Goal: Task Accomplishment & Management: Manage account settings

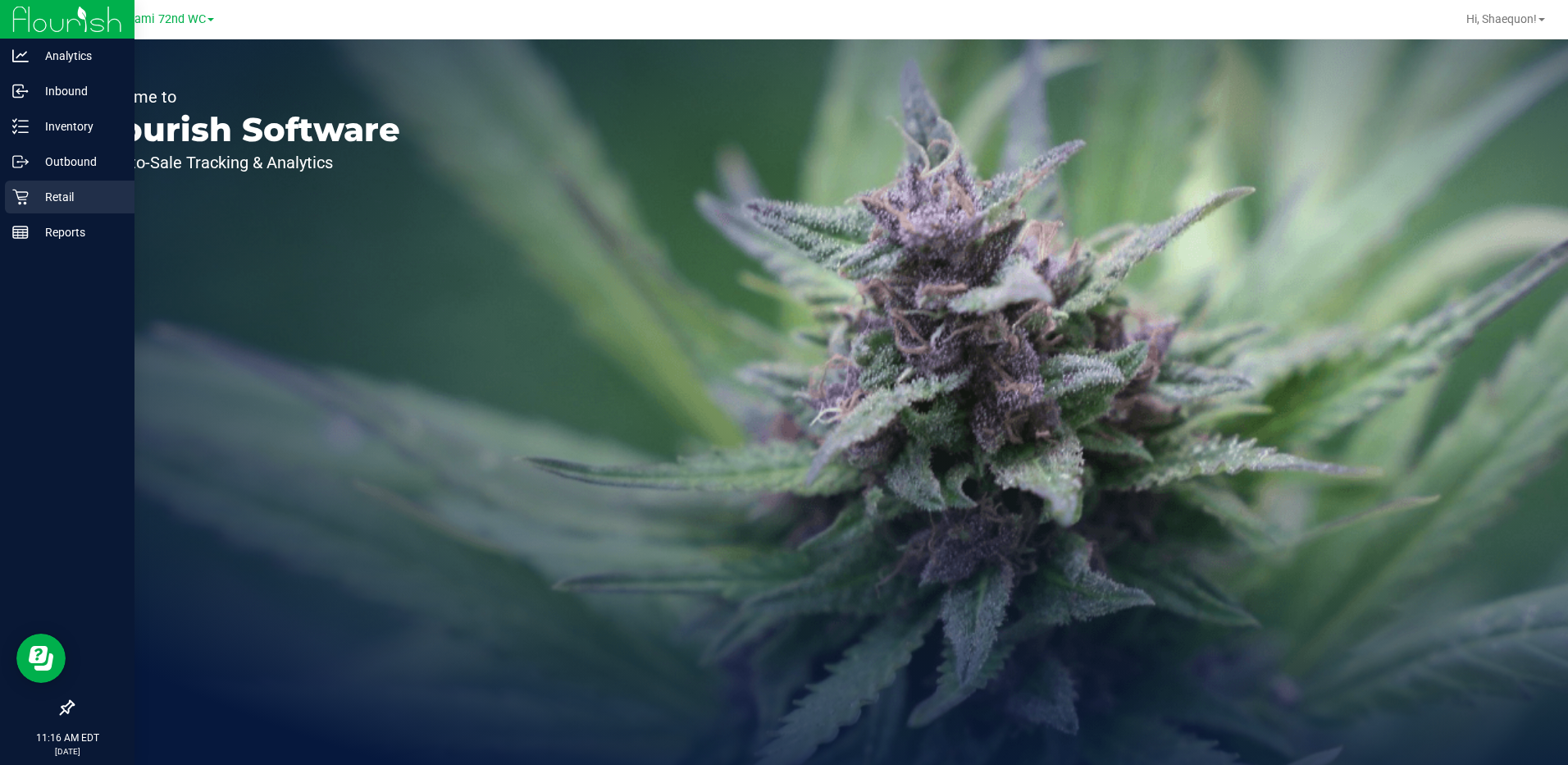
click at [25, 186] on div "Retail" at bounding box center [70, 196] width 130 height 33
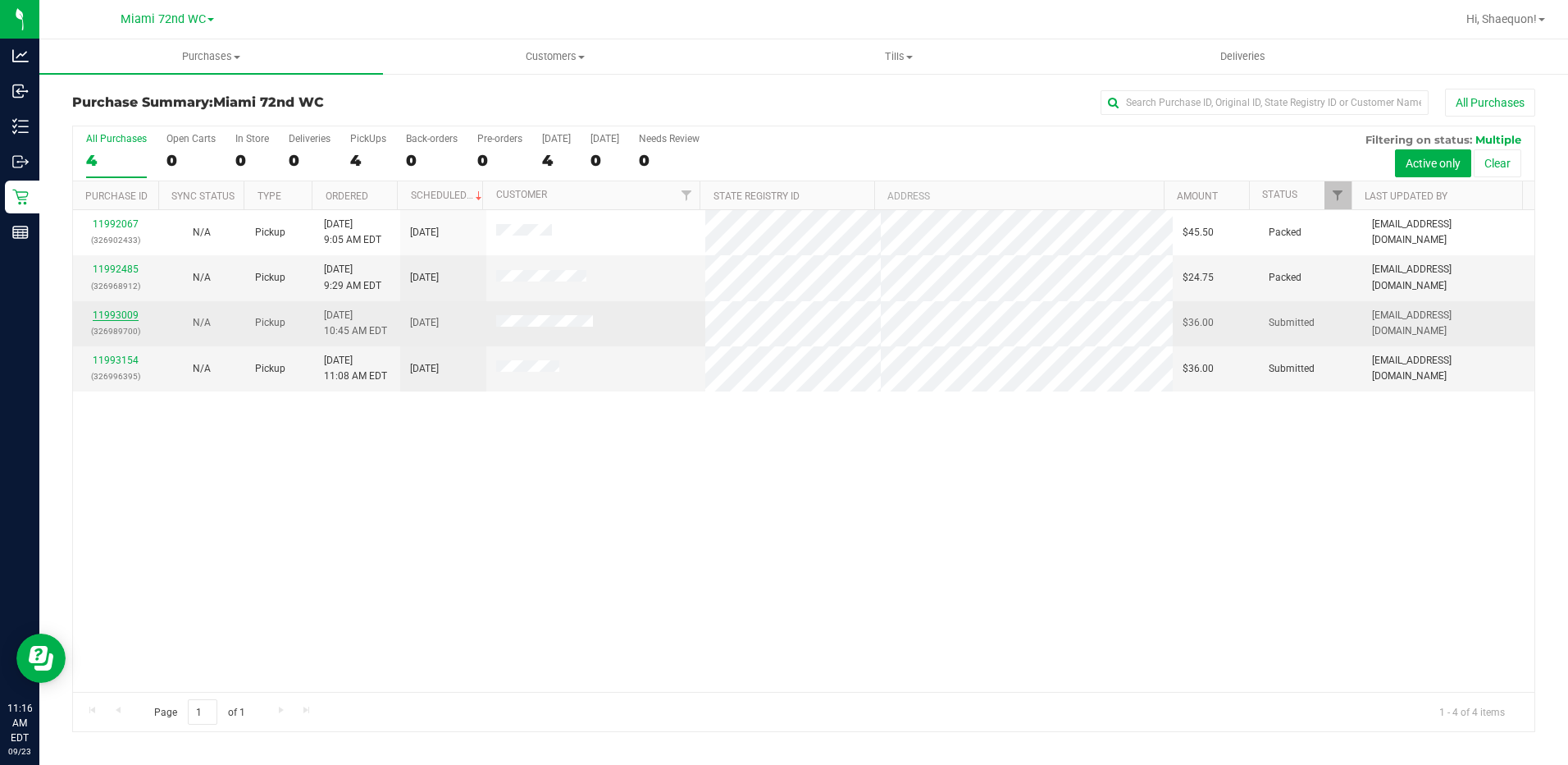
click at [110, 315] on link "11993009" at bounding box center [115, 315] width 46 height 12
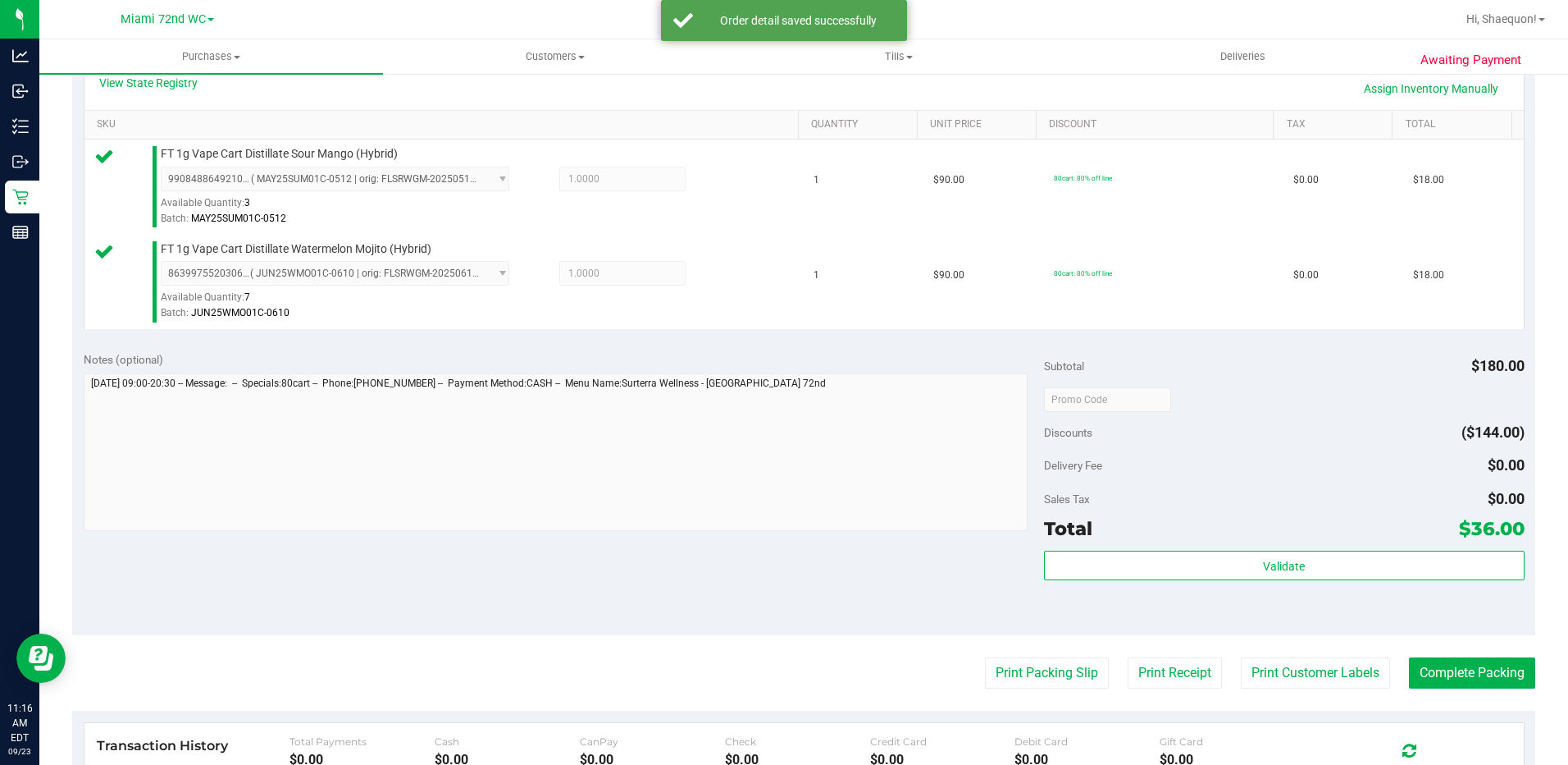
scroll to position [672, 0]
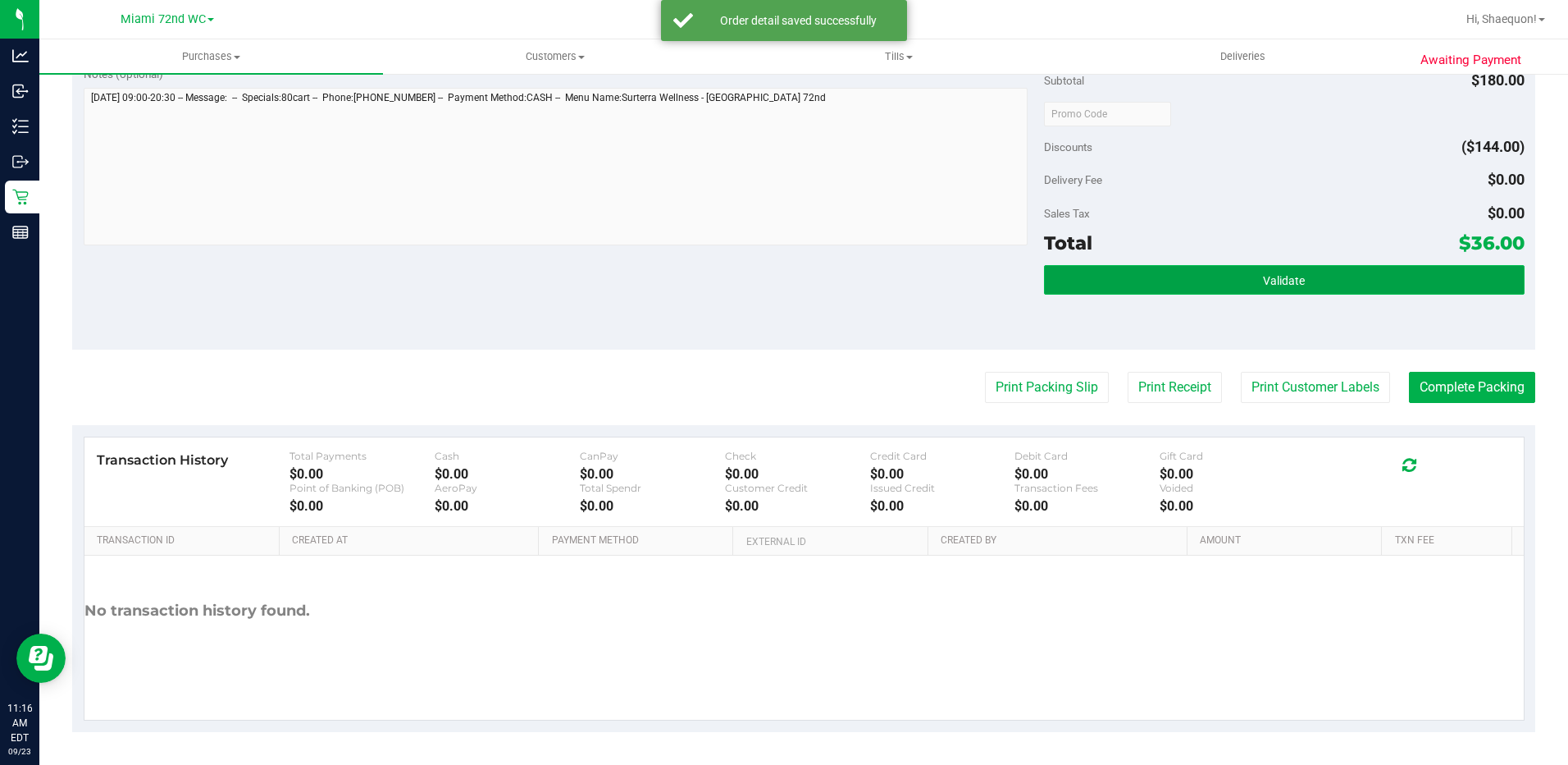
click at [1182, 291] on button "Validate" at bounding box center [1285, 280] width 481 height 30
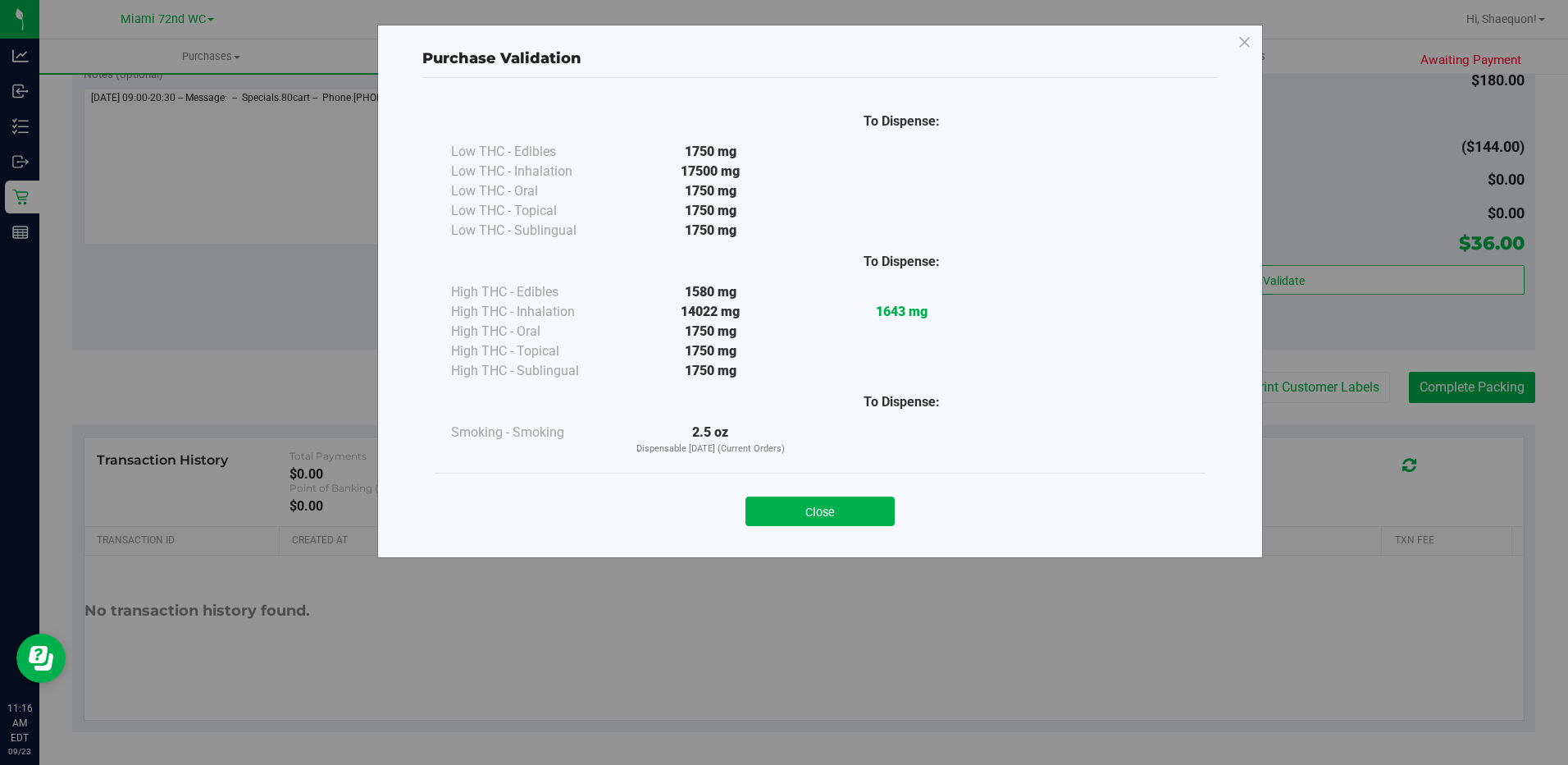
drag, startPoint x: 870, startPoint y: 515, endPoint x: 908, endPoint y: 507, distance: 38.8
click at [873, 515] on button "Close" at bounding box center [820, 512] width 149 height 30
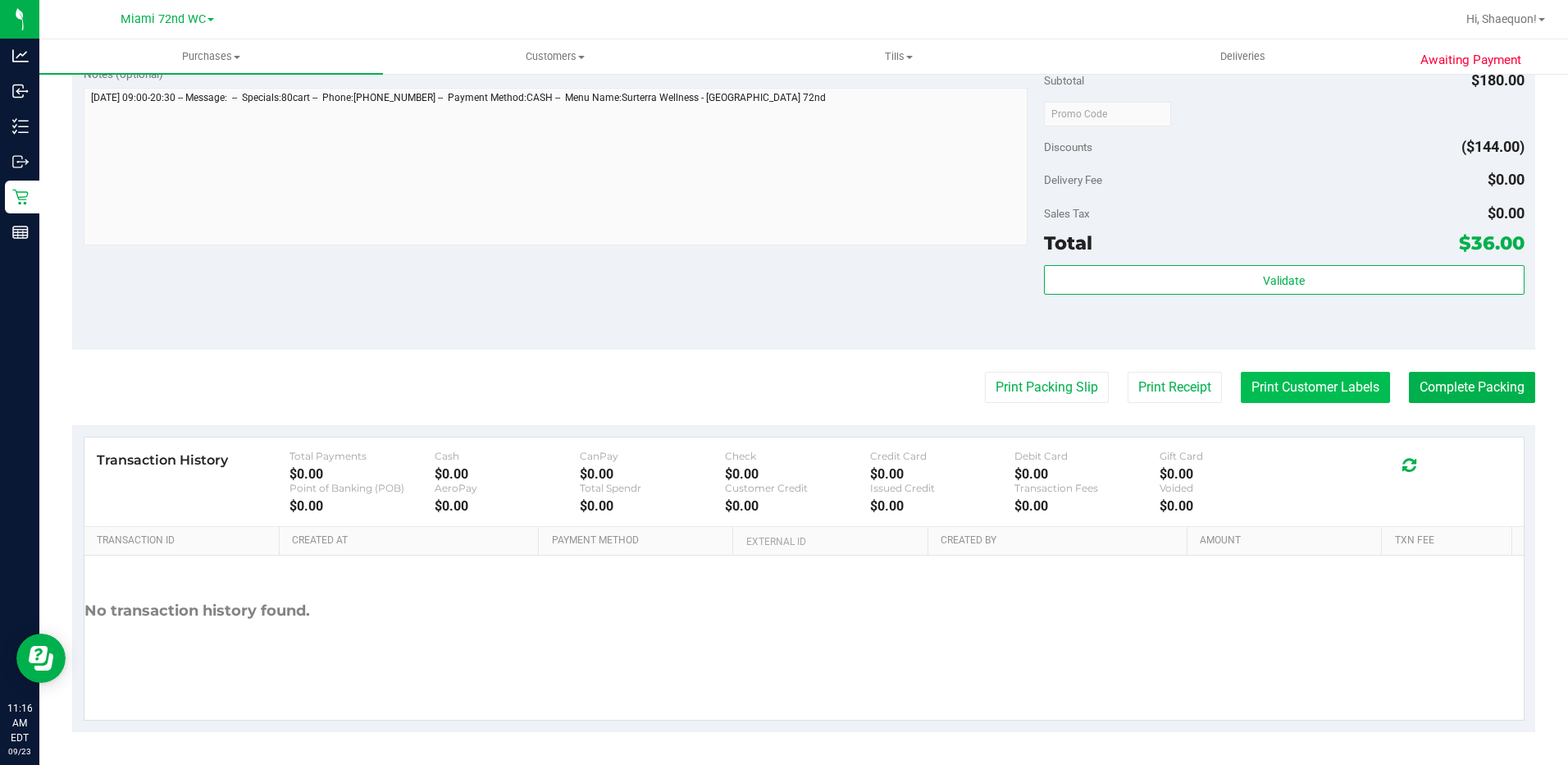
click at [1267, 384] on button "Print Customer Labels" at bounding box center [1315, 387] width 149 height 32
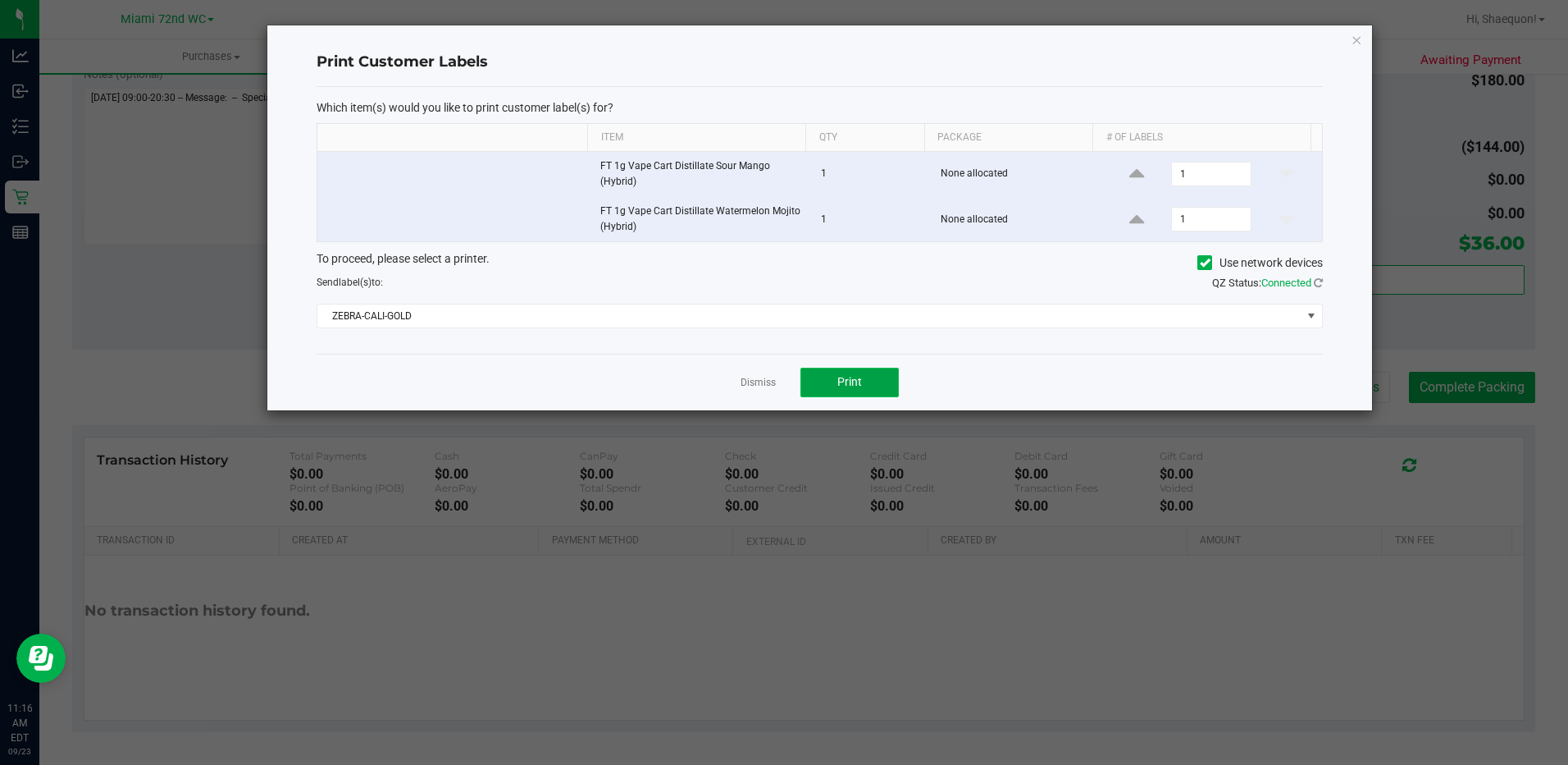
click at [874, 389] on button "Print" at bounding box center [850, 382] width 99 height 30
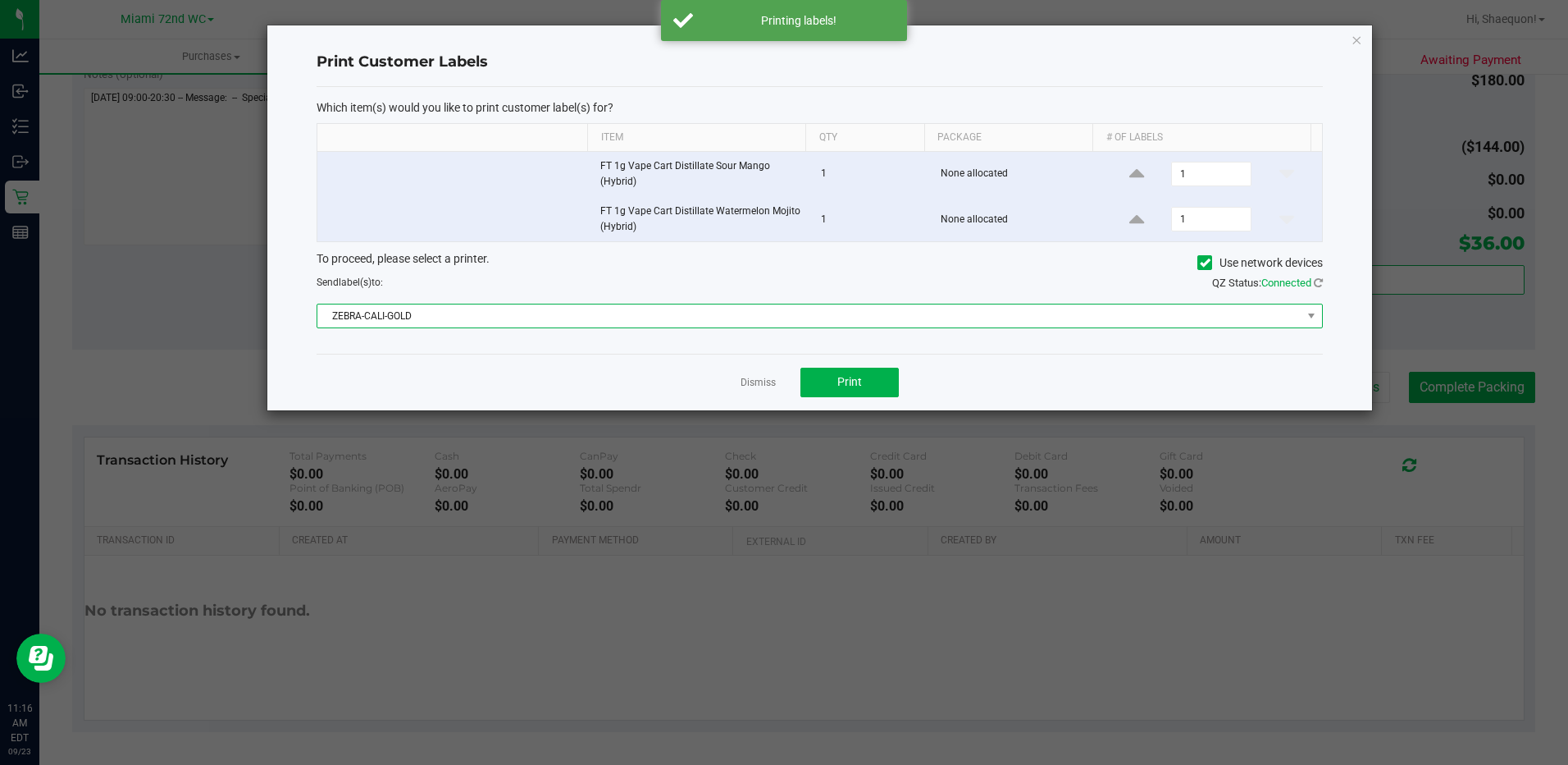
click at [1260, 313] on span "ZEBRA-CALI-GOLD" at bounding box center [809, 315] width 985 height 23
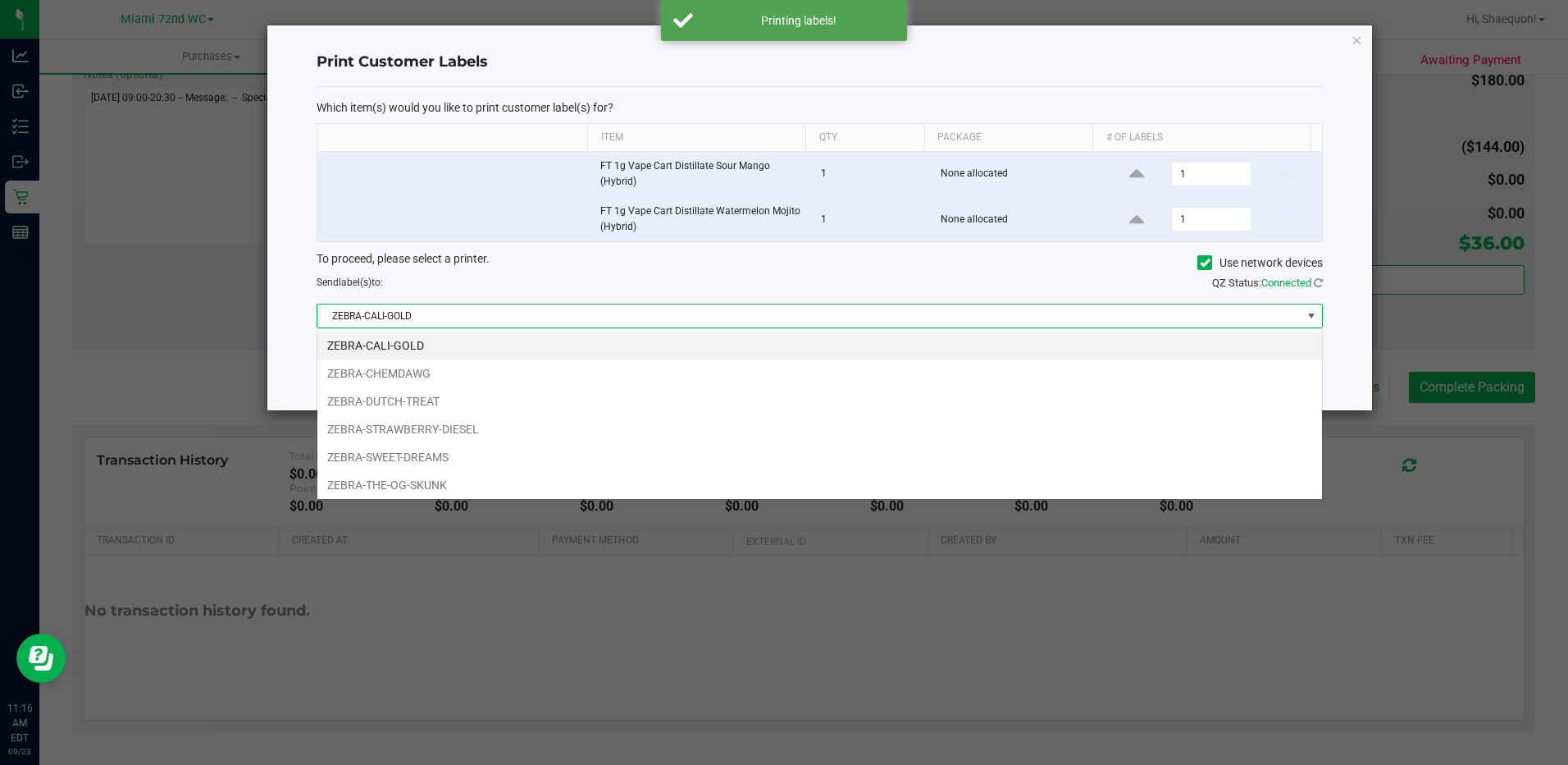
scroll to position [25, 1006]
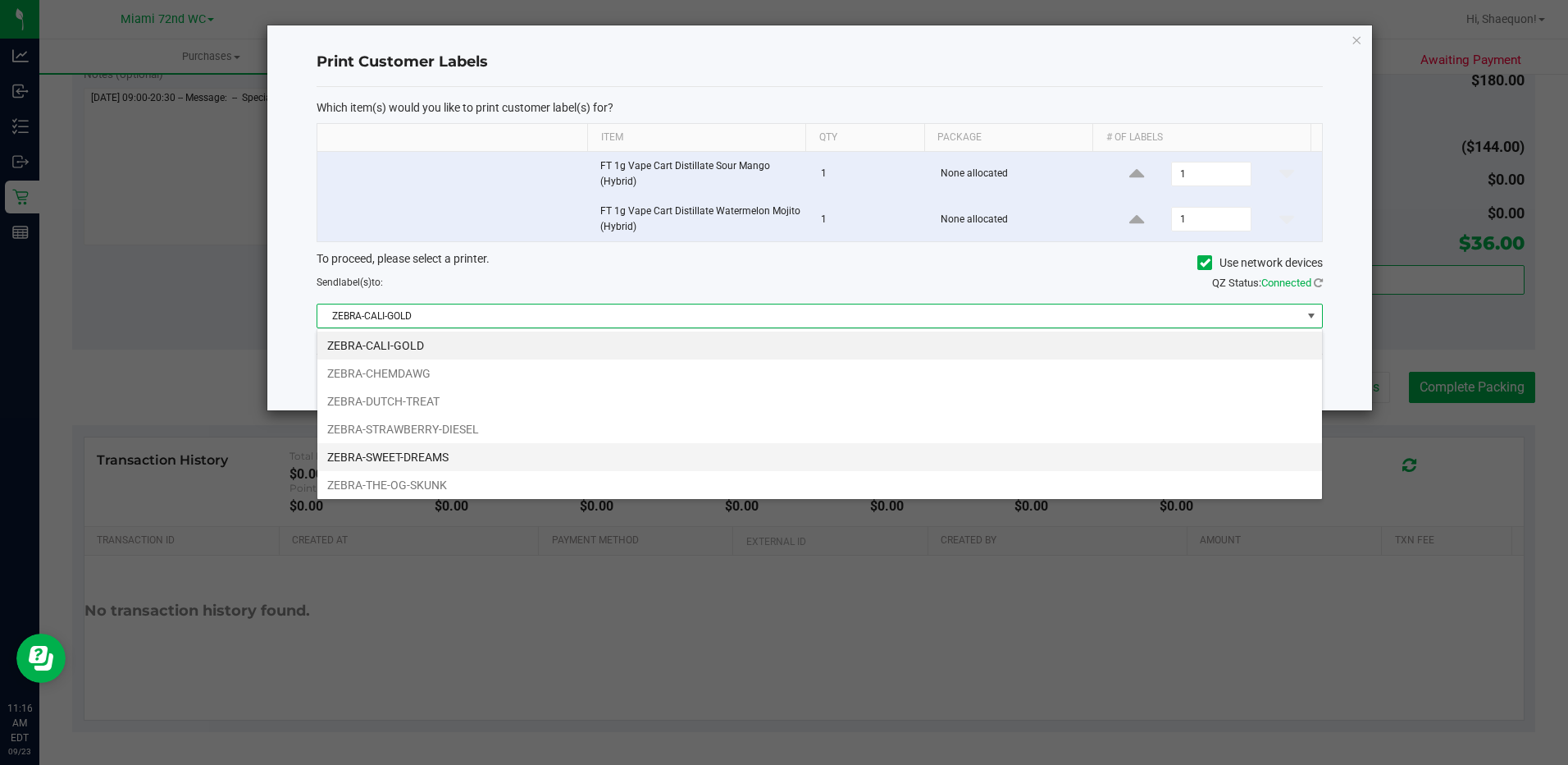
click at [956, 450] on li "ZEBRA-SWEET-DREAMS" at bounding box center [820, 456] width 1005 height 28
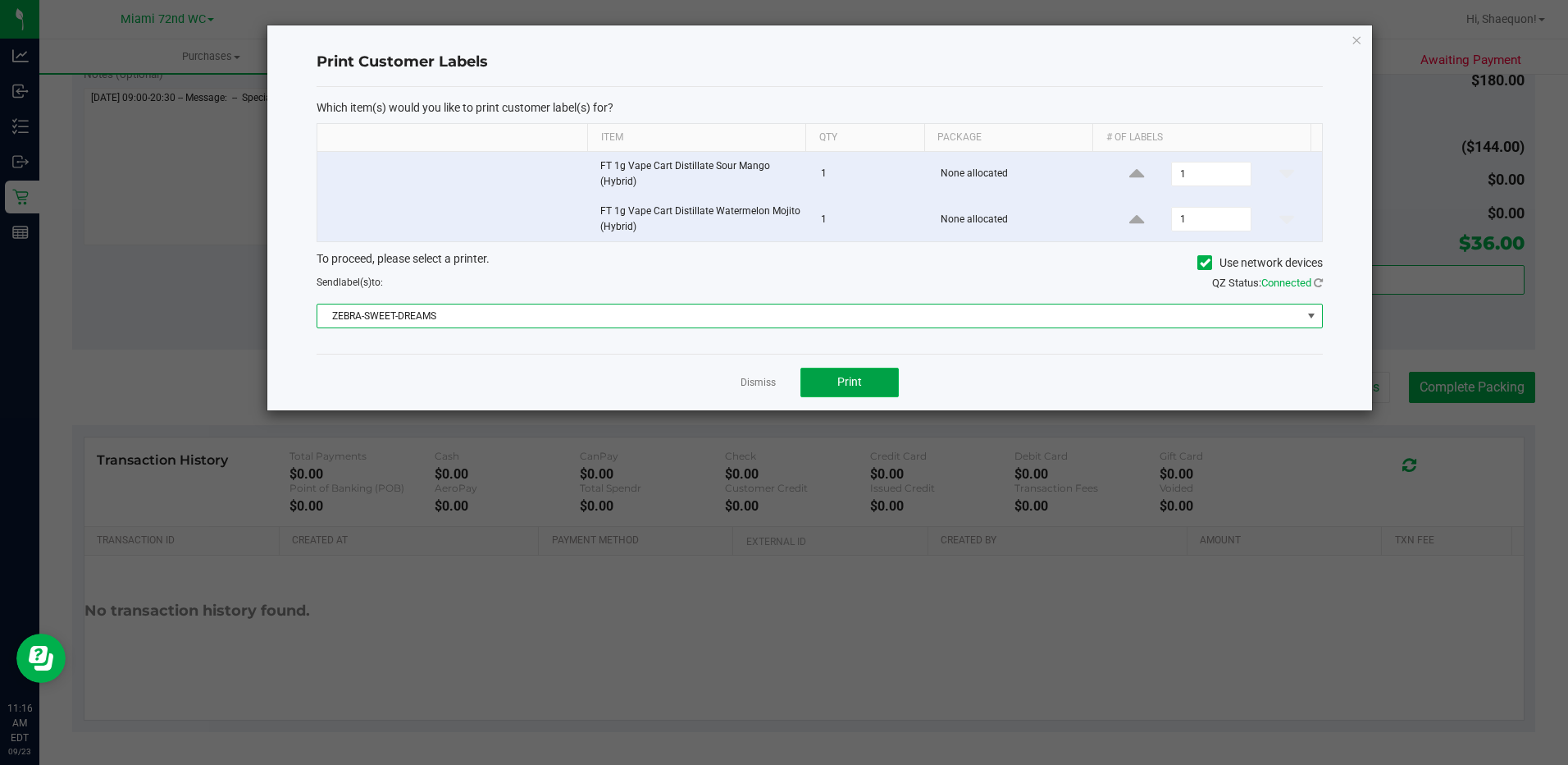
click at [853, 391] on button "Print" at bounding box center [850, 382] width 99 height 30
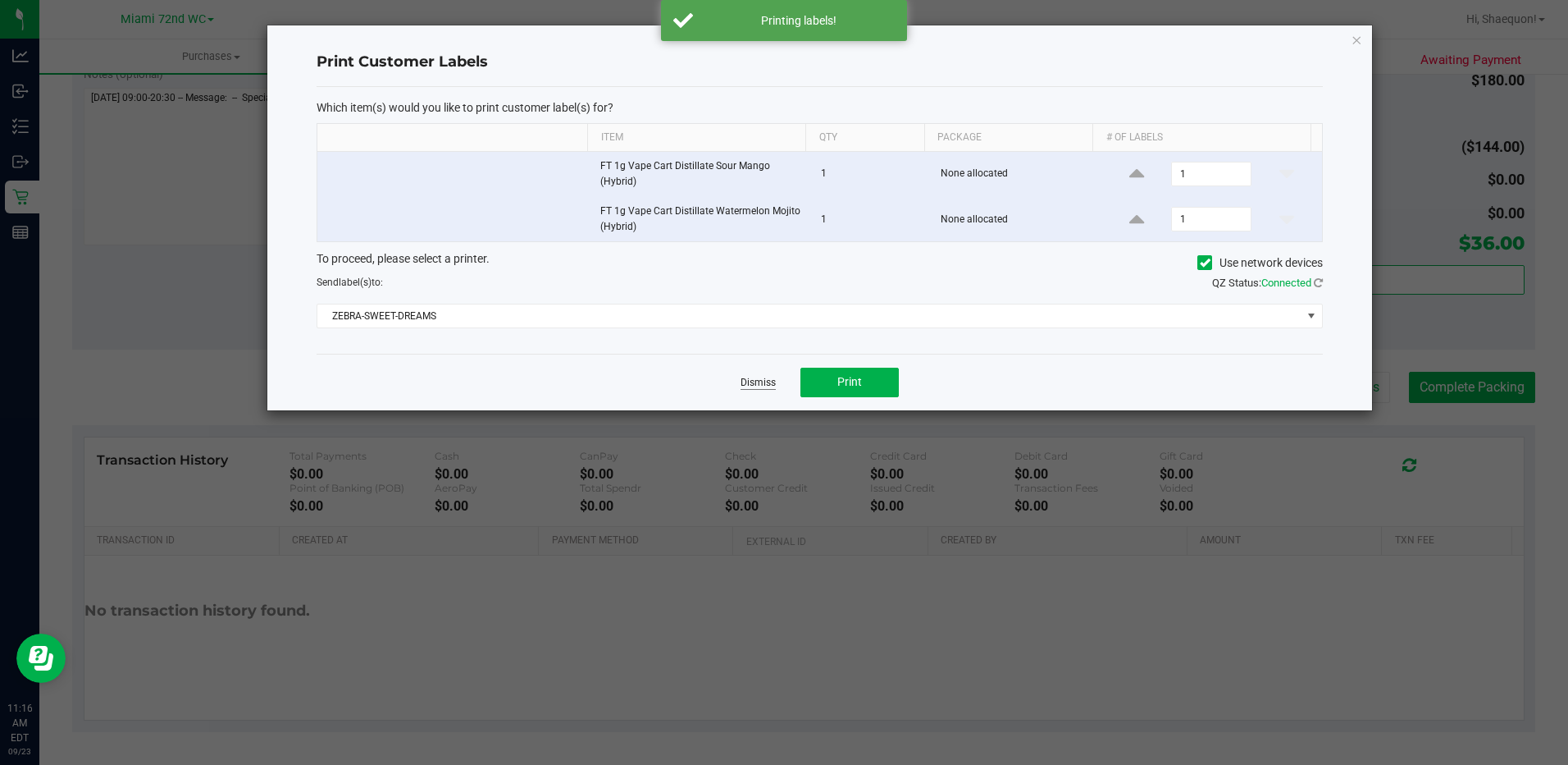
click at [763, 384] on link "Dismiss" at bounding box center [759, 382] width 35 height 14
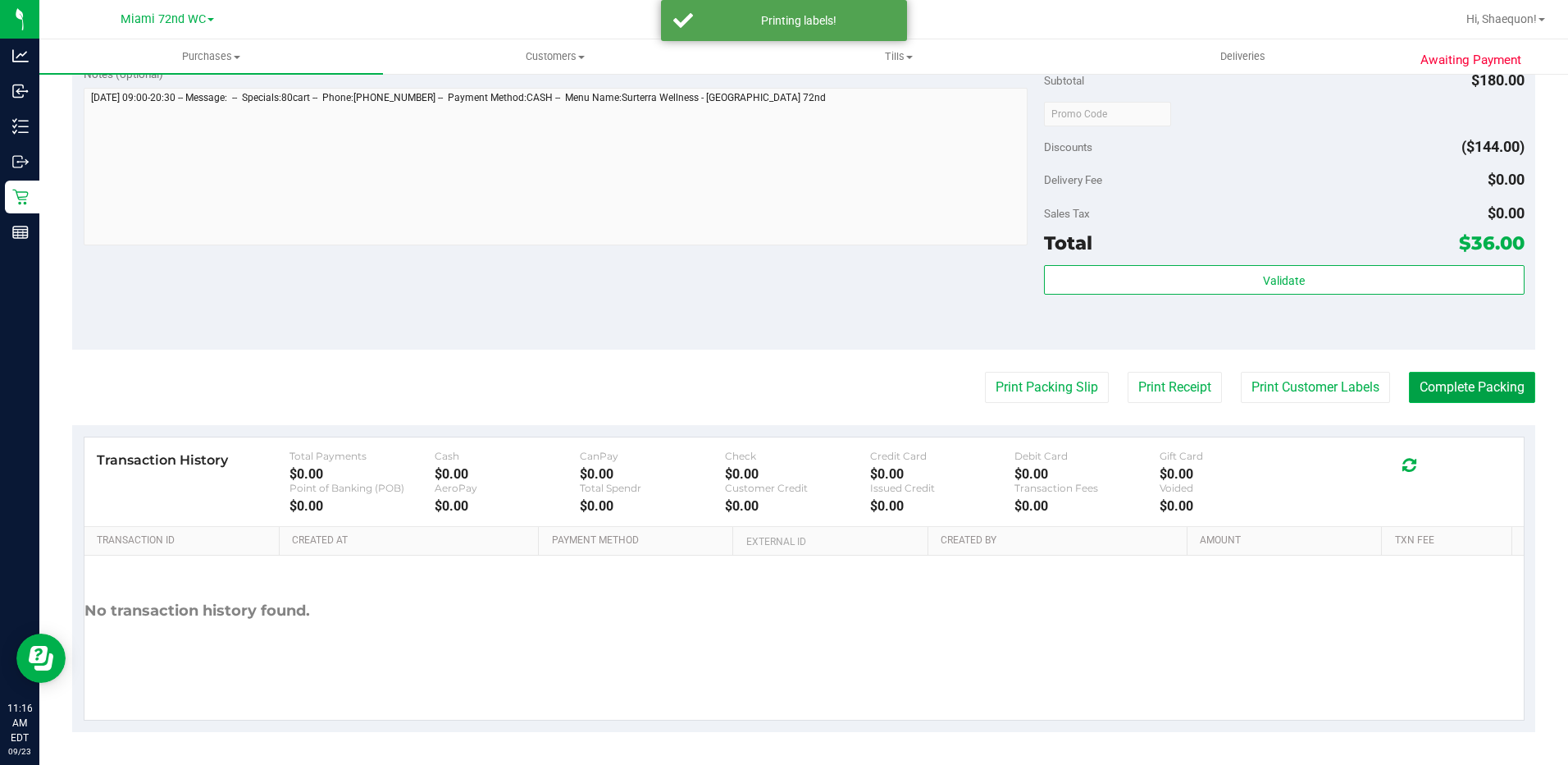
click at [1422, 388] on button "Complete Packing" at bounding box center [1472, 387] width 126 height 32
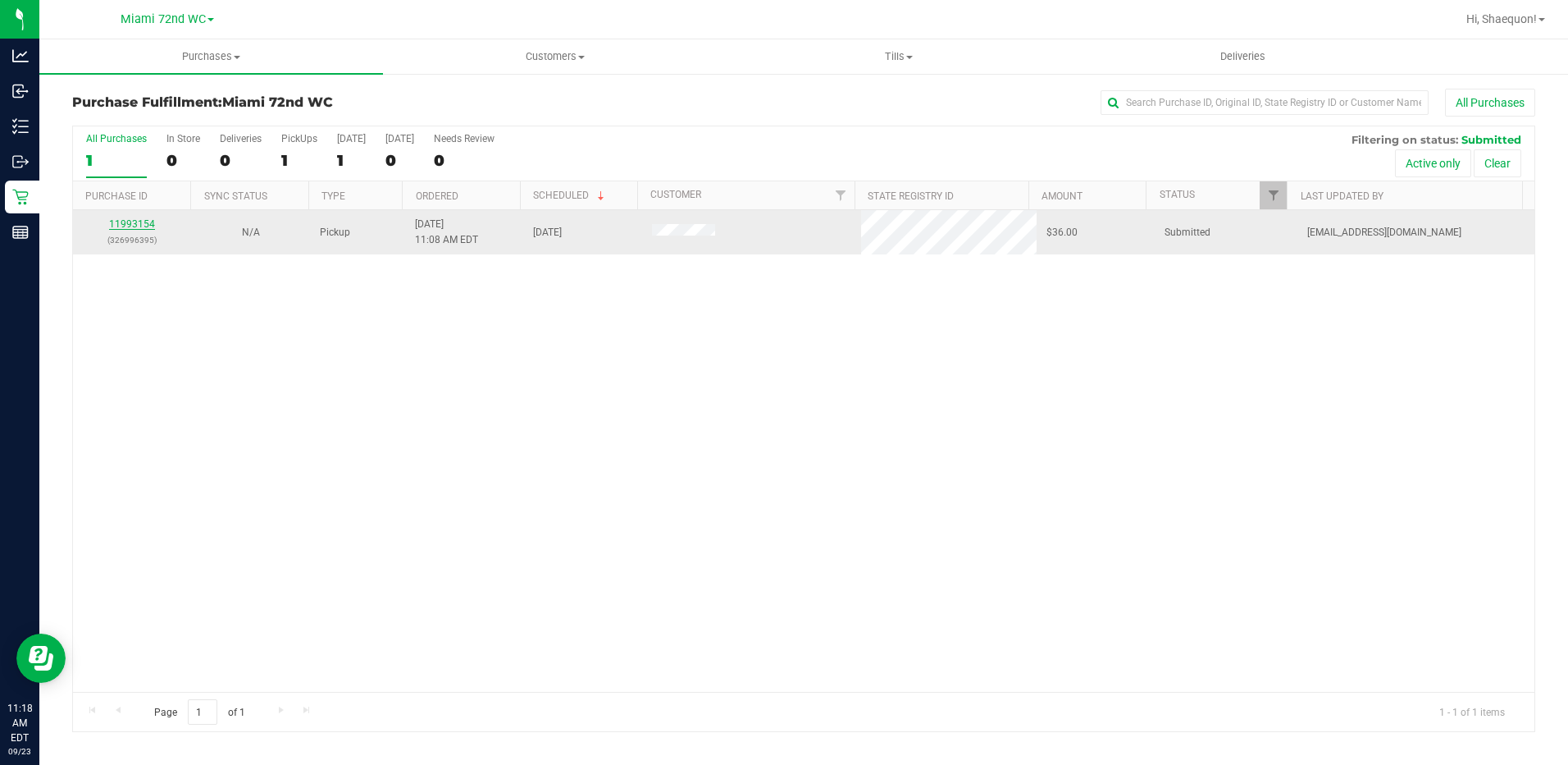
click at [135, 227] on link "11993154" at bounding box center [132, 224] width 46 height 12
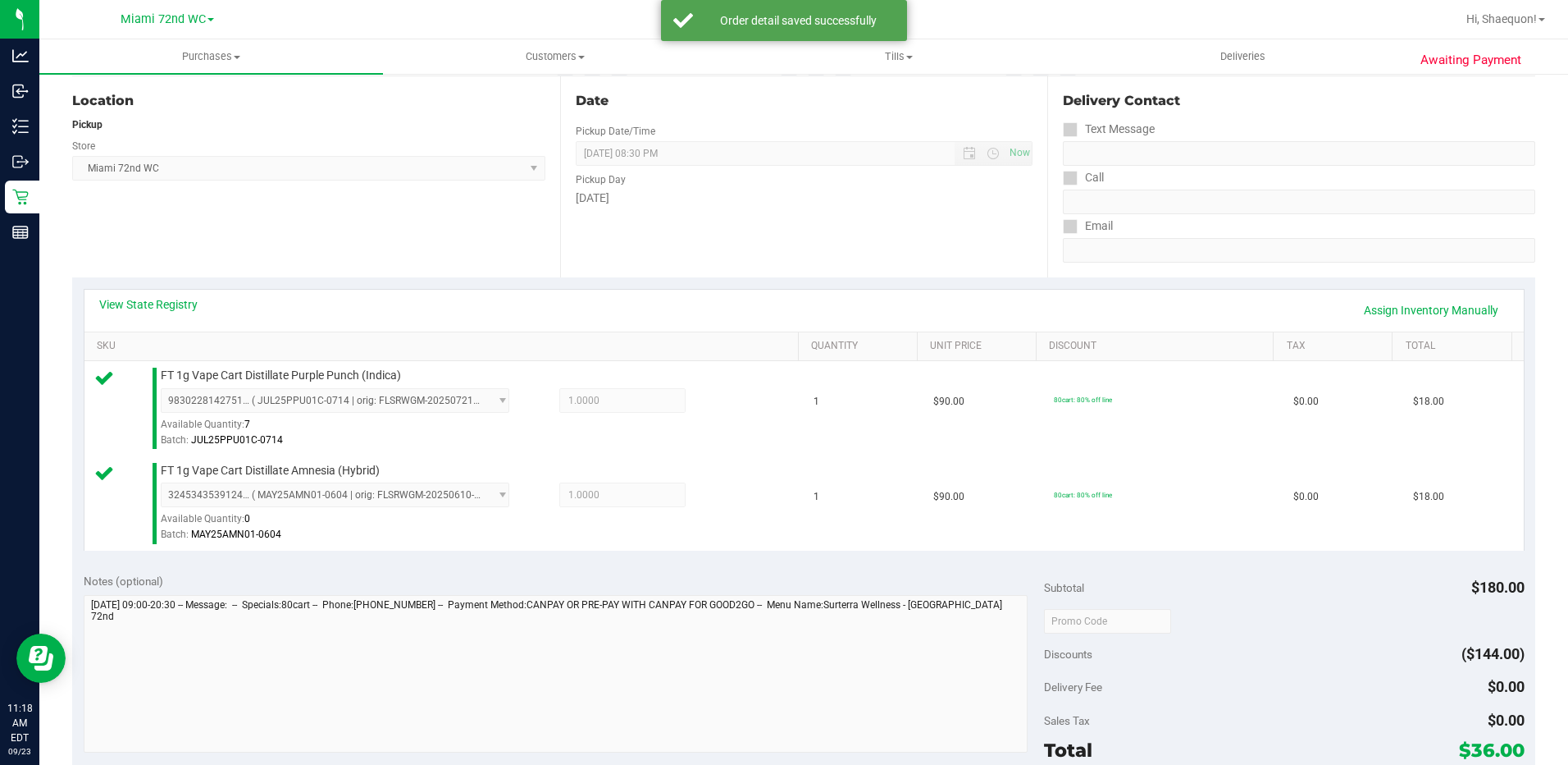
scroll to position [492, 0]
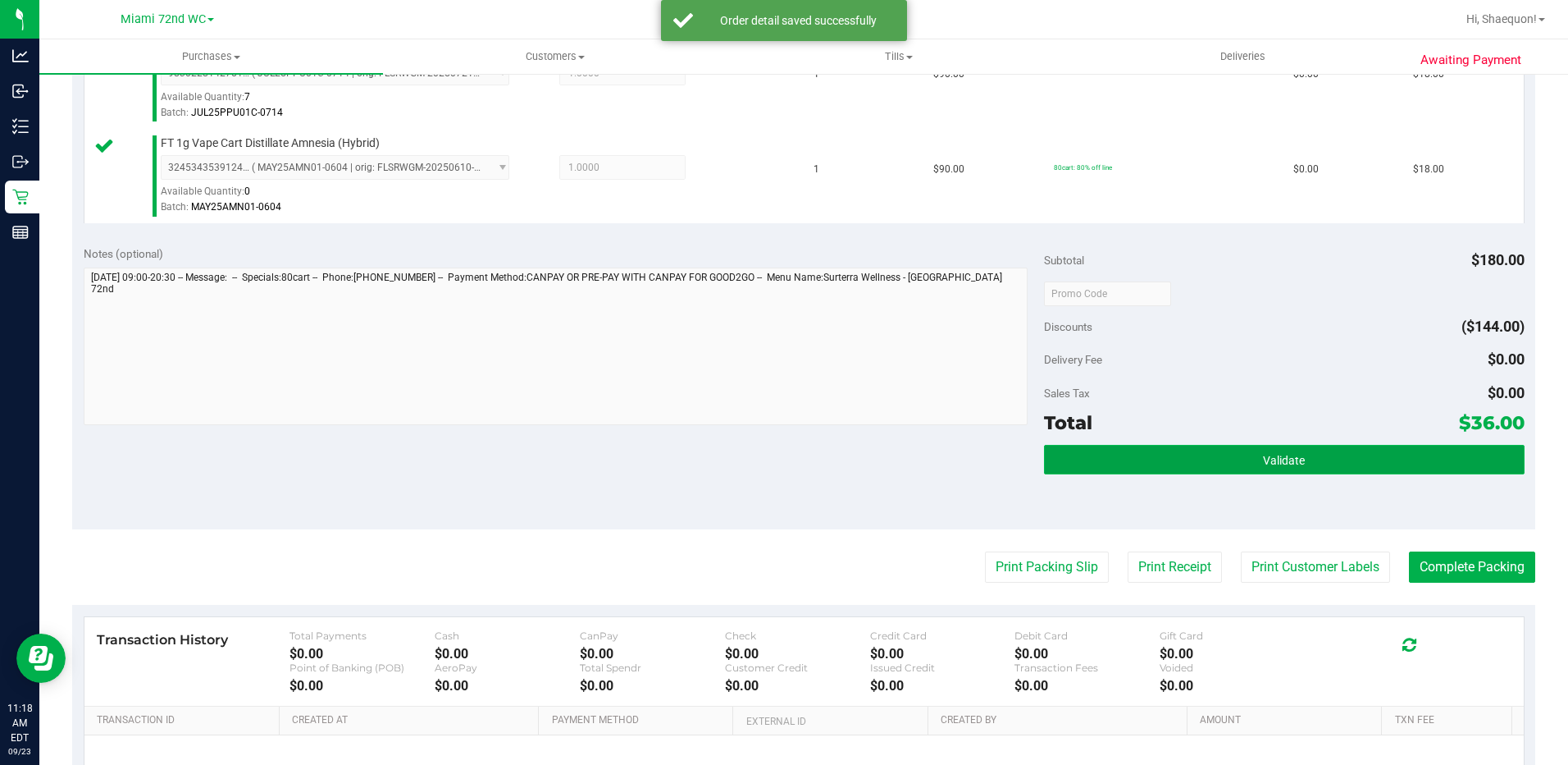
click at [1333, 469] on button "Validate" at bounding box center [1285, 459] width 481 height 30
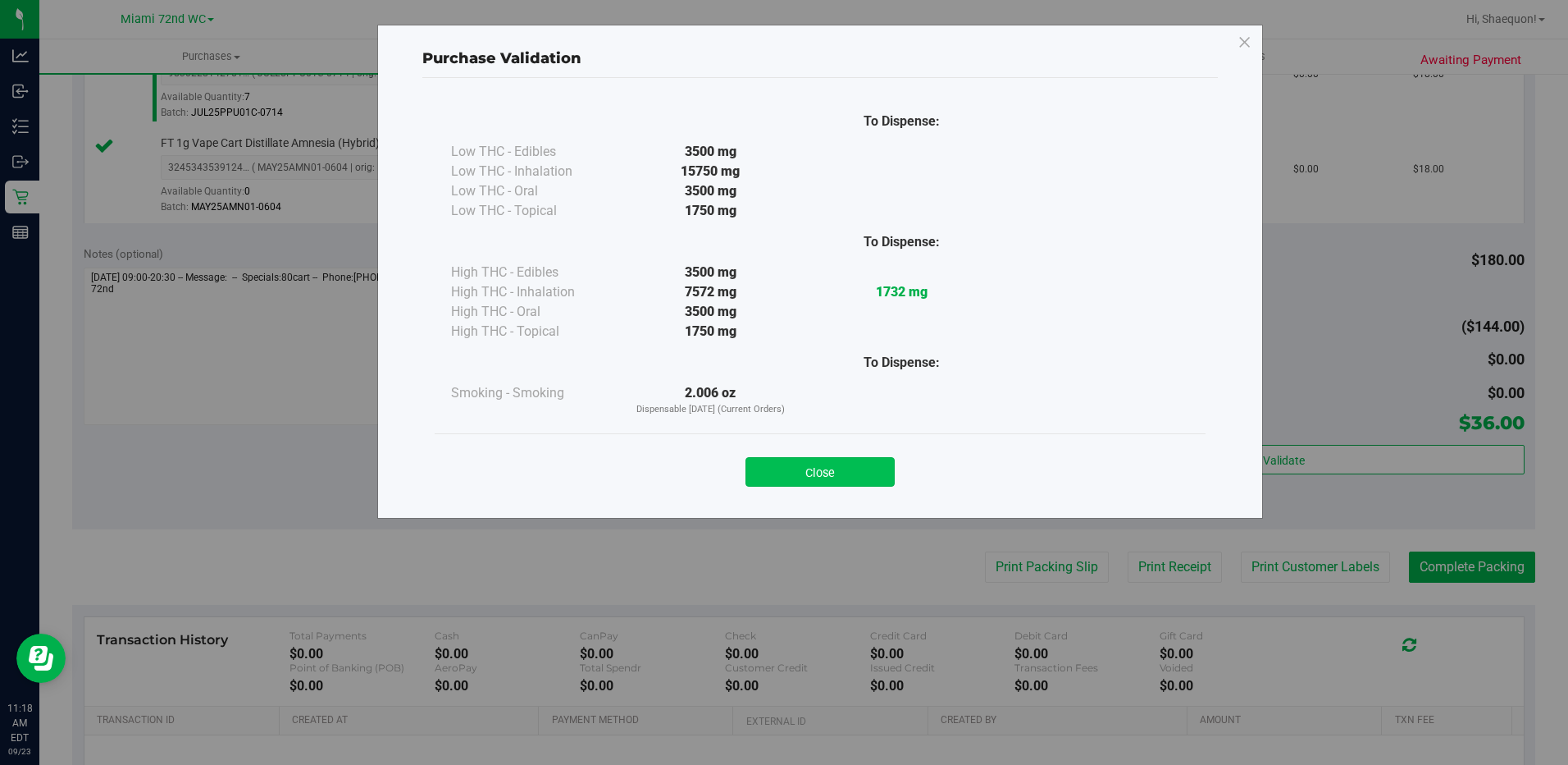
click at [852, 485] on button "Close" at bounding box center [820, 472] width 149 height 30
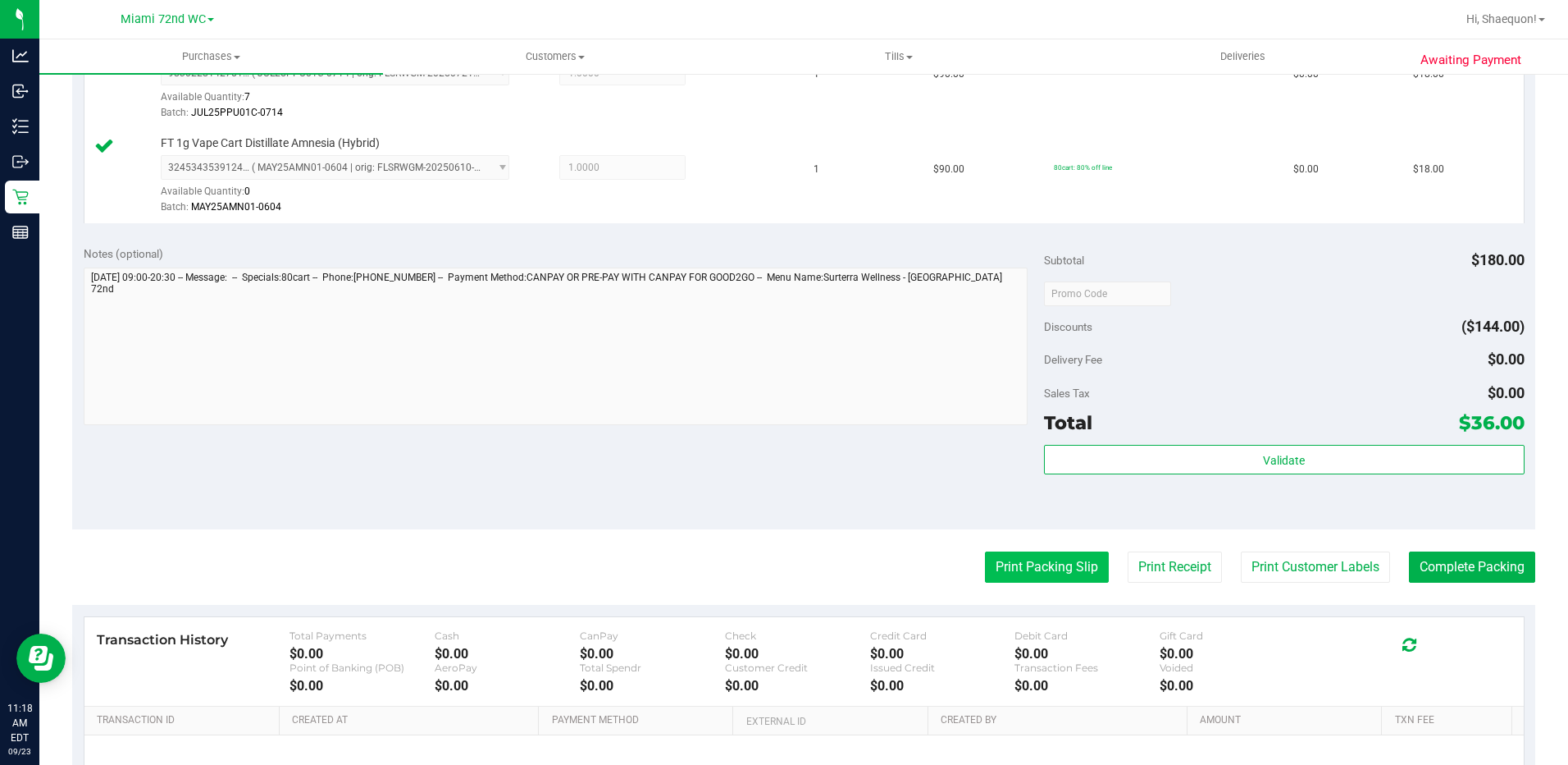
click at [1032, 576] on button "Print Packing Slip" at bounding box center [1048, 567] width 124 height 32
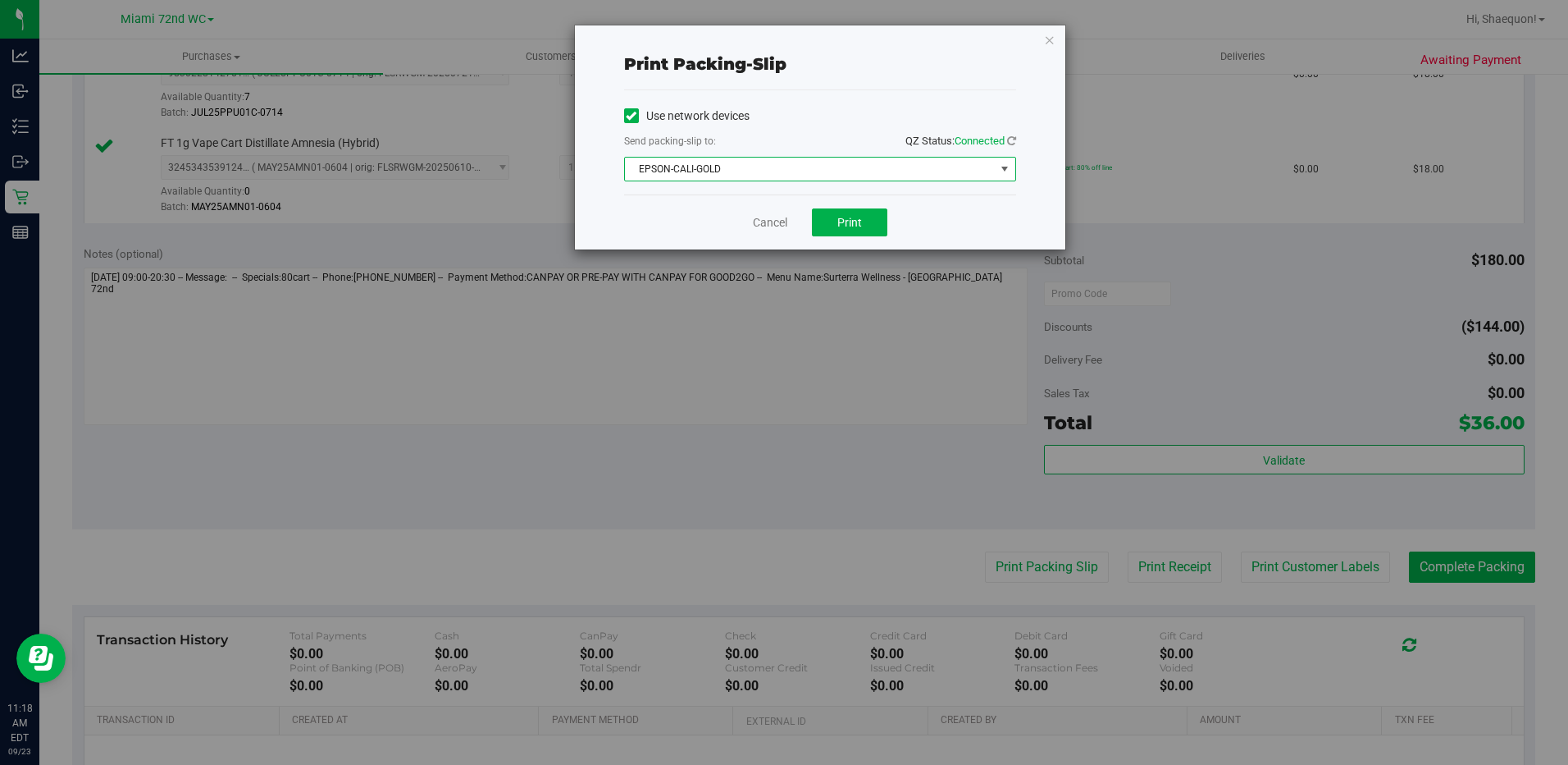
click at [995, 168] on span "select" at bounding box center [1004, 169] width 21 height 23
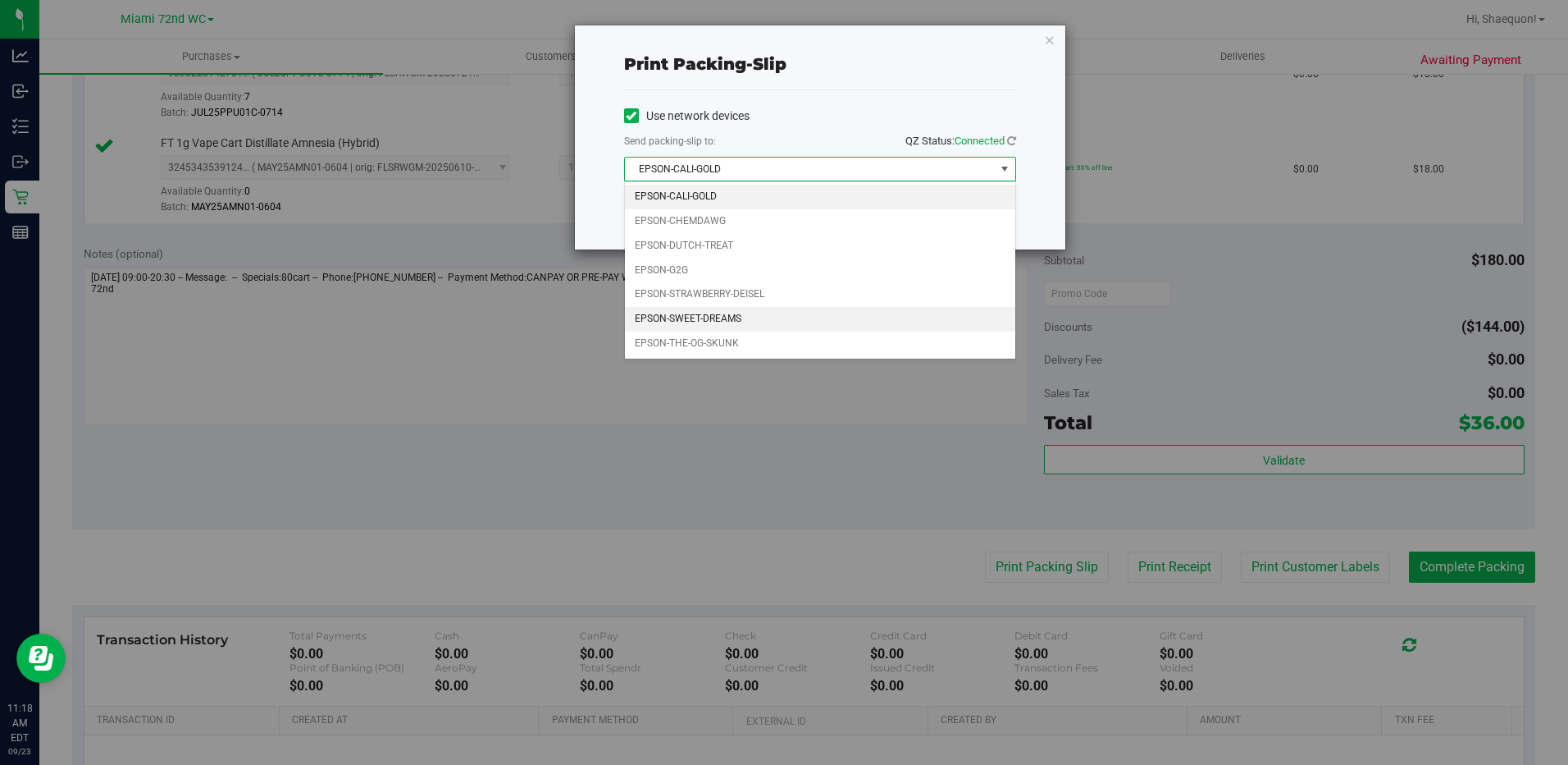
click at [823, 329] on li "EPSON-SWEET-DREAMS" at bounding box center [820, 318] width 390 height 25
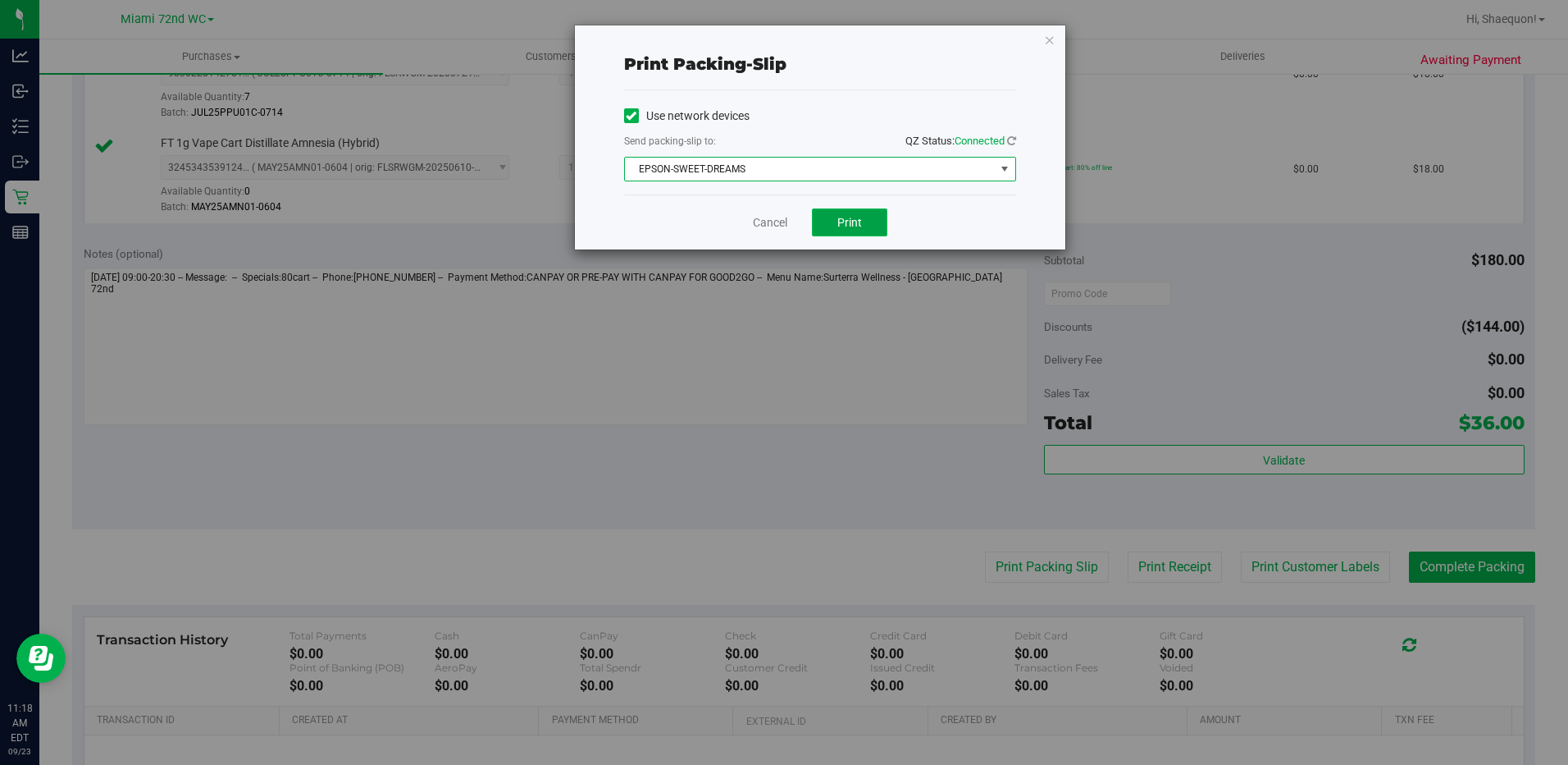
click at [853, 228] on span "Print" at bounding box center [850, 222] width 25 height 13
click at [766, 224] on link "Cancel" at bounding box center [770, 222] width 34 height 17
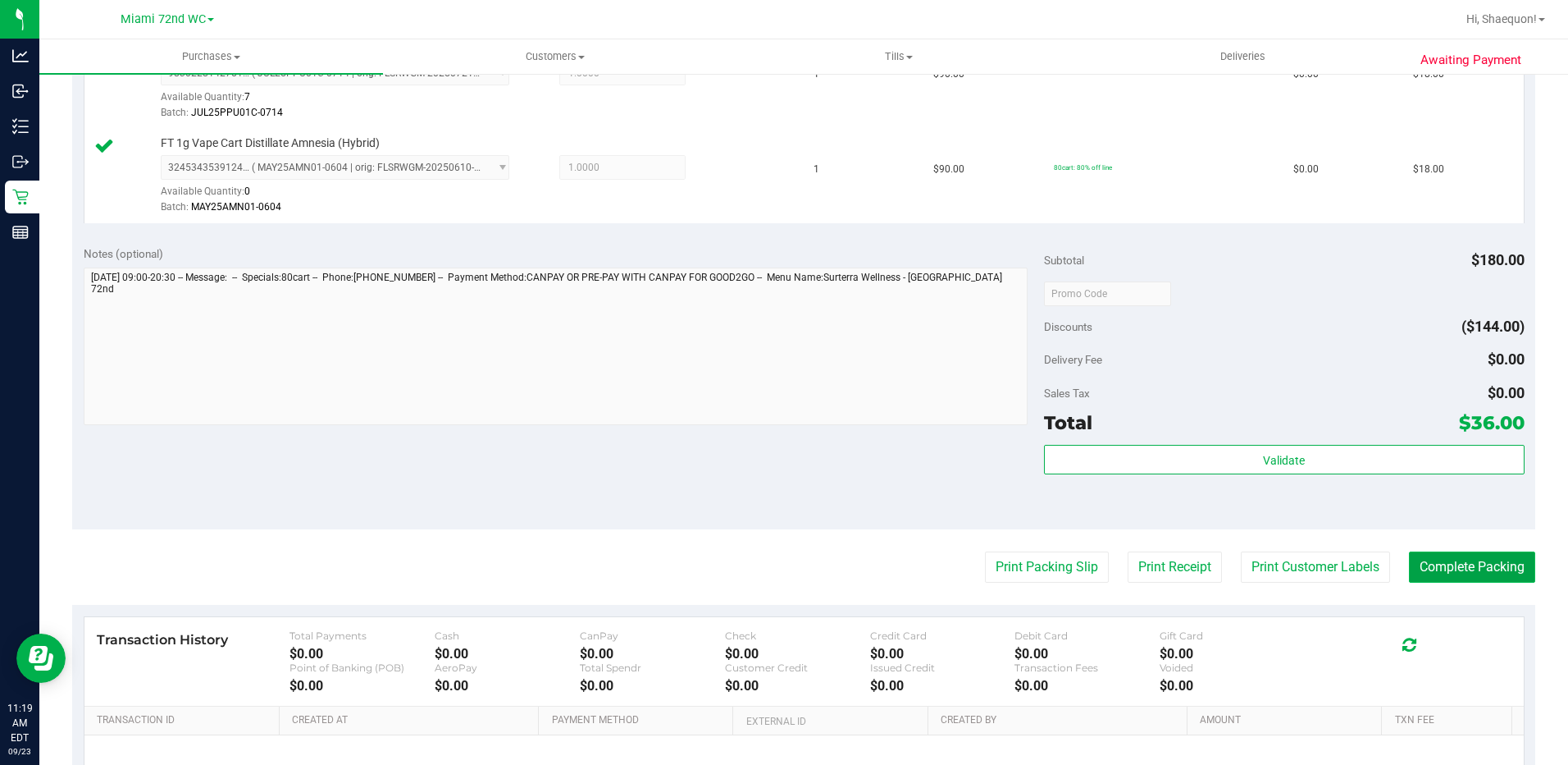
click at [1456, 569] on button "Complete Packing" at bounding box center [1472, 567] width 126 height 32
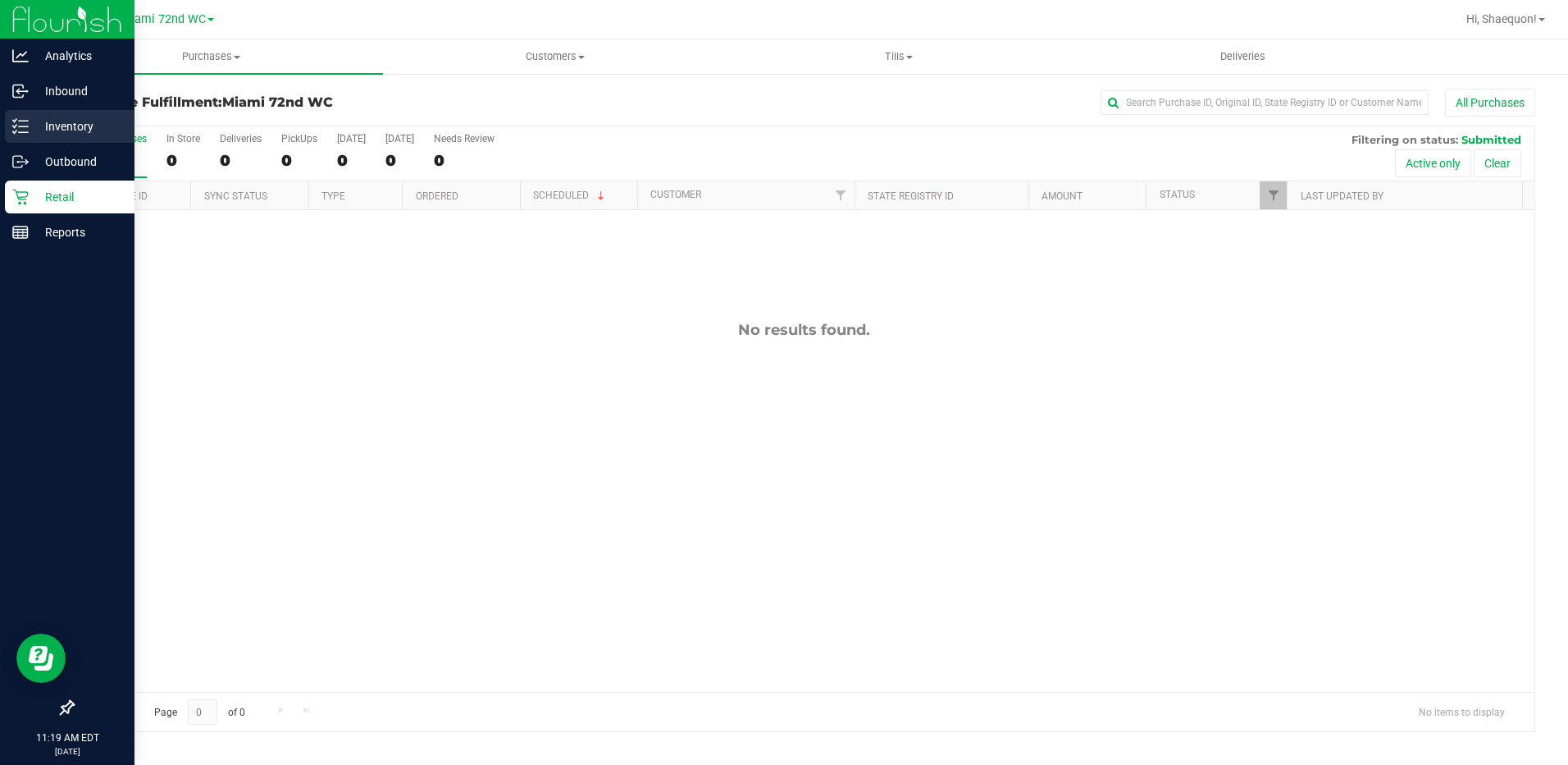
click at [33, 122] on p "Inventory" at bounding box center [78, 126] width 99 height 20
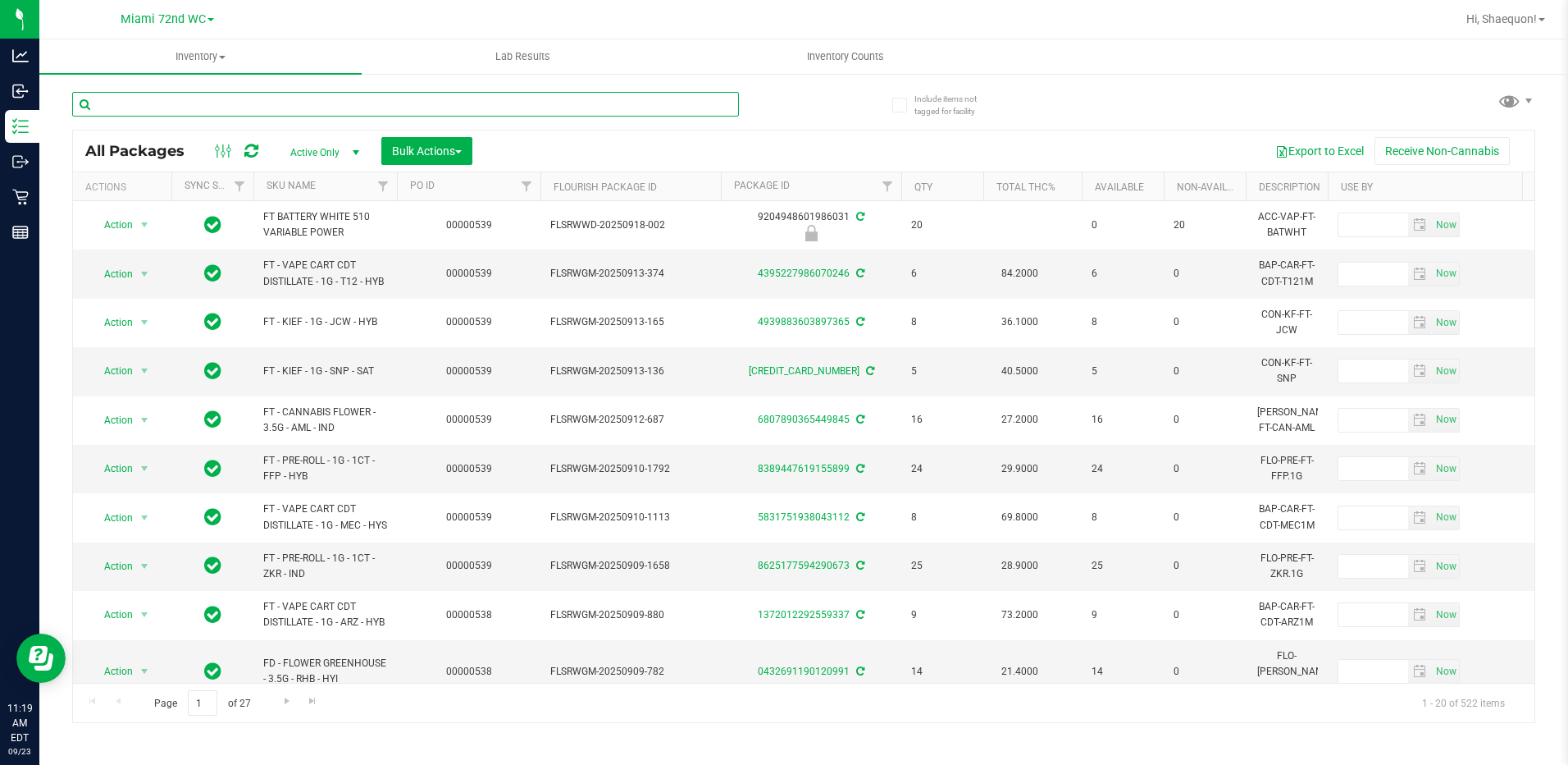
click at [291, 100] on input "text" at bounding box center [405, 104] width 667 height 25
type input "1866"
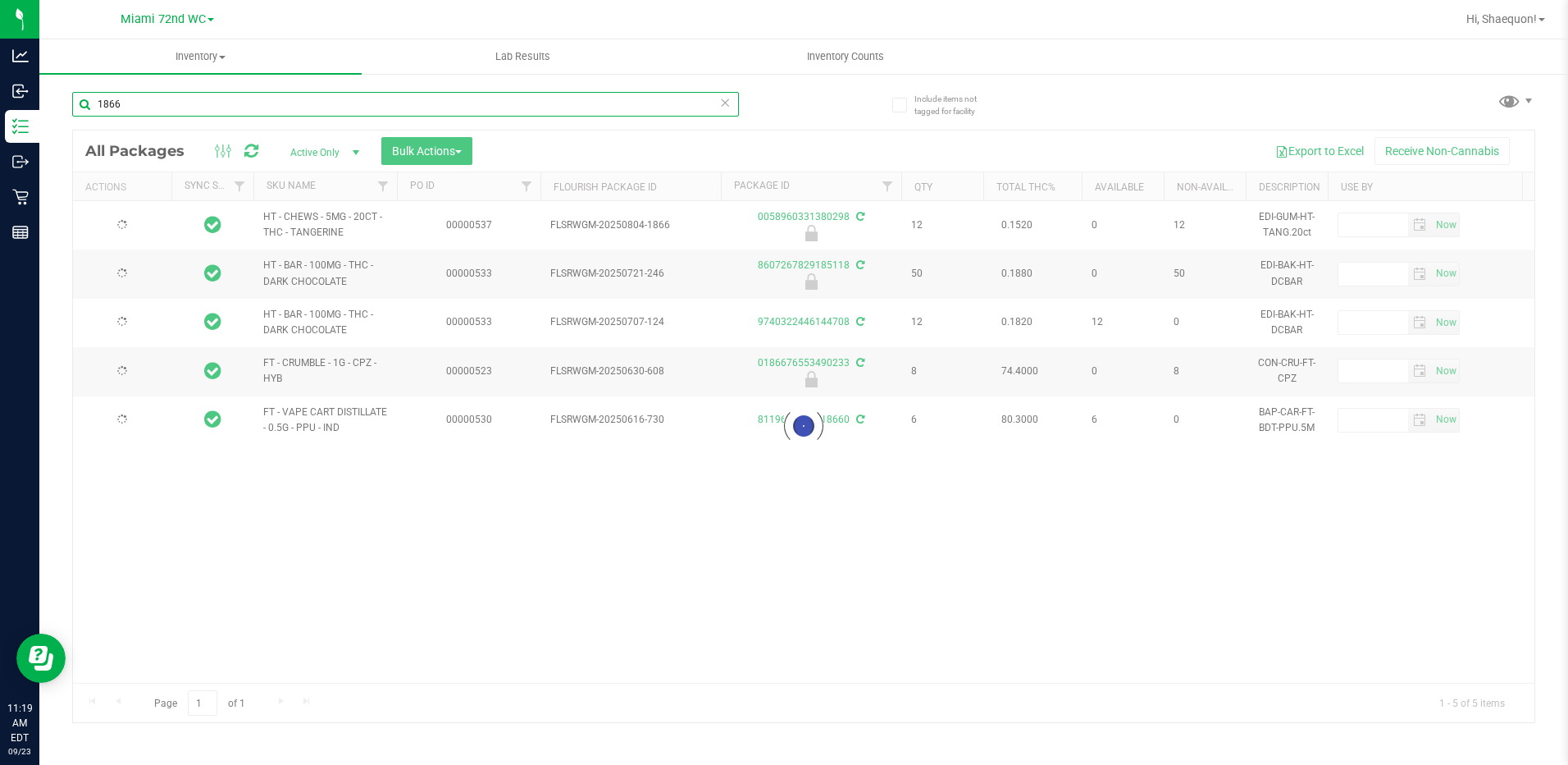
type input "[DATE]"
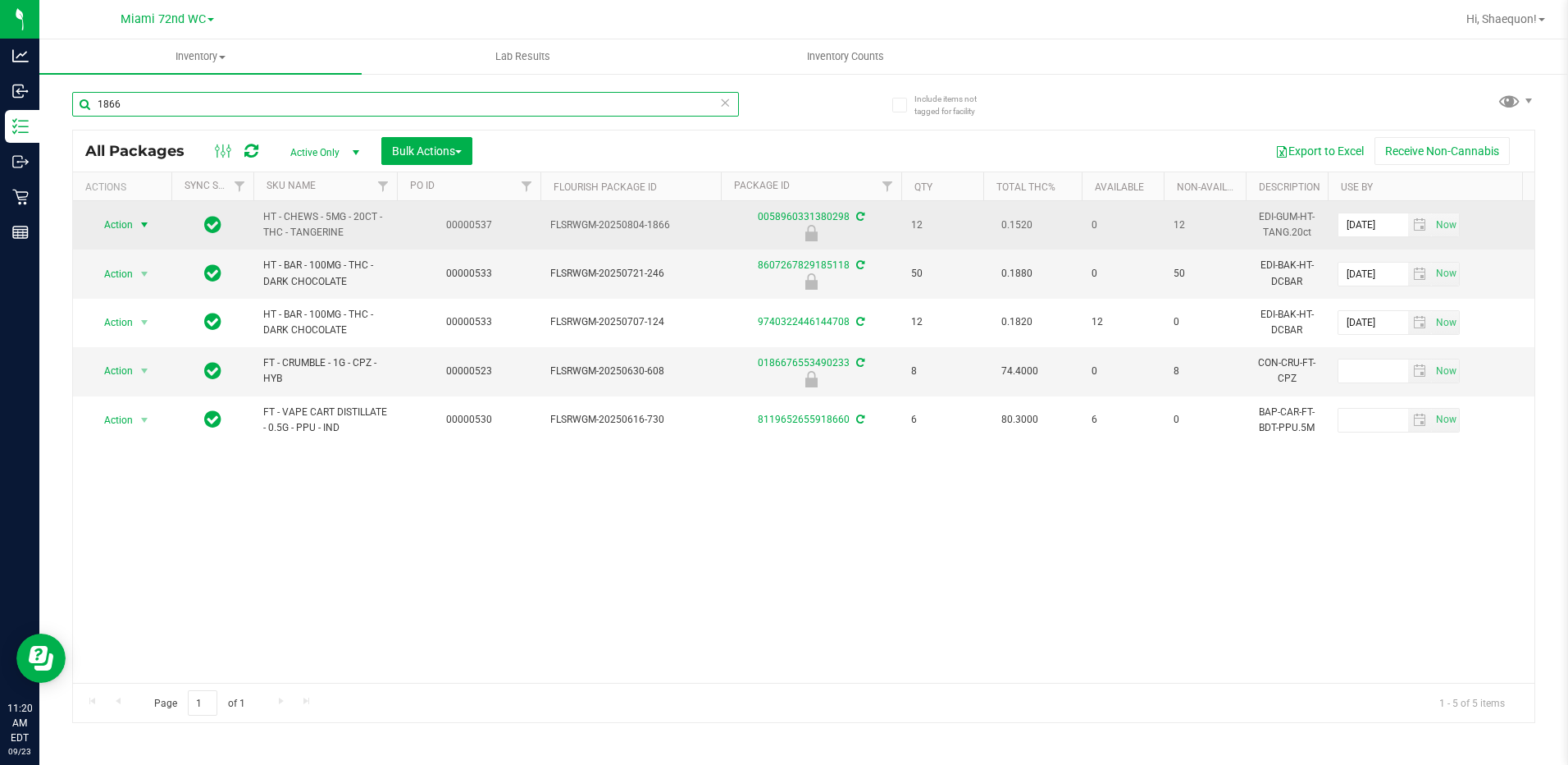
type input "1866"
click at [149, 228] on span "select" at bounding box center [144, 224] width 13 height 13
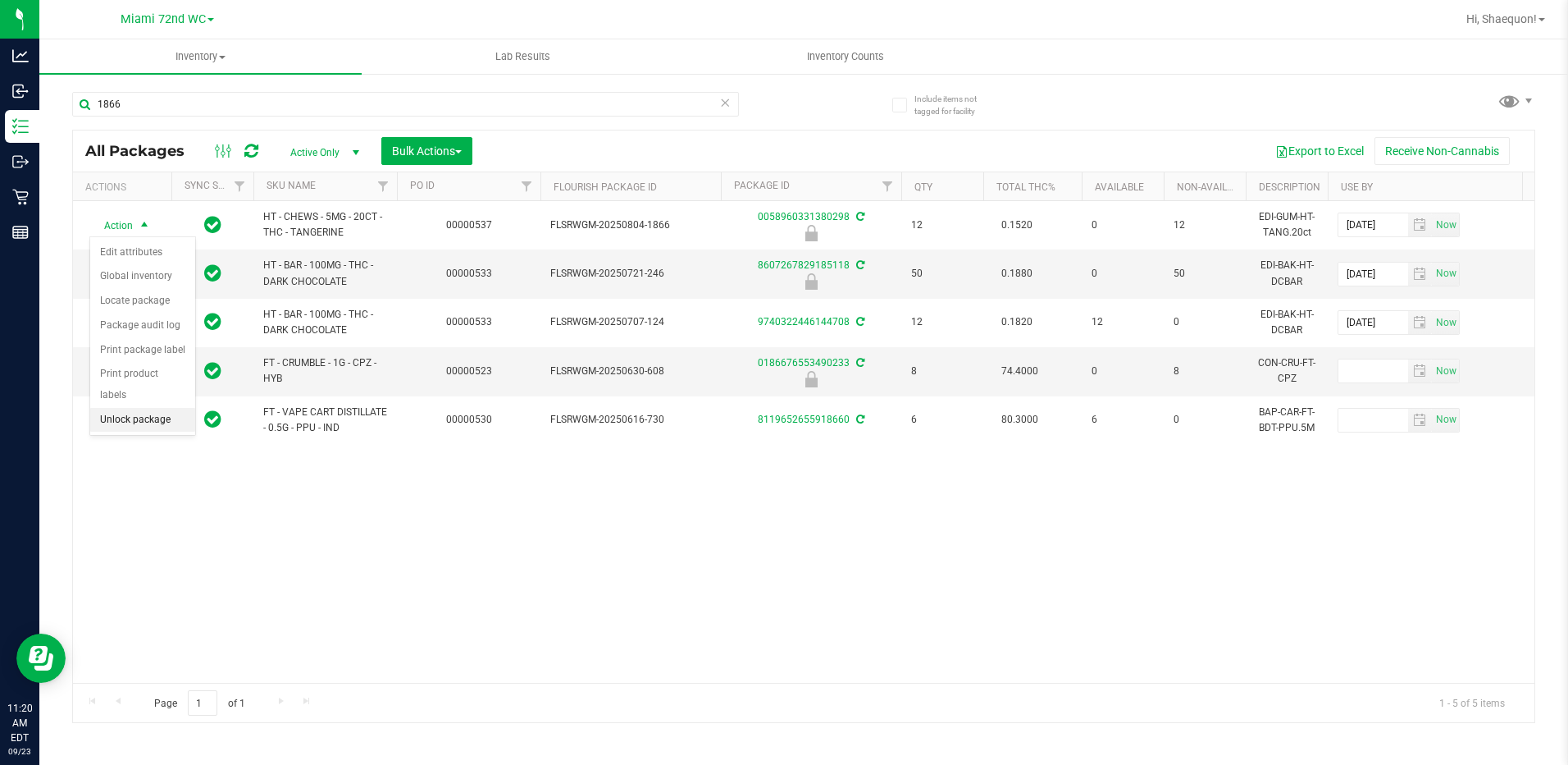
click at [167, 408] on li "Unlock package" at bounding box center [143, 420] width 105 height 25
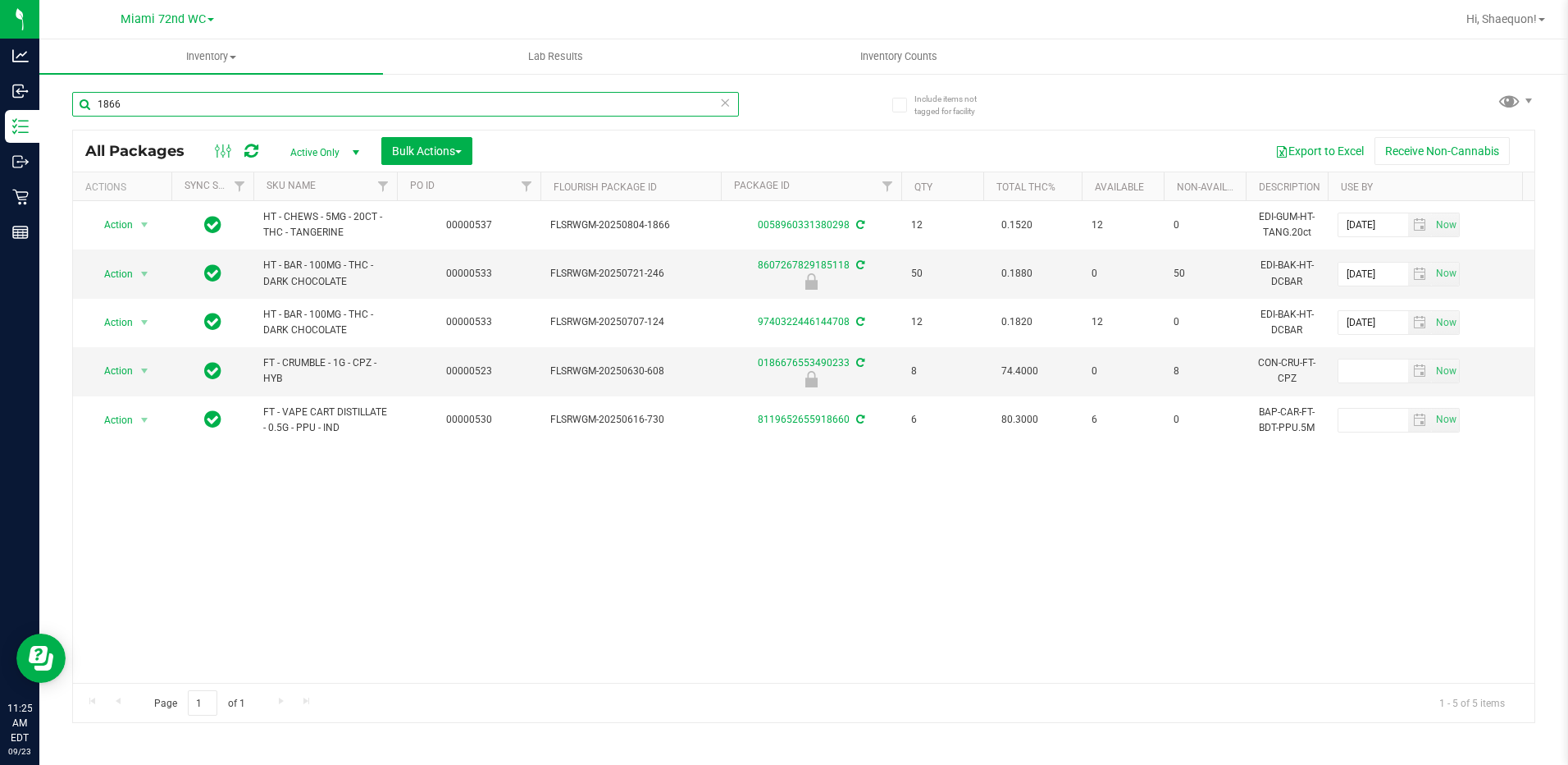
click at [161, 110] on input "1866" at bounding box center [405, 104] width 667 height 25
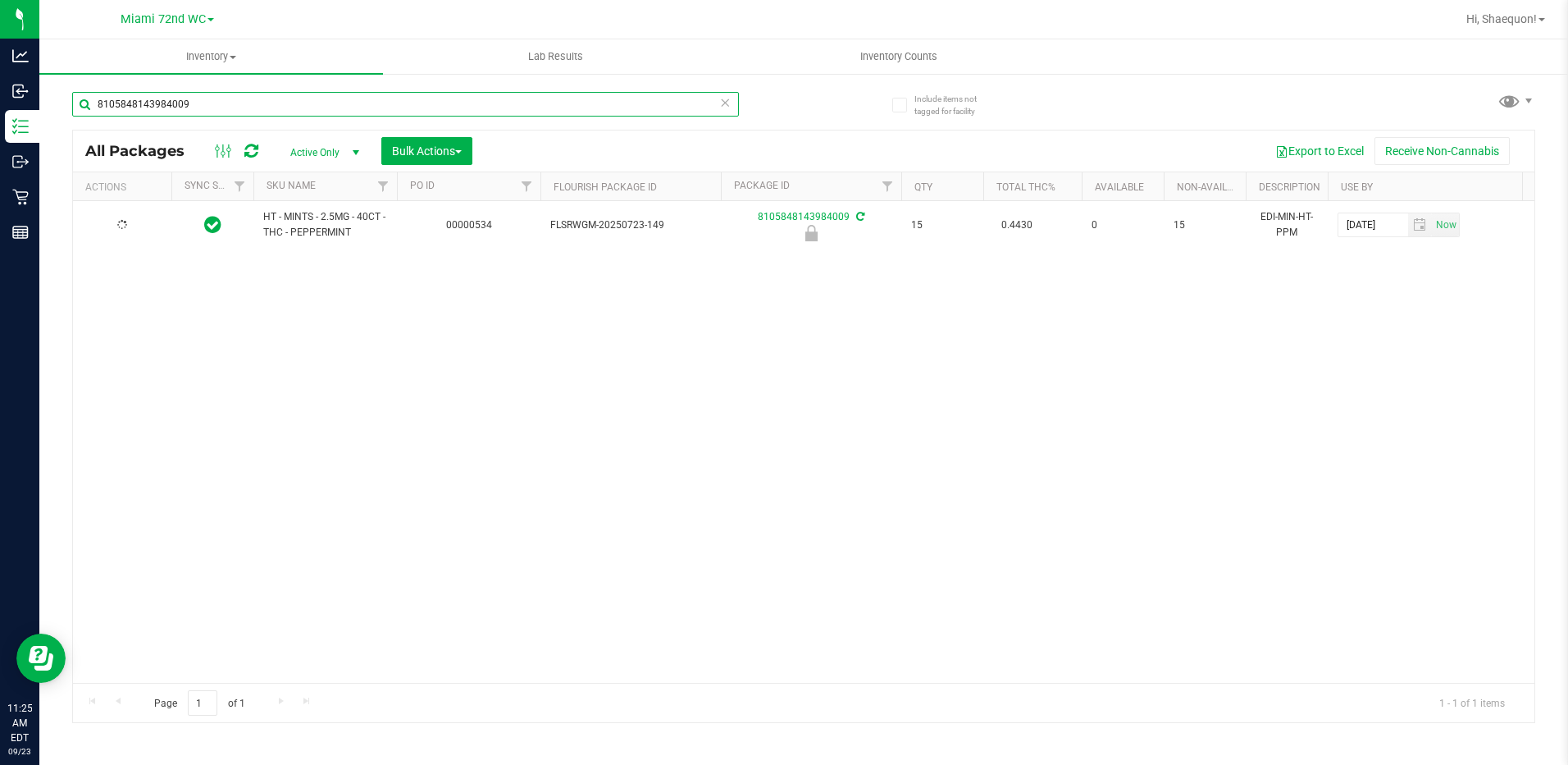
type input "8105848143984009"
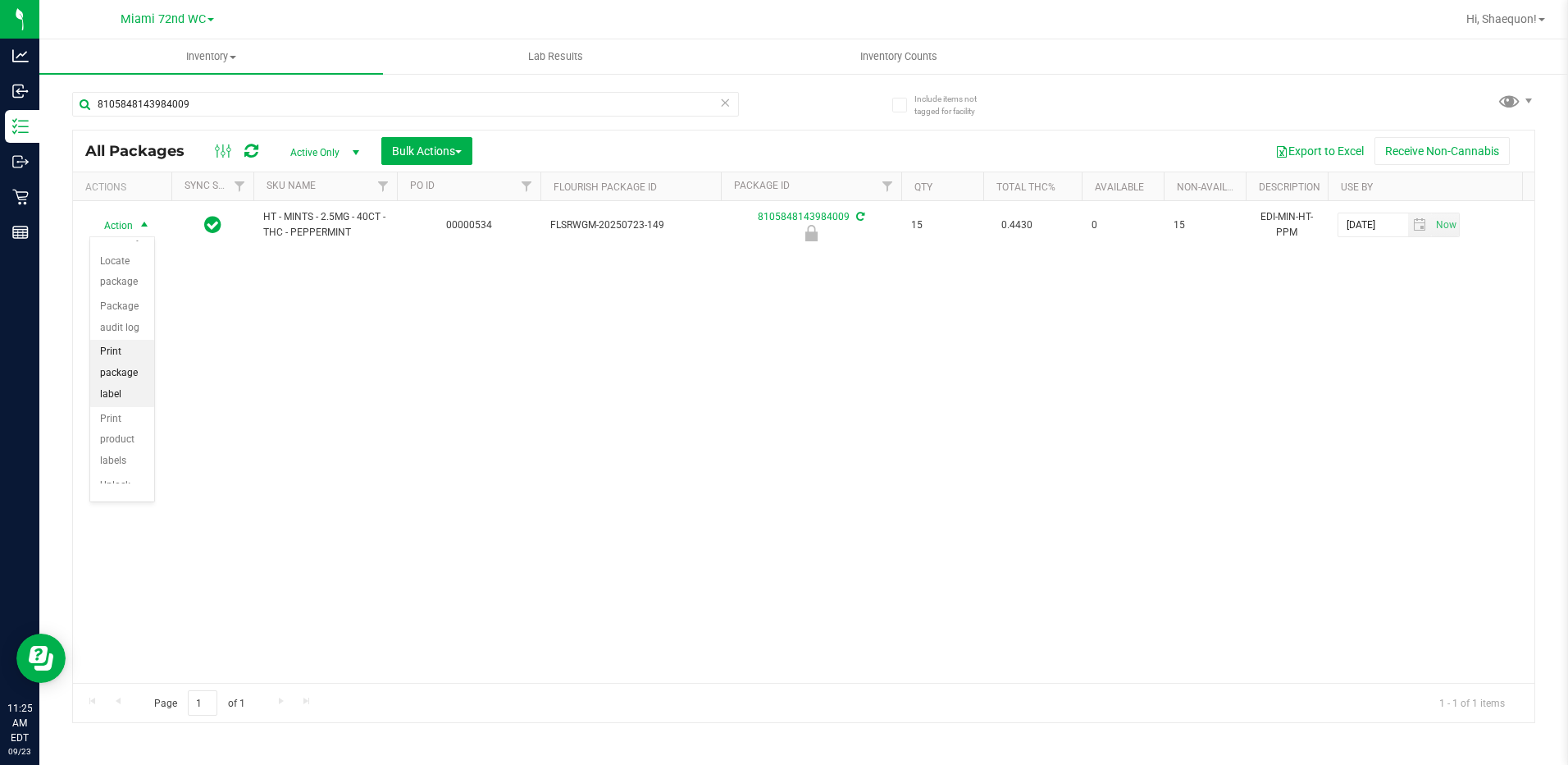
scroll to position [117, 0]
click at [120, 452] on li "Unlock package" at bounding box center [122, 460] width 64 height 45
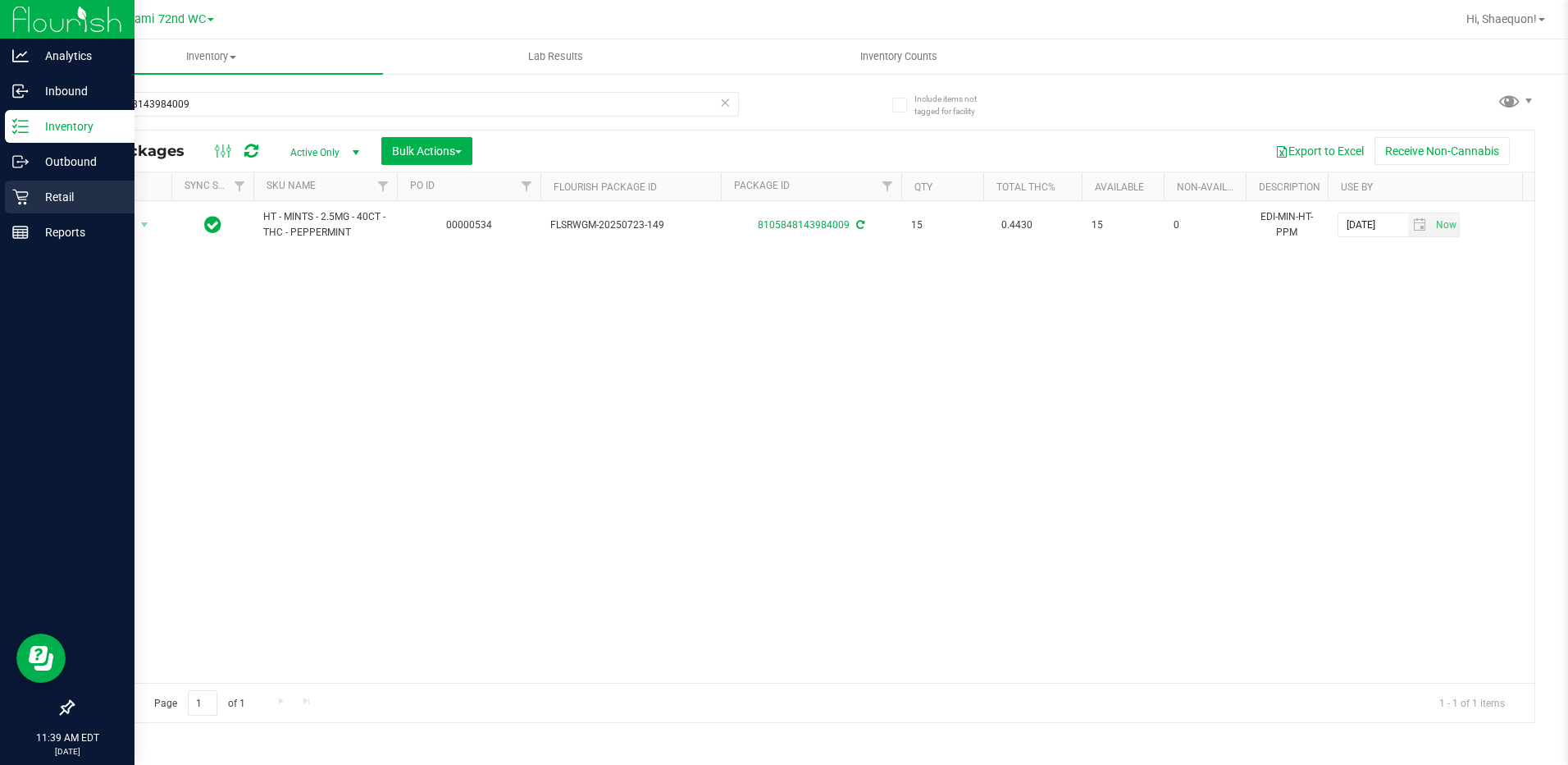
click at [6, 202] on div "Retail" at bounding box center [70, 196] width 130 height 33
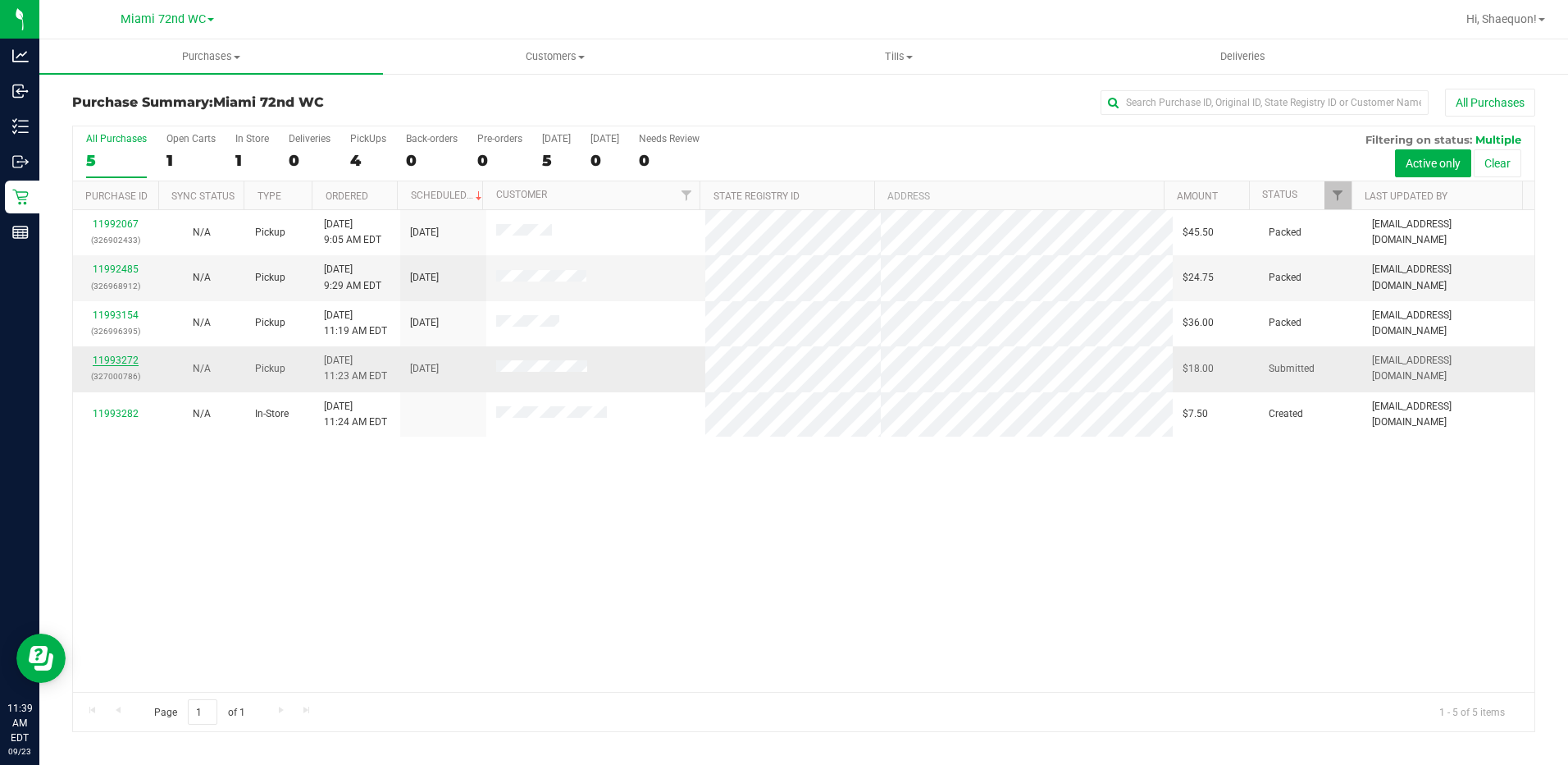
click at [132, 357] on link "11993272" at bounding box center [115, 361] width 46 height 12
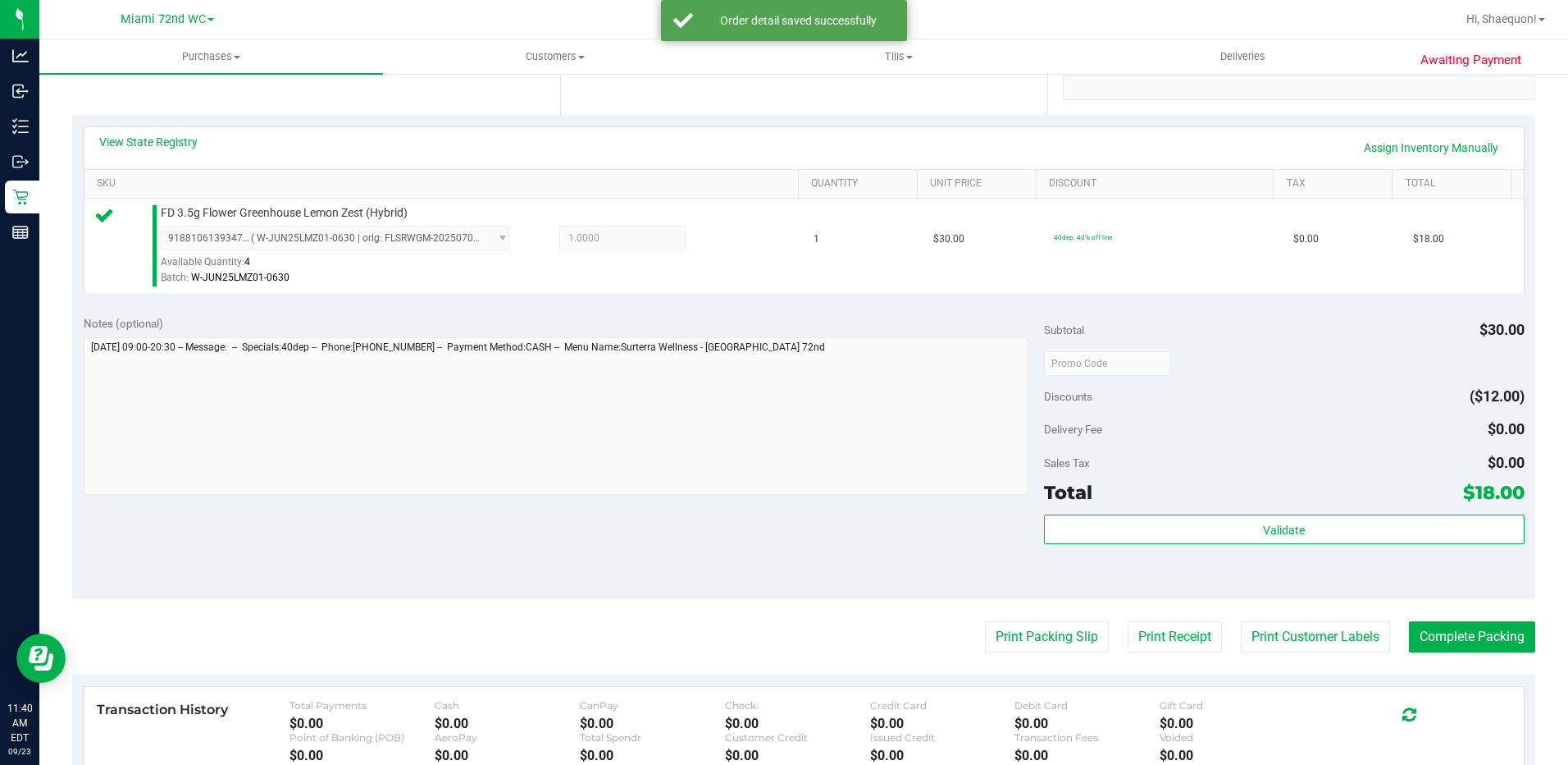
scroll to position [328, 0]
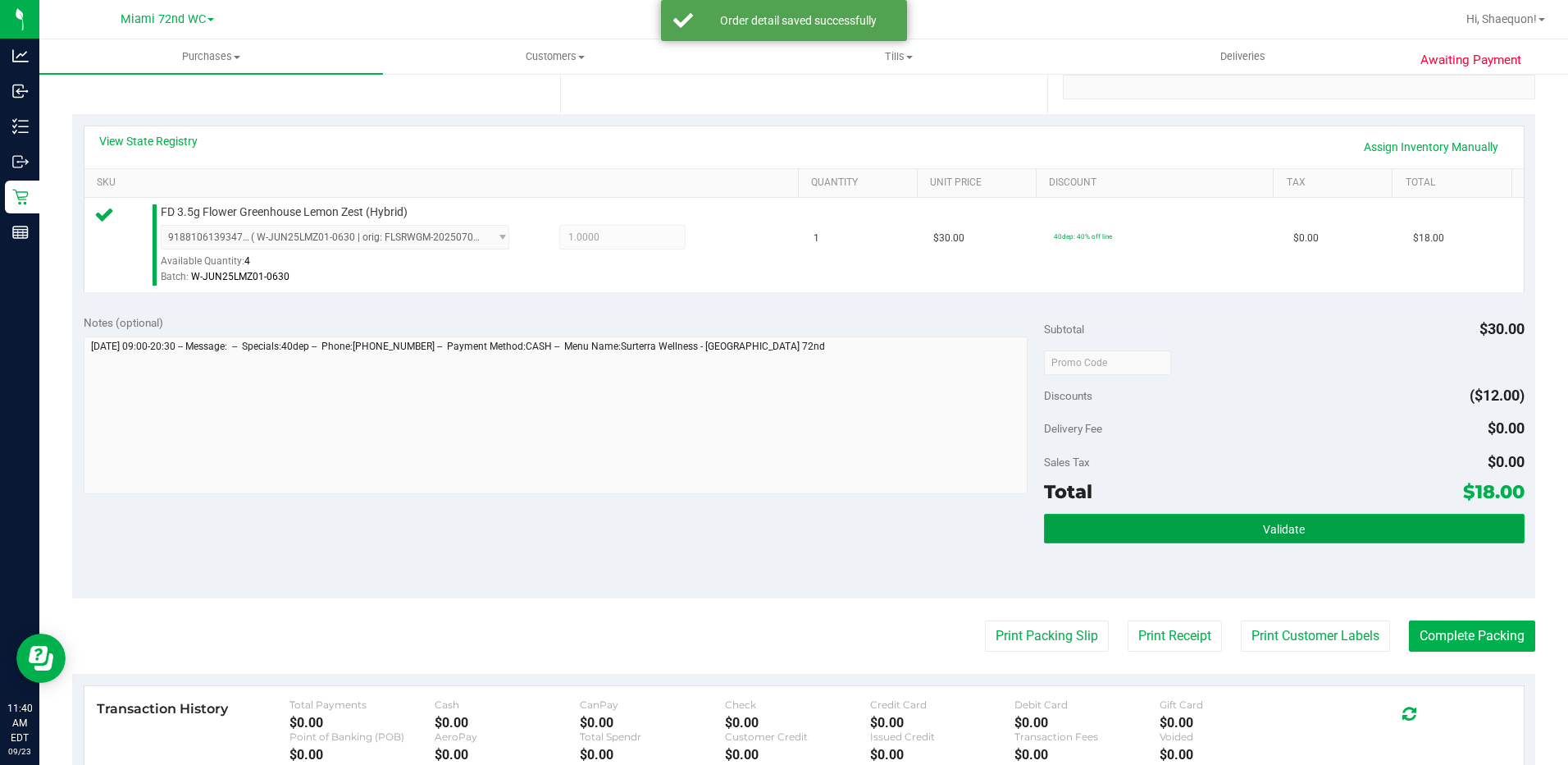
click at [1200, 541] on button "Validate" at bounding box center [1285, 528] width 481 height 30
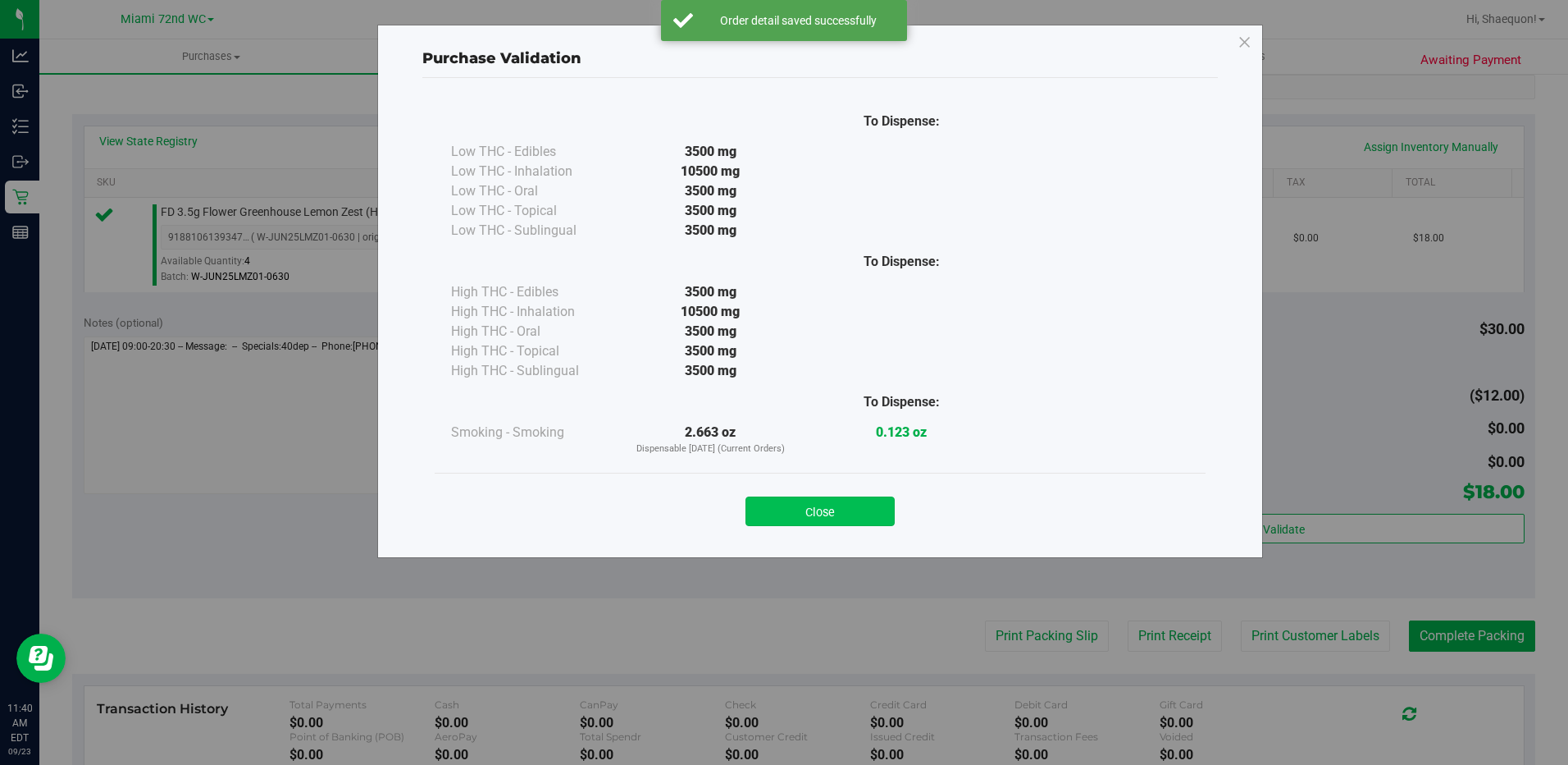
click at [852, 518] on button "Close" at bounding box center [820, 512] width 149 height 30
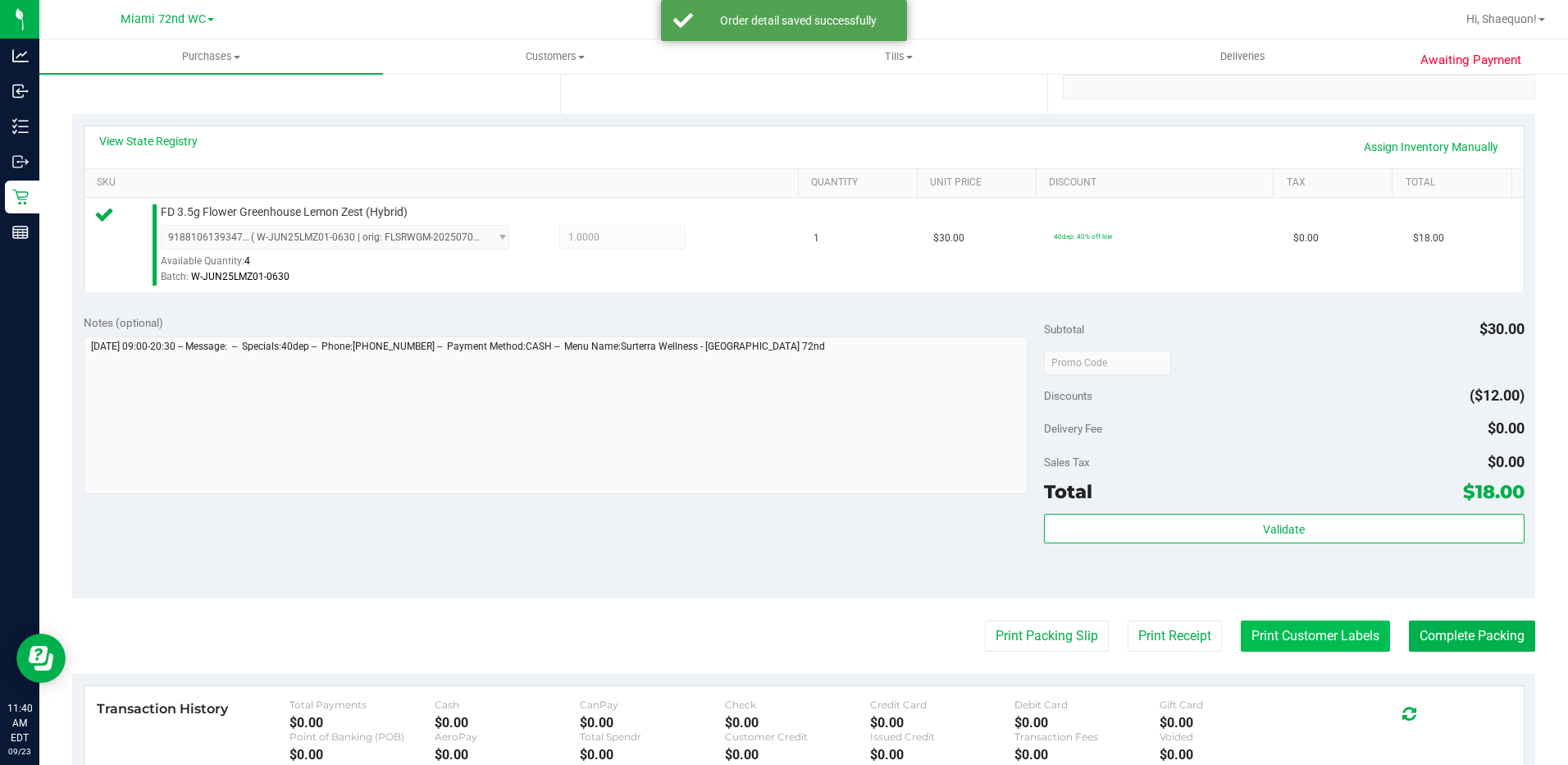
click at [1318, 627] on button "Print Customer Labels" at bounding box center [1315, 636] width 149 height 32
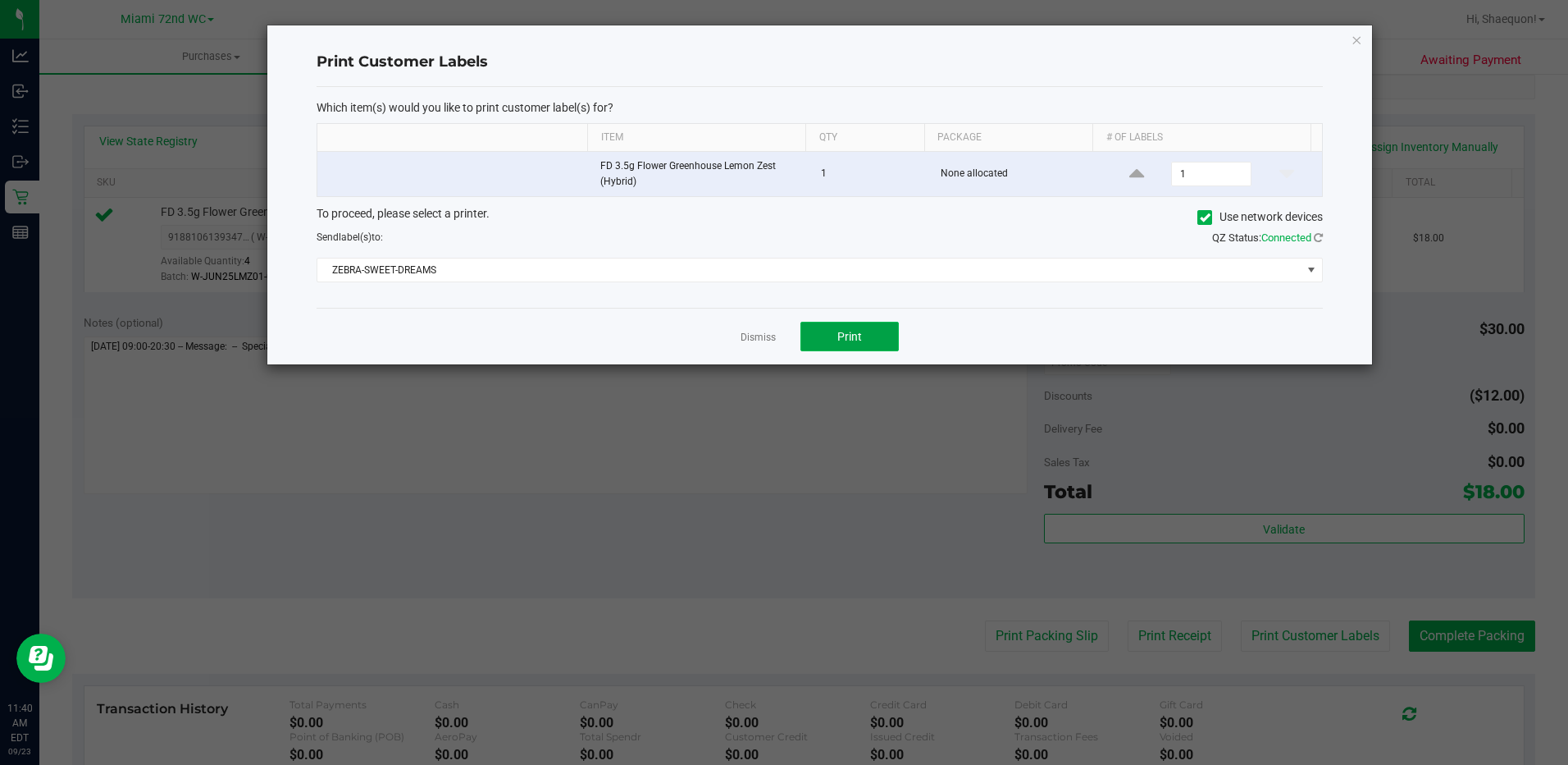
click at [839, 335] on span "Print" at bounding box center [850, 336] width 25 height 13
click at [764, 330] on link "Dismiss" at bounding box center [759, 337] width 35 height 14
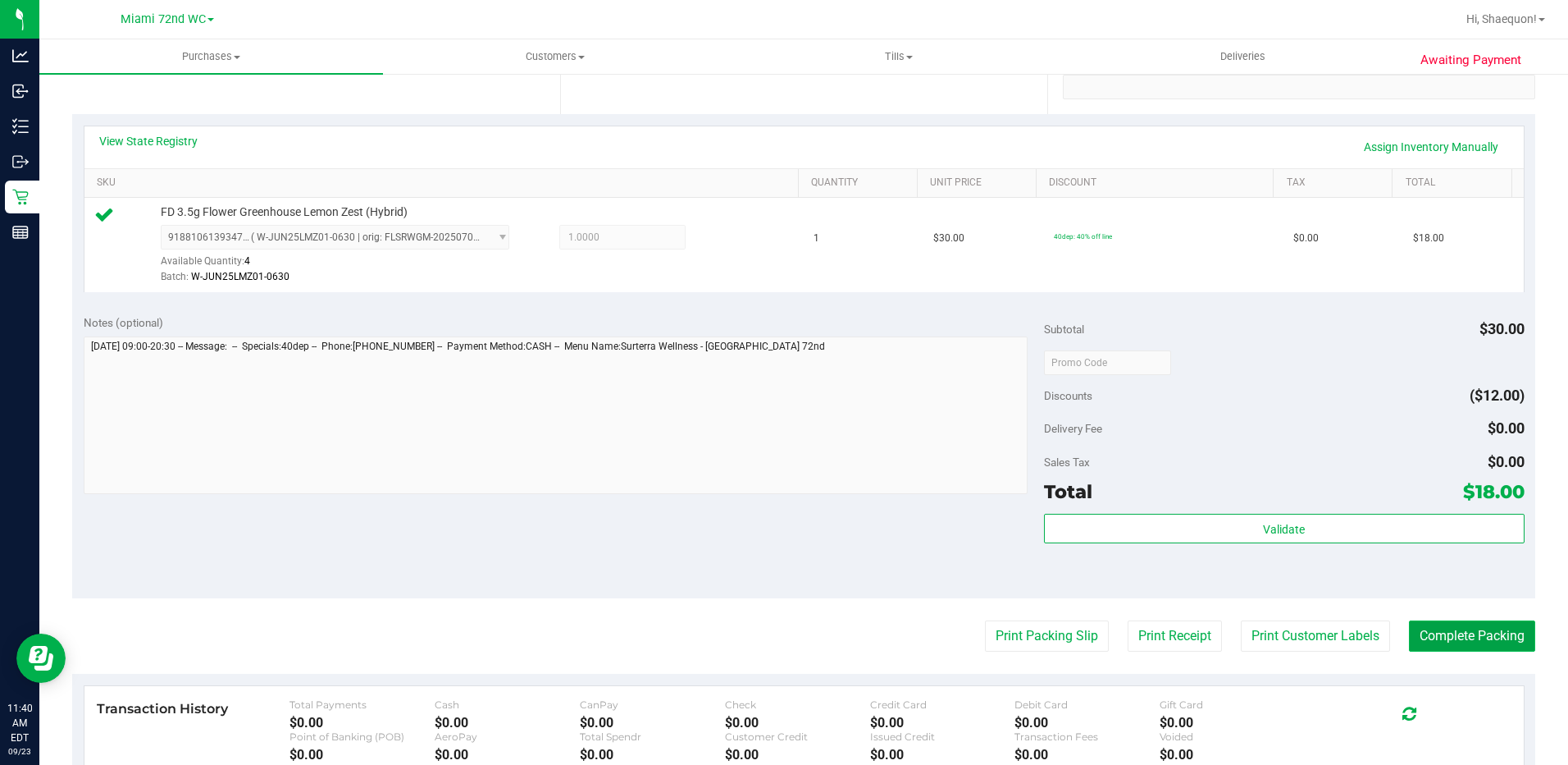
click at [1446, 639] on button "Complete Packing" at bounding box center [1472, 636] width 126 height 32
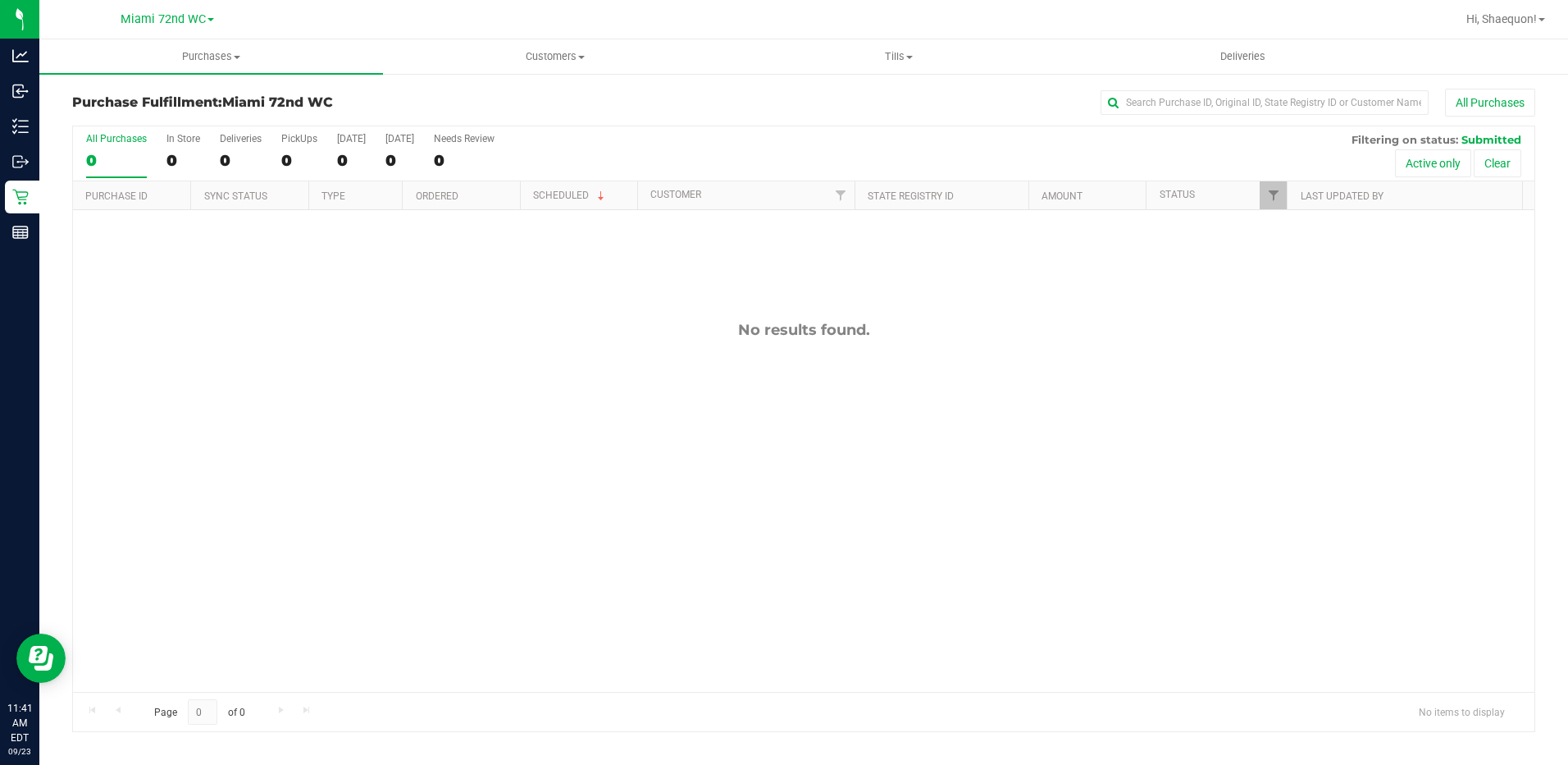
click at [481, 309] on div "No results found." at bounding box center [803, 506] width 1462 height 592
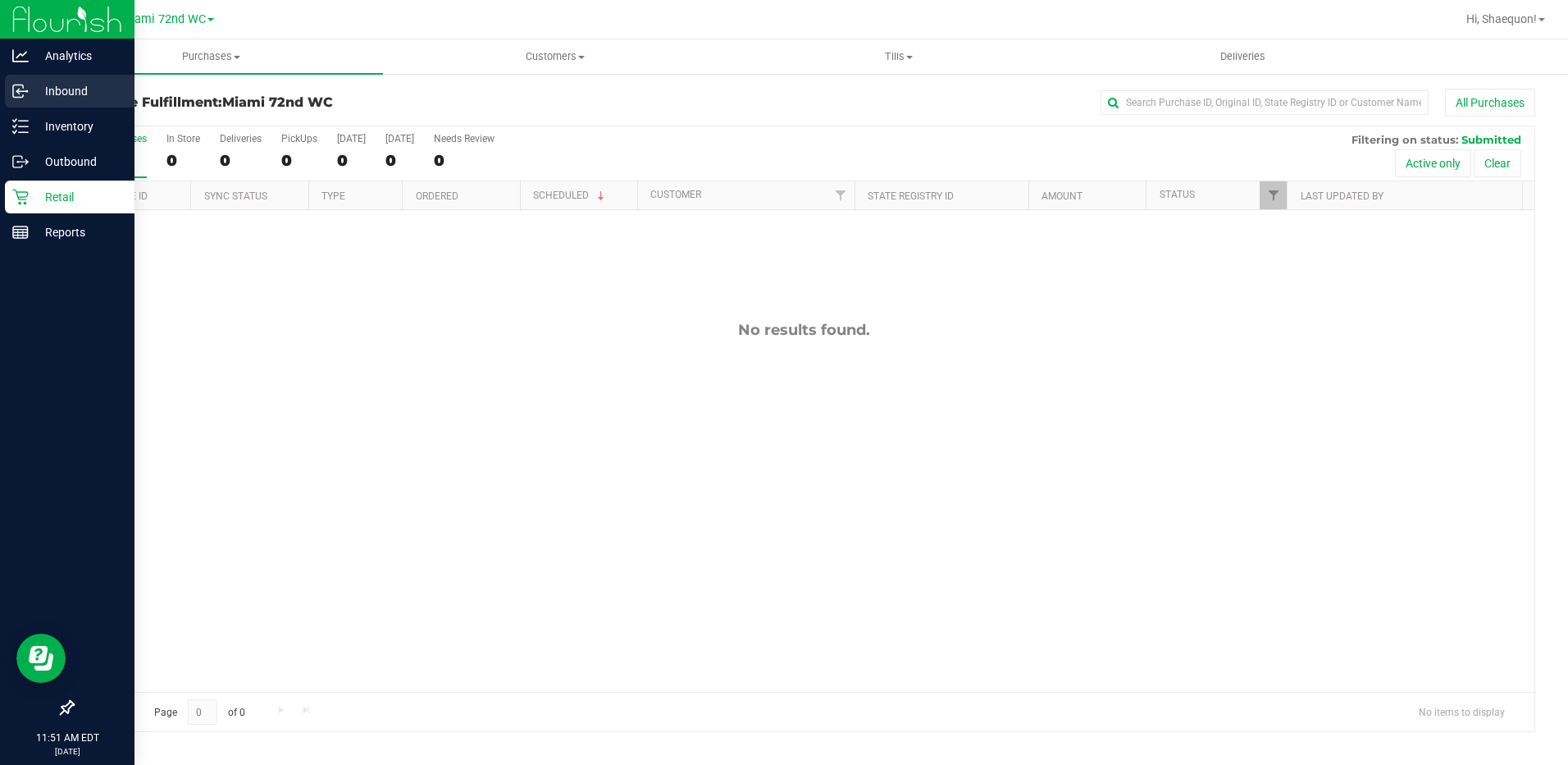
click at [65, 92] on p "Inbound" at bounding box center [78, 91] width 99 height 20
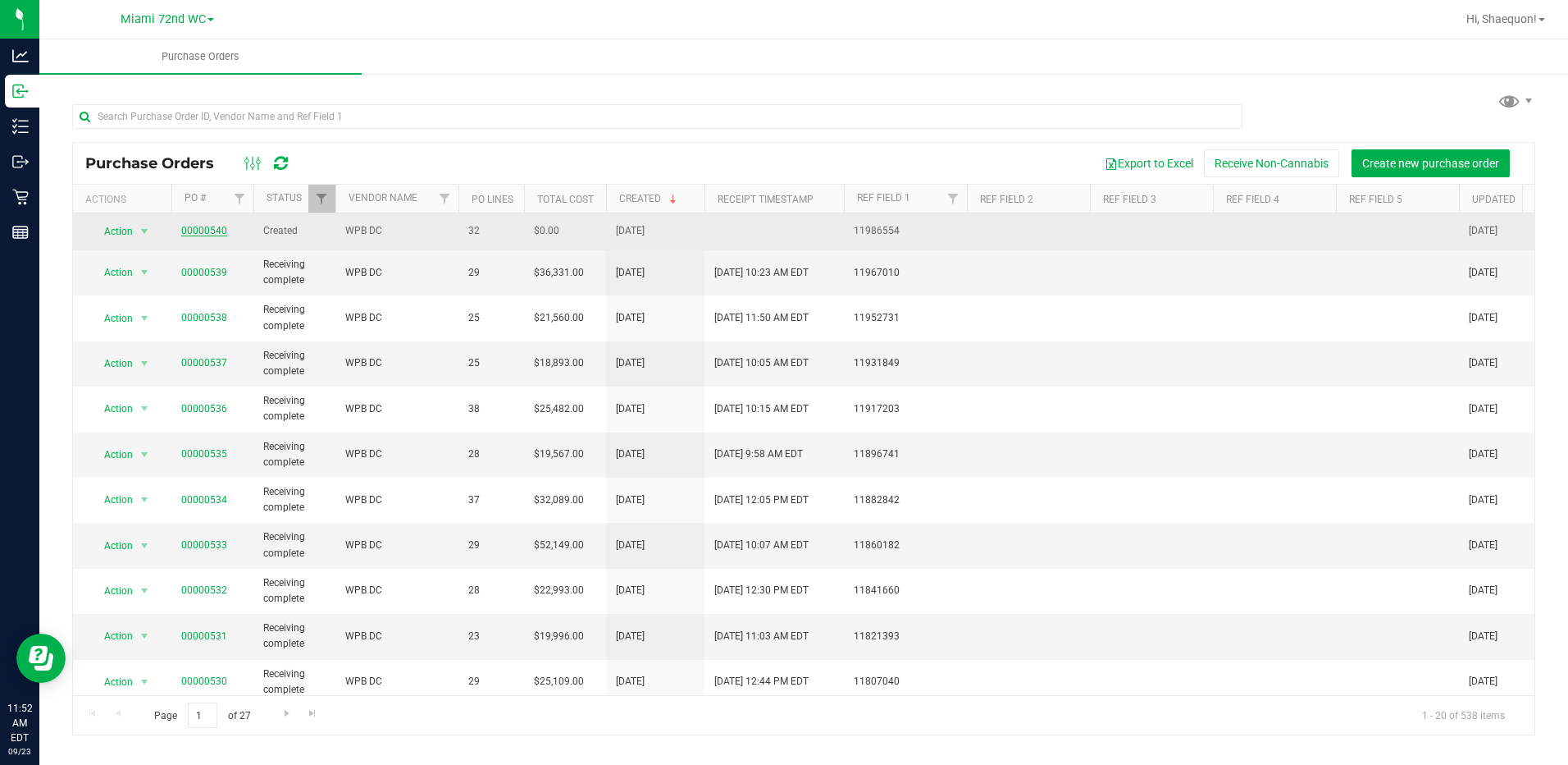
click at [214, 233] on link "00000540" at bounding box center [204, 231] width 46 height 12
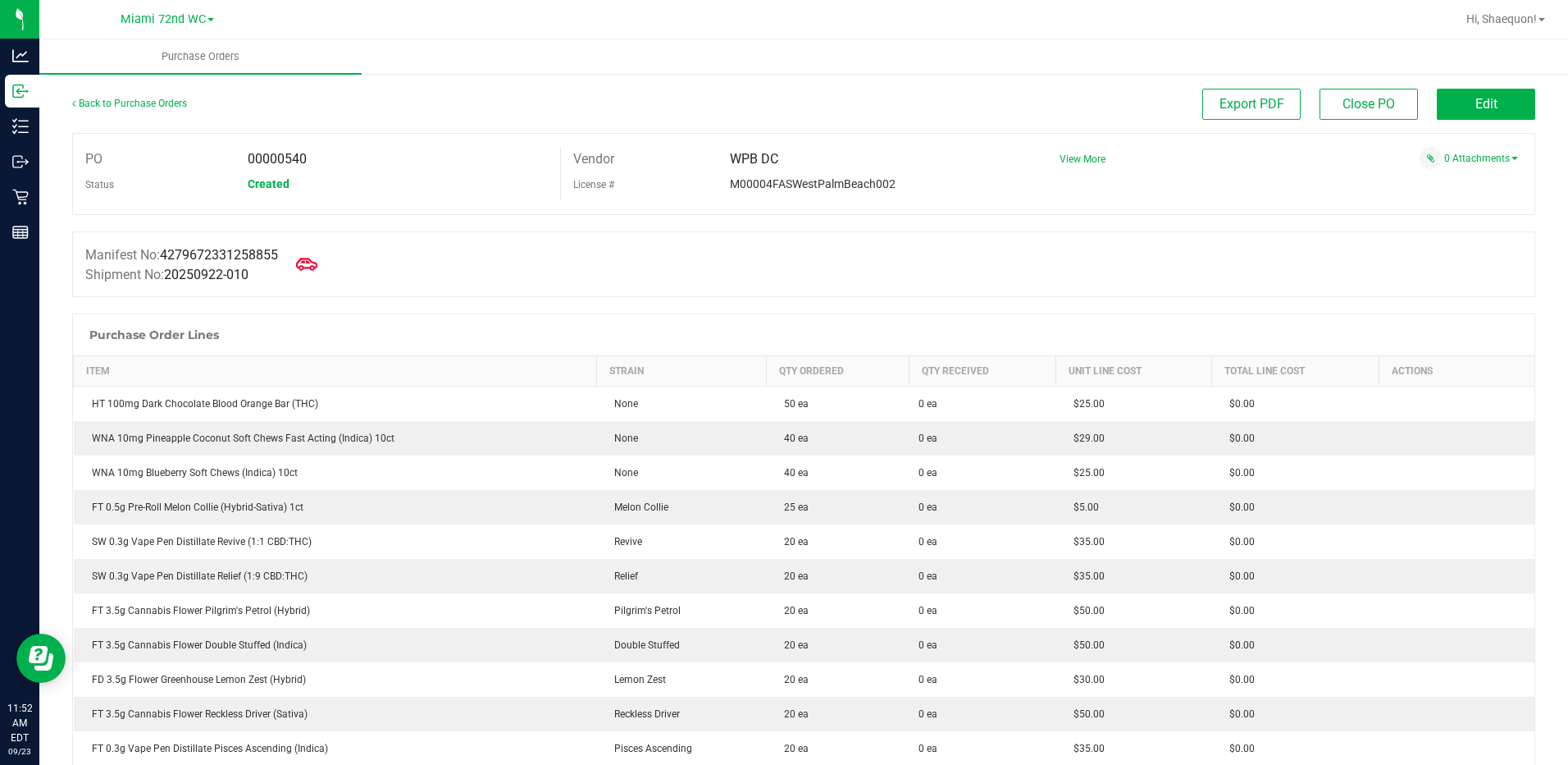
click at [301, 259] on span at bounding box center [307, 264] width 36 height 36
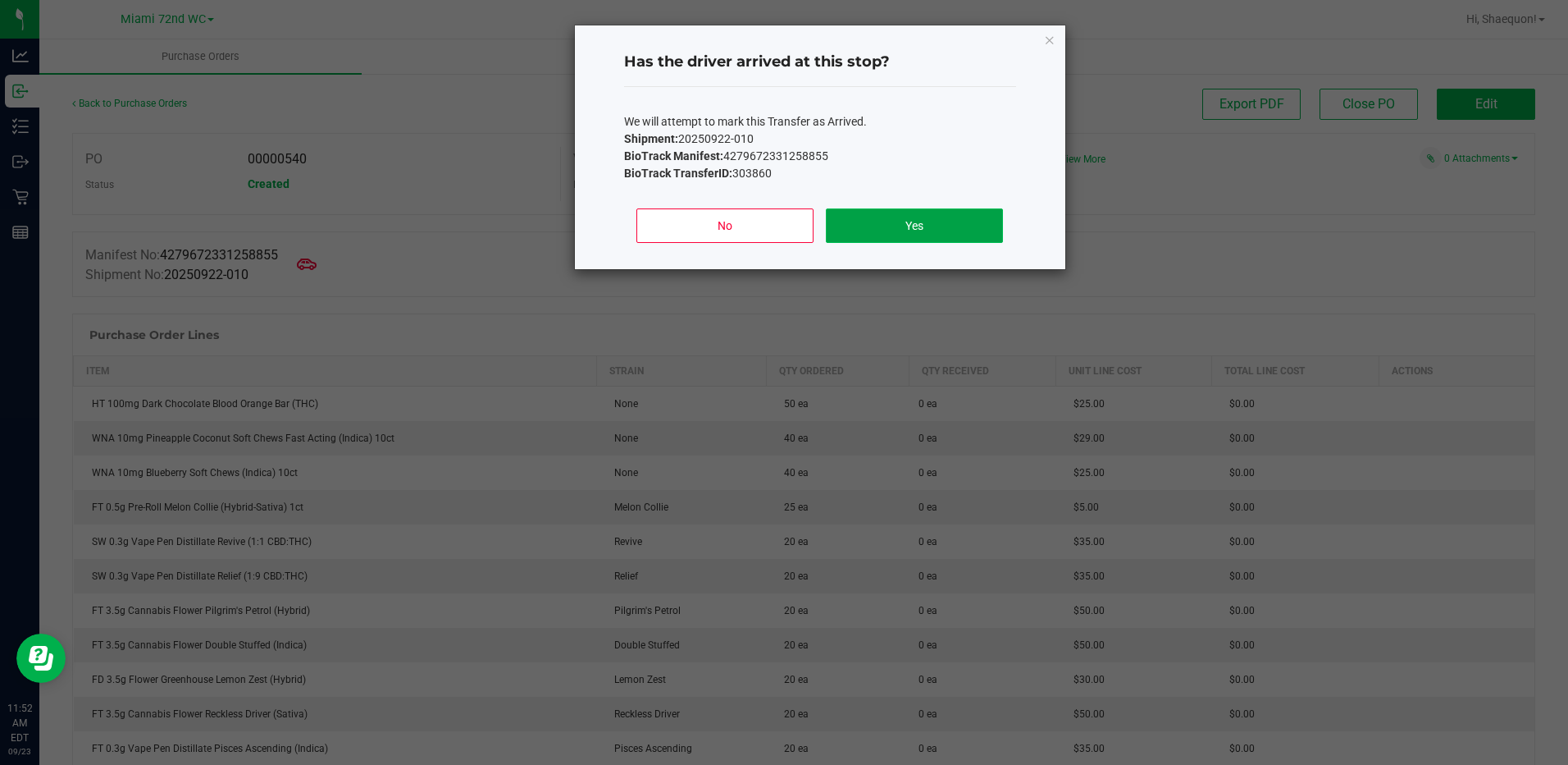
click at [877, 238] on button "Yes" at bounding box center [914, 225] width 176 height 35
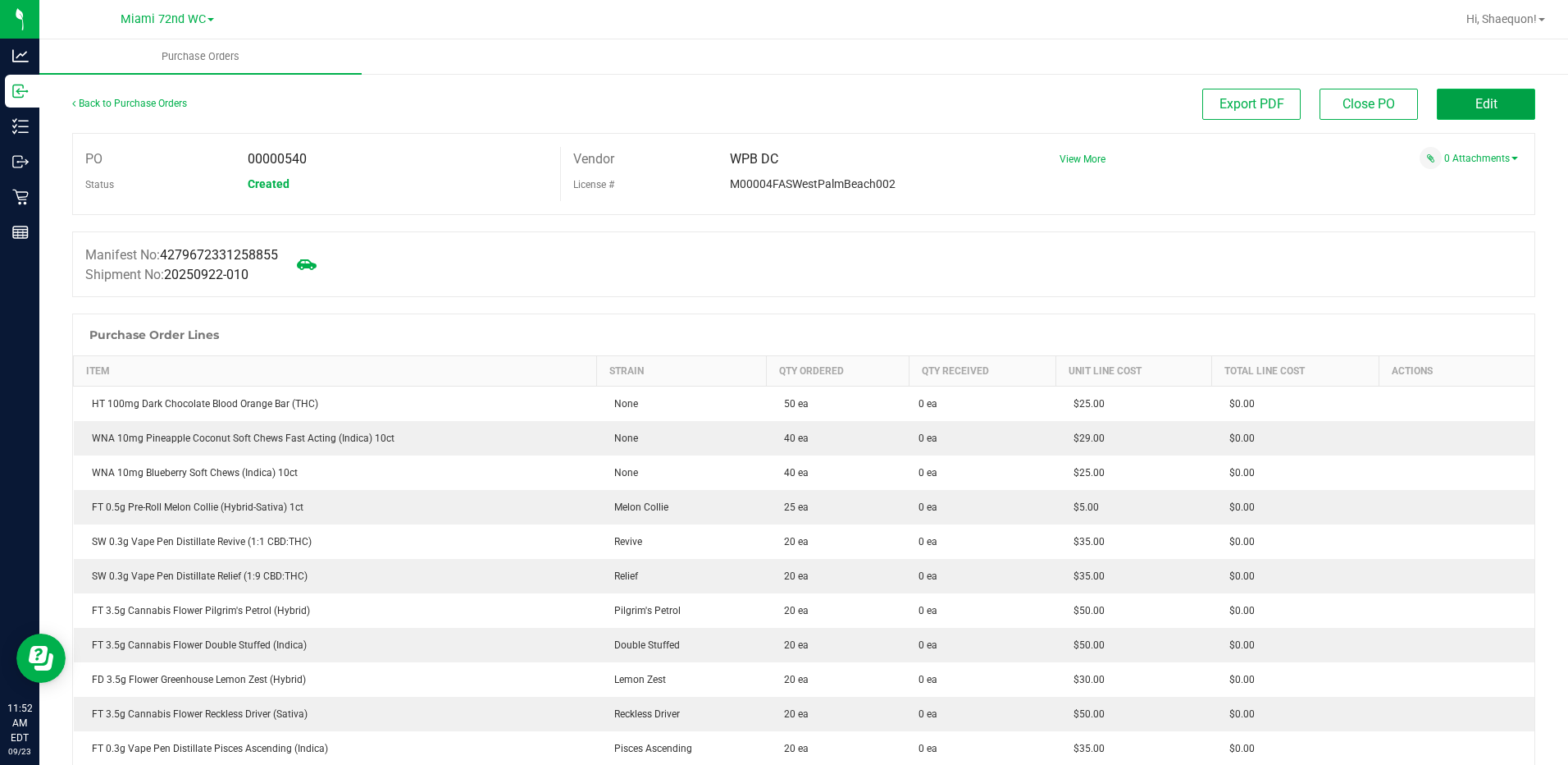
click at [1457, 101] on button "Edit" at bounding box center [1486, 104] width 99 height 32
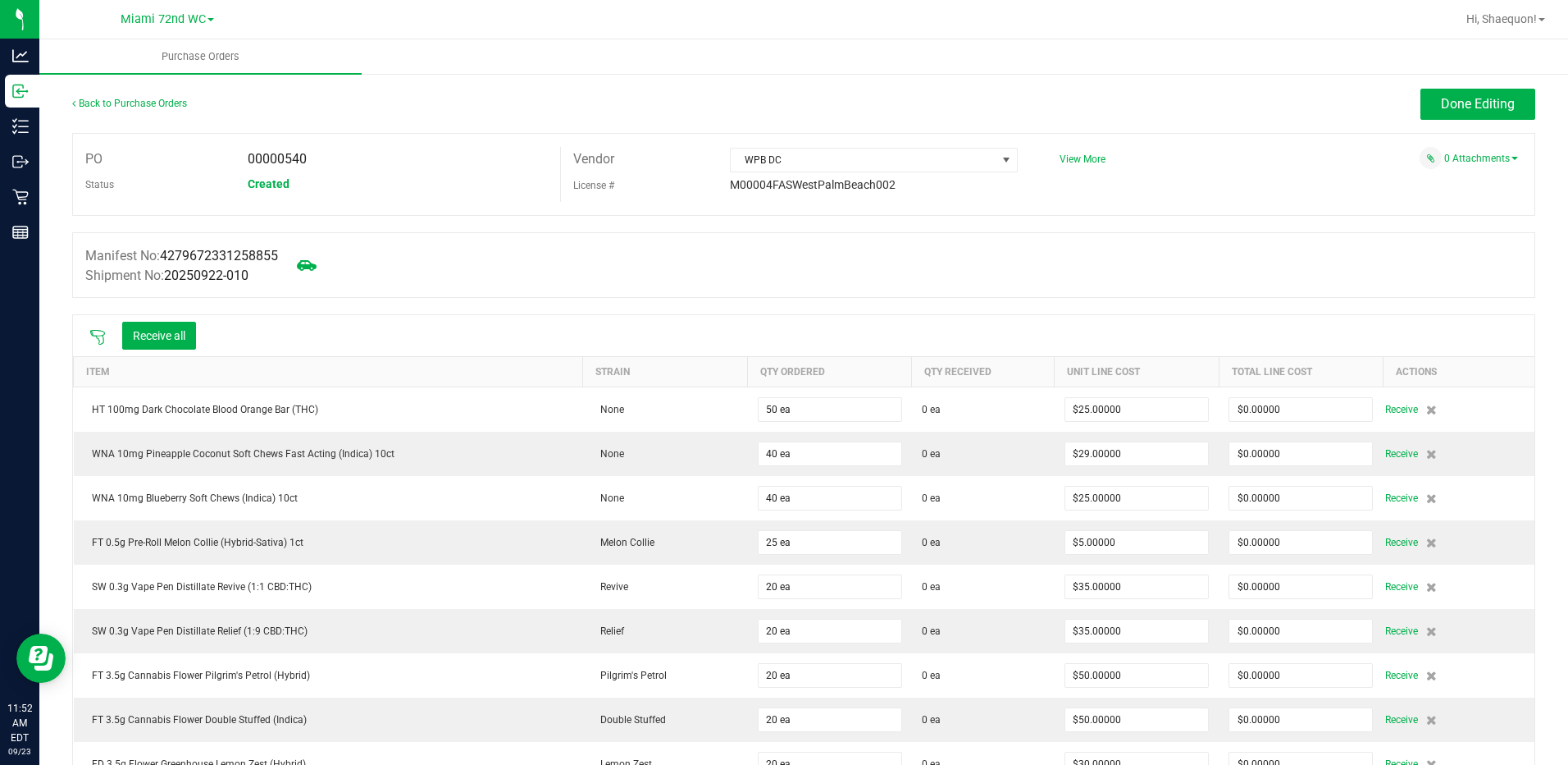
click at [91, 335] on icon at bounding box center [98, 337] width 17 height 17
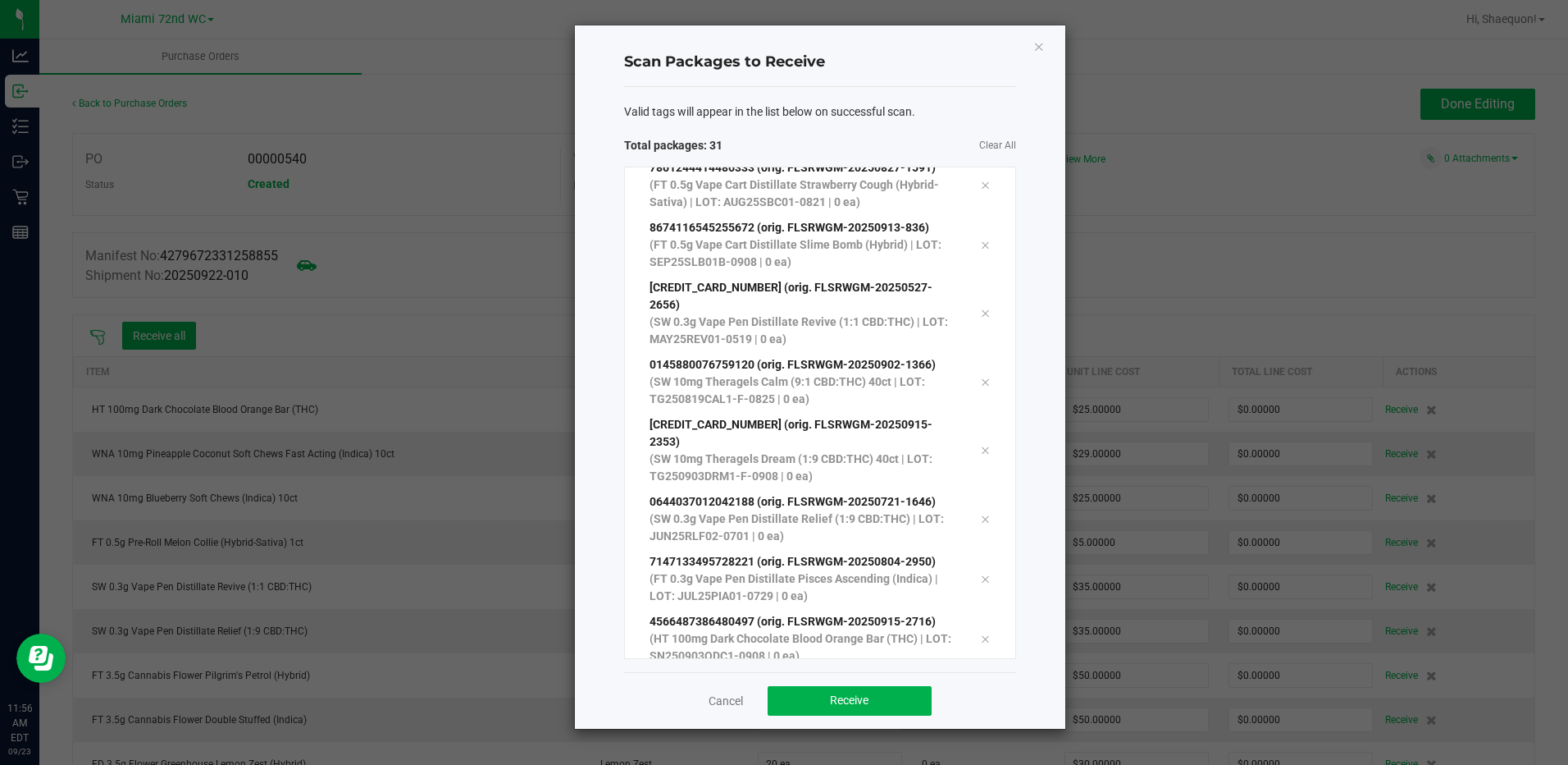
scroll to position [1407, 0]
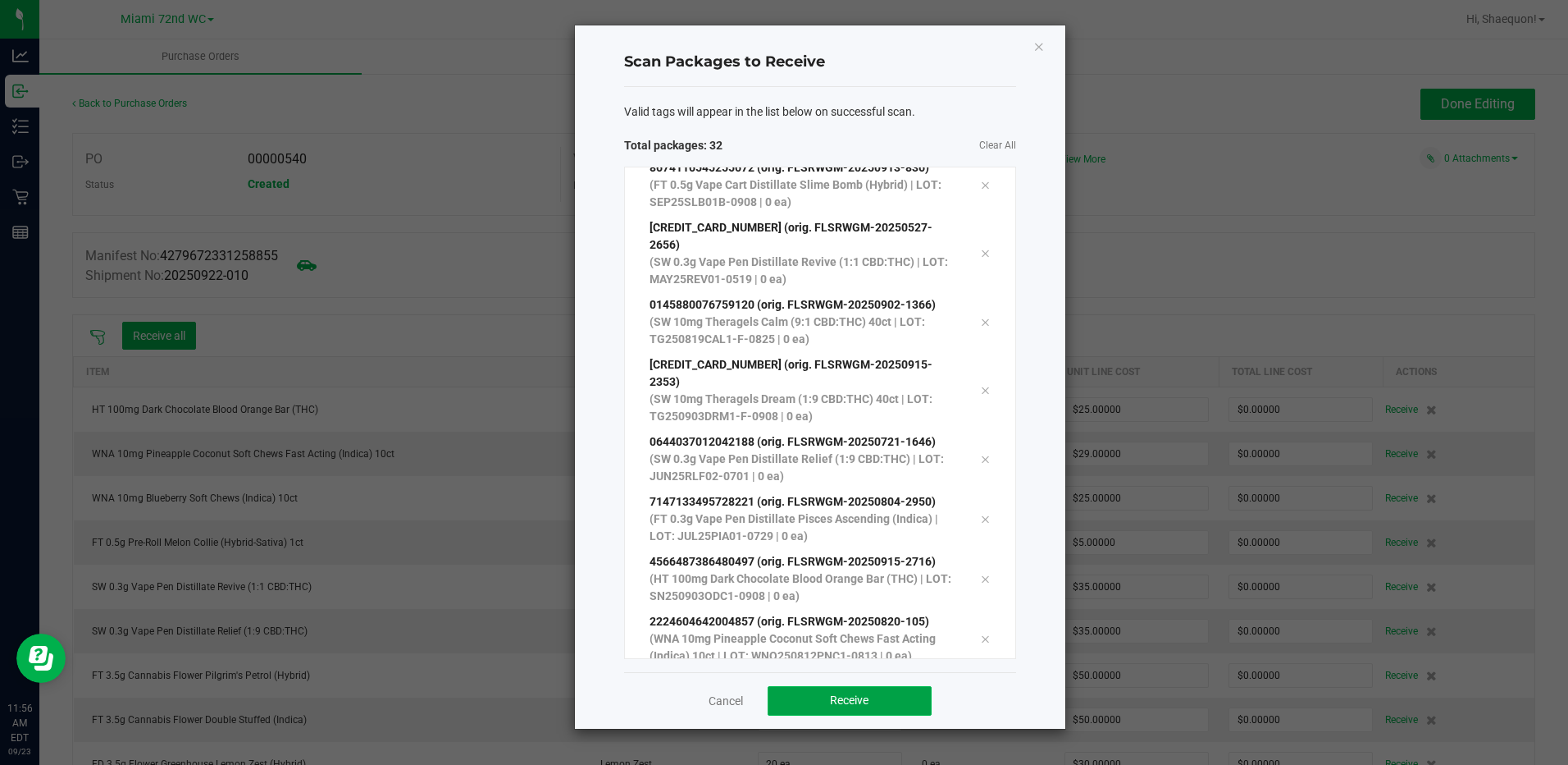
click at [859, 712] on button "Receive" at bounding box center [850, 701] width 164 height 30
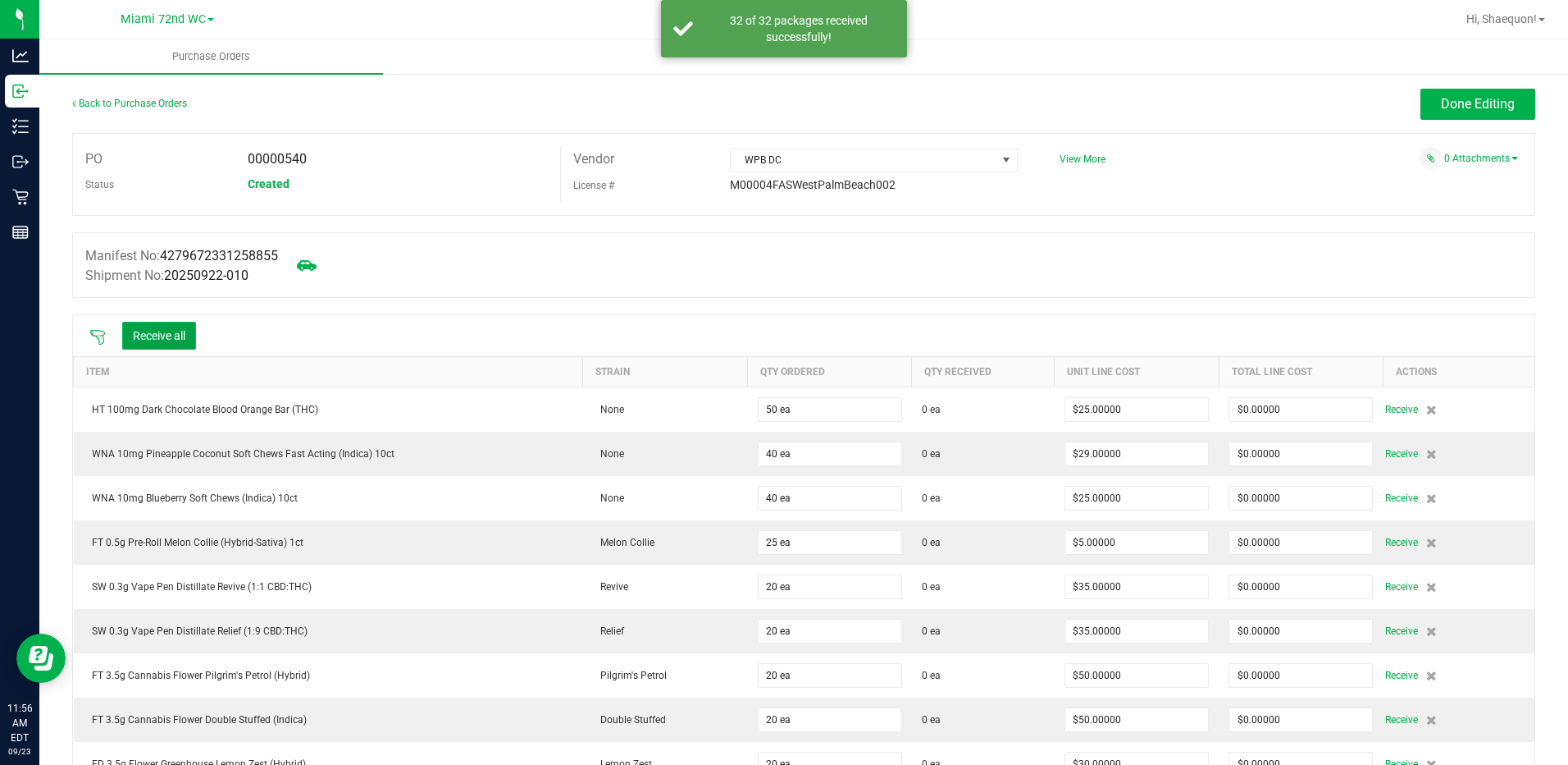
click at [152, 335] on button "Receive all" at bounding box center [159, 335] width 74 height 28
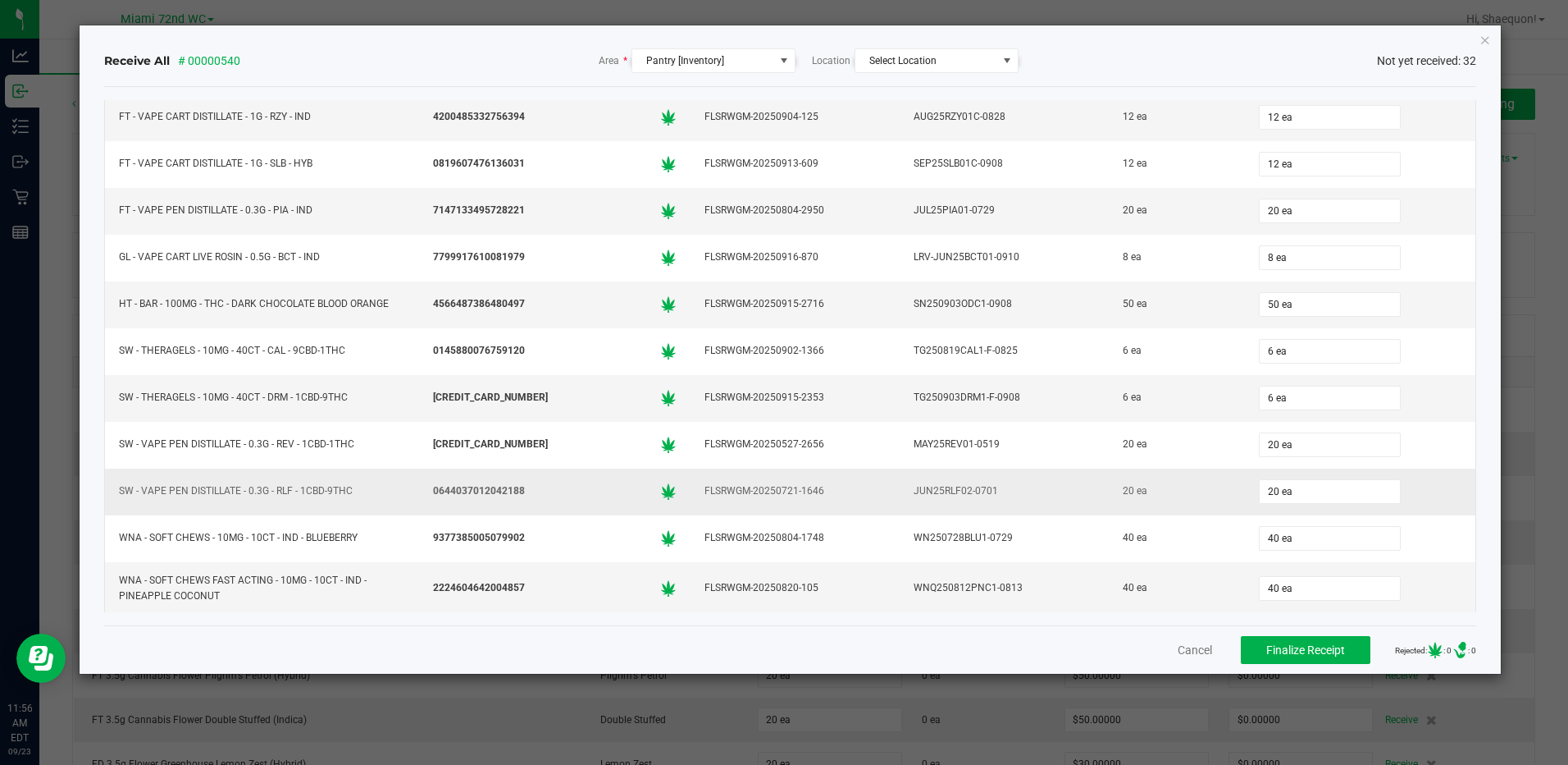
scroll to position [1028, 0]
click at [1289, 649] on span "Finalize Receipt" at bounding box center [1306, 650] width 79 height 13
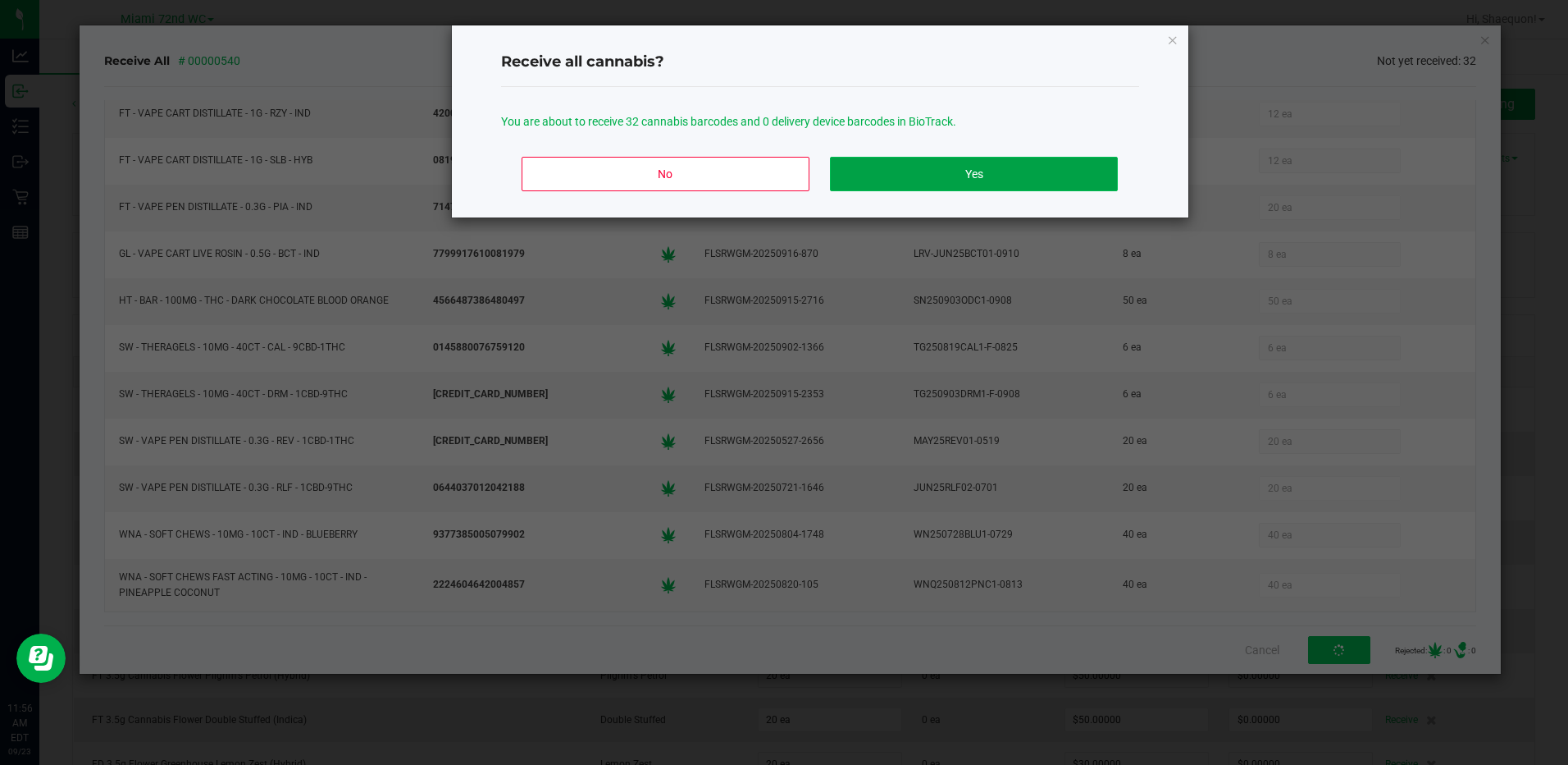
click at [1002, 169] on button "Yes" at bounding box center [973, 174] width 287 height 35
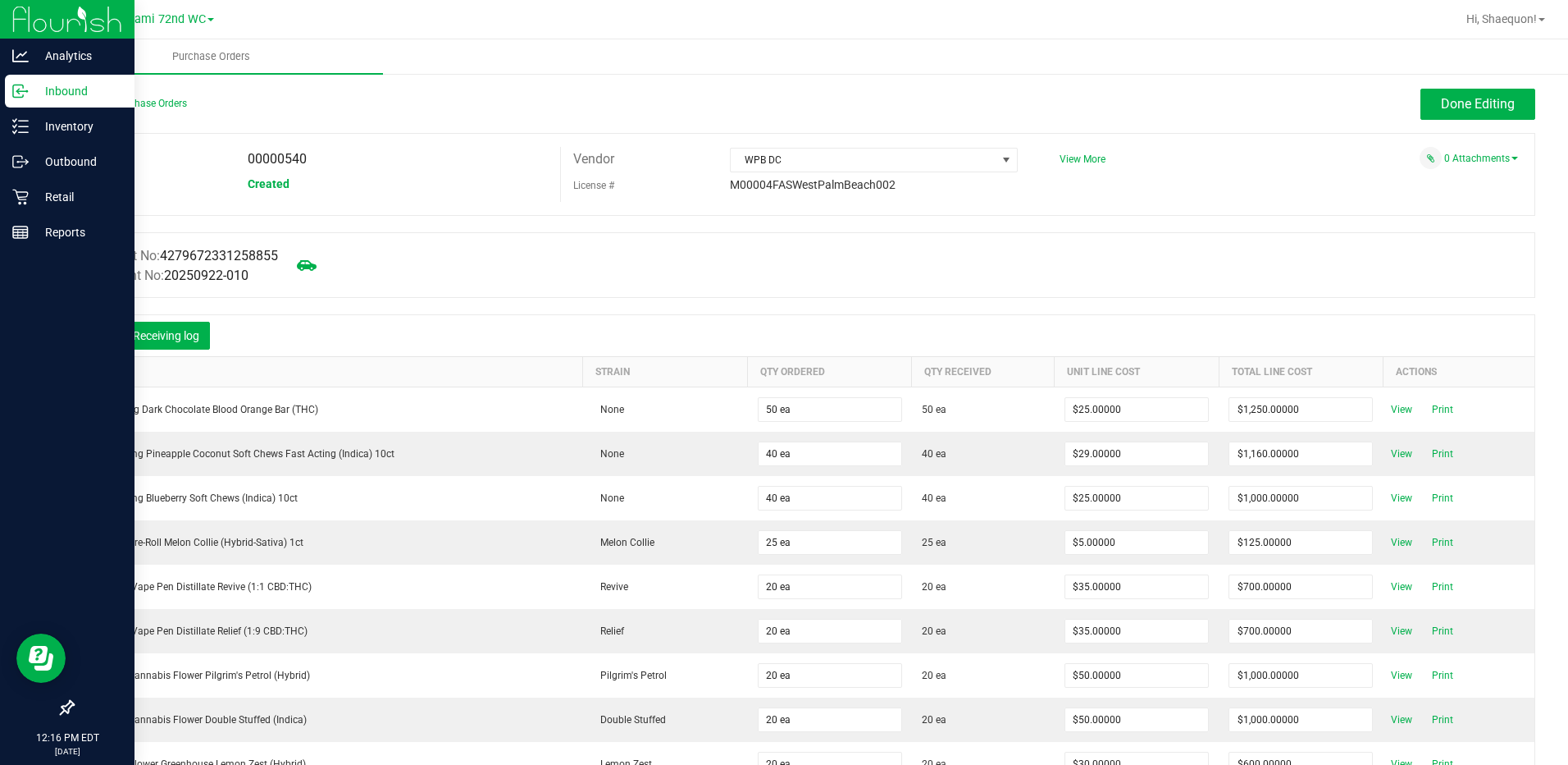
click at [47, 87] on p "Inbound" at bounding box center [78, 91] width 99 height 20
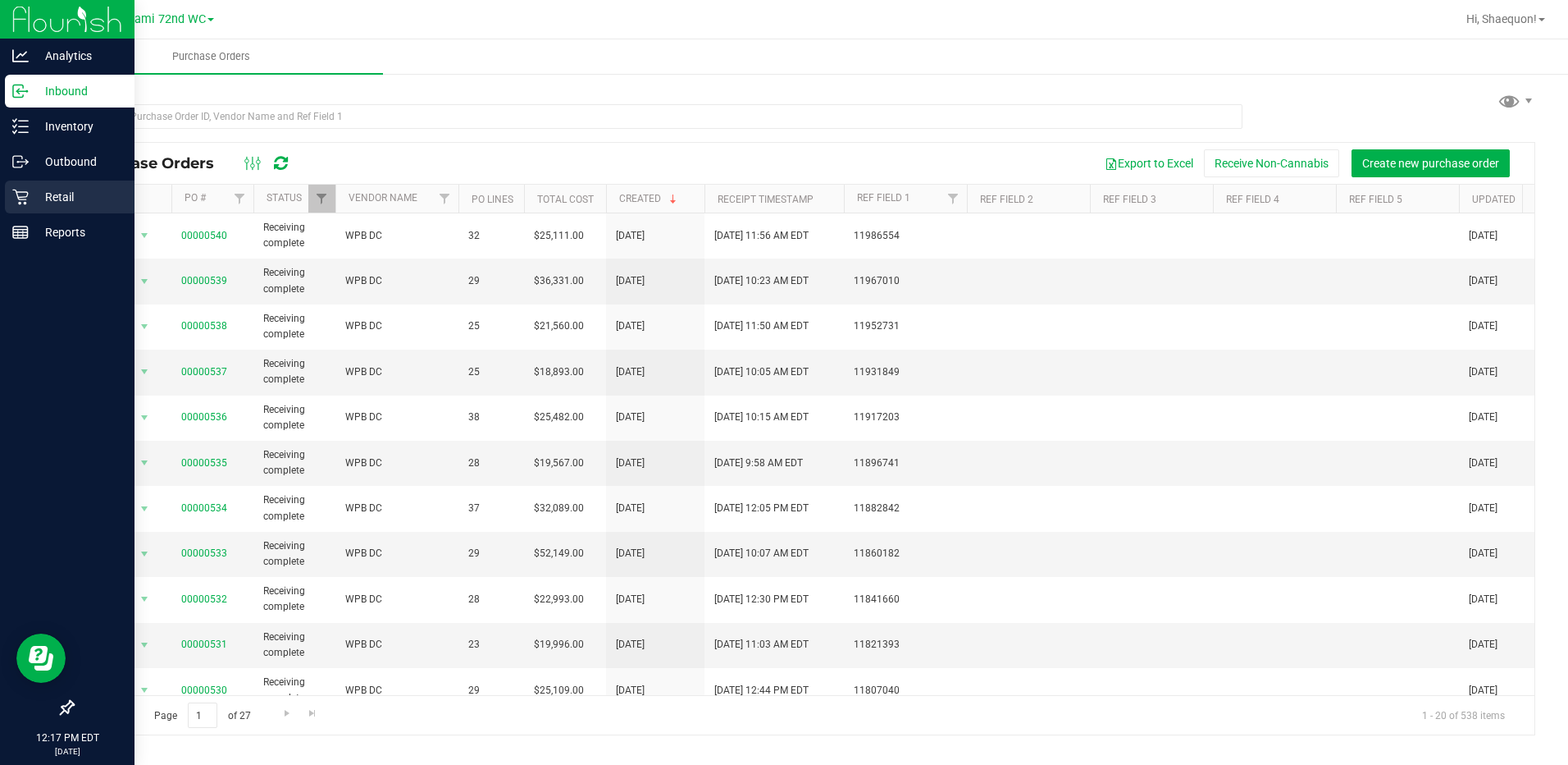
click at [22, 187] on div "Retail" at bounding box center [70, 196] width 130 height 33
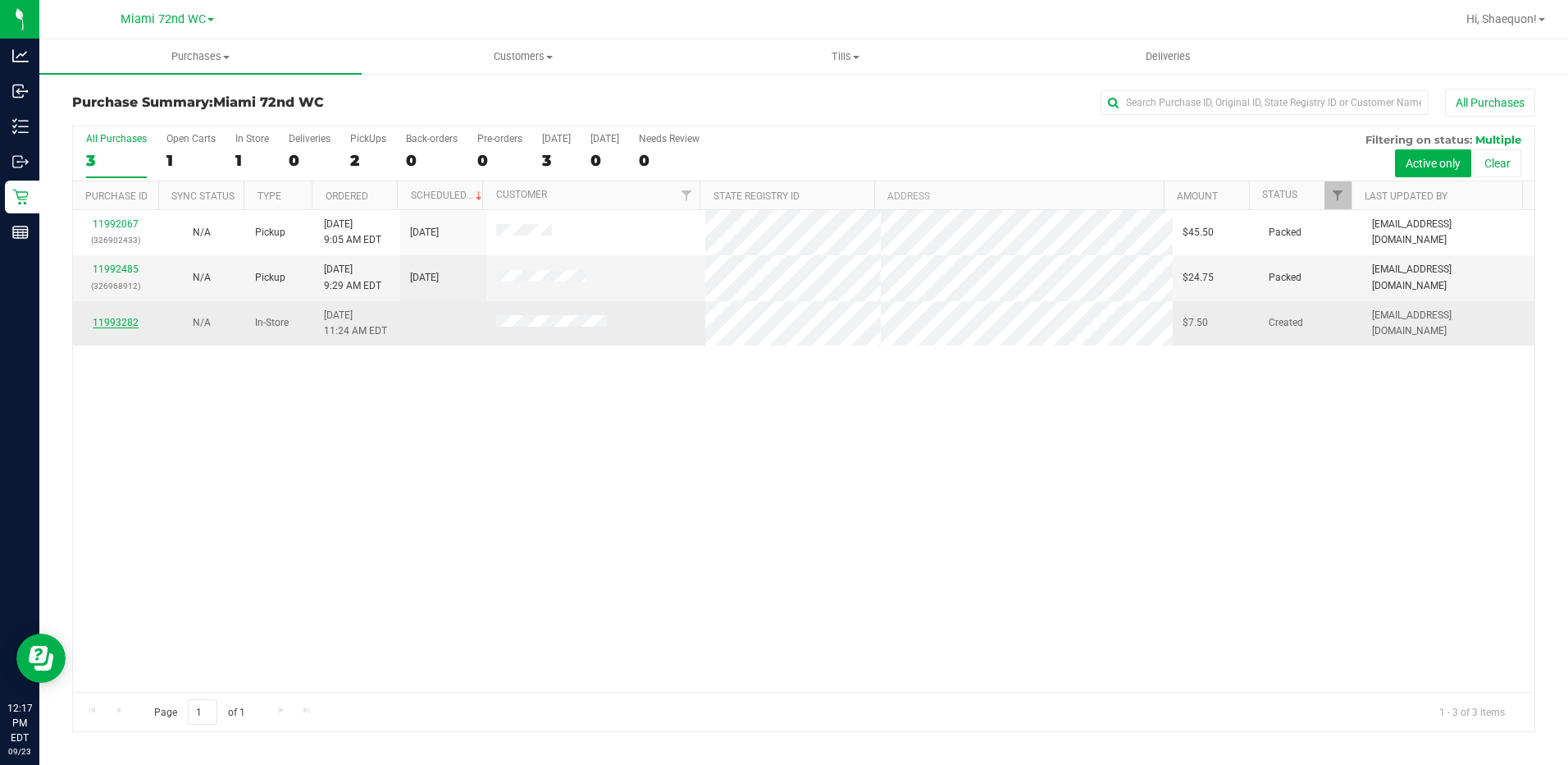
click at [114, 320] on link "11993282" at bounding box center [115, 322] width 46 height 12
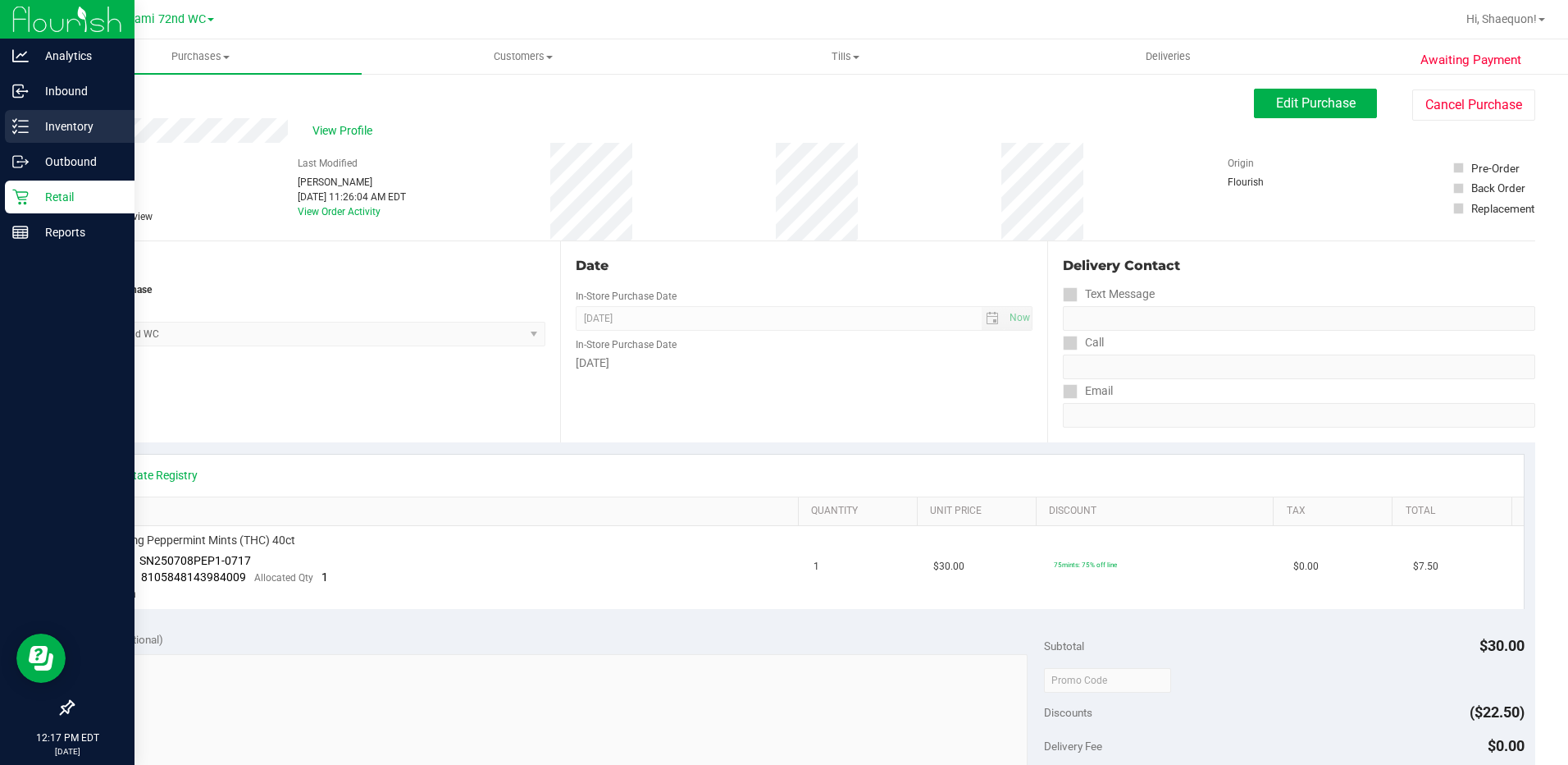
click at [34, 122] on p "Inventory" at bounding box center [78, 126] width 99 height 20
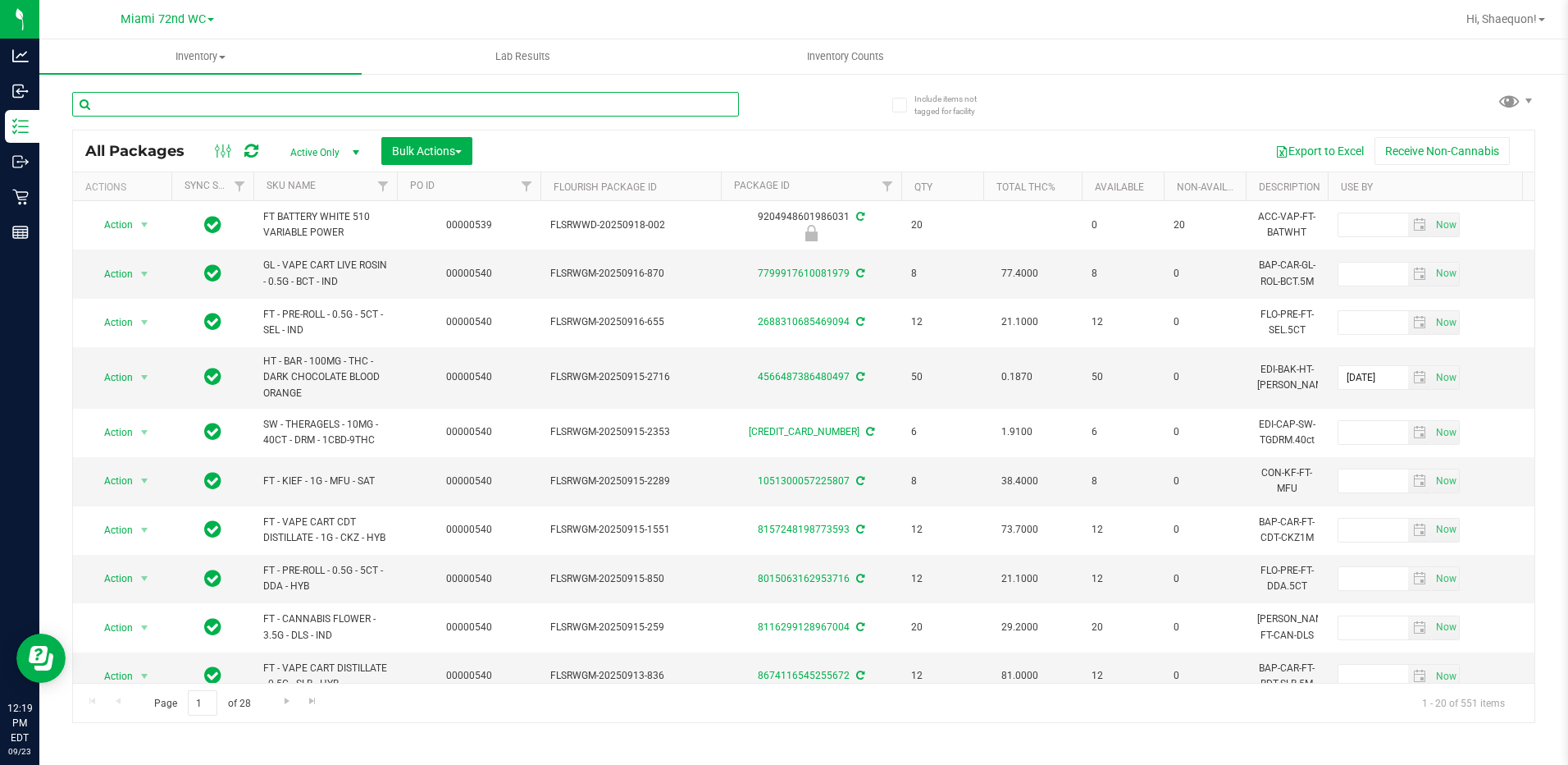
click at [216, 112] on input "text" at bounding box center [405, 104] width 667 height 25
paste input "SN250728DC1-0804"
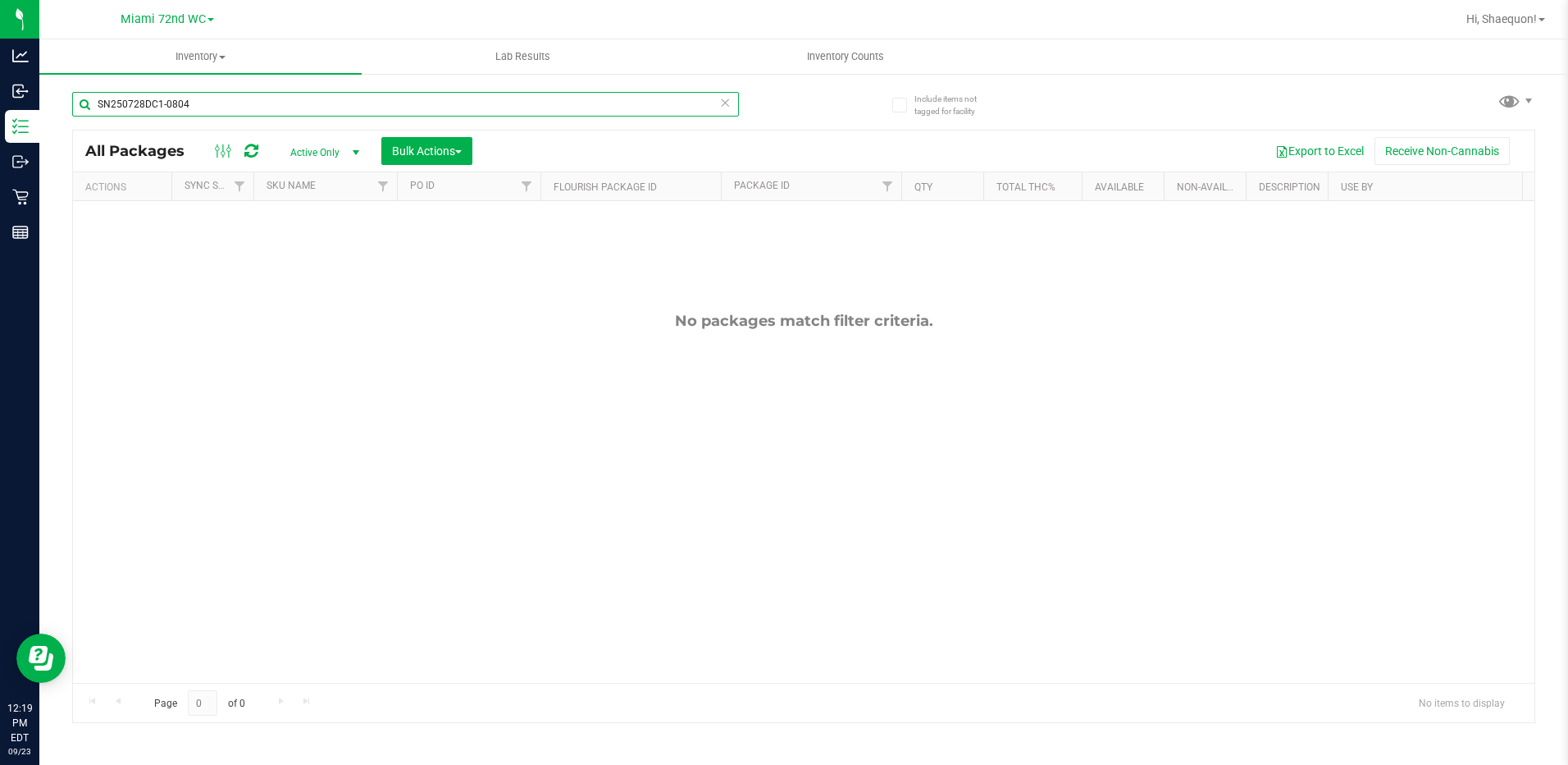
click at [164, 104] on input "SN250728DC1-0804" at bounding box center [405, 104] width 667 height 25
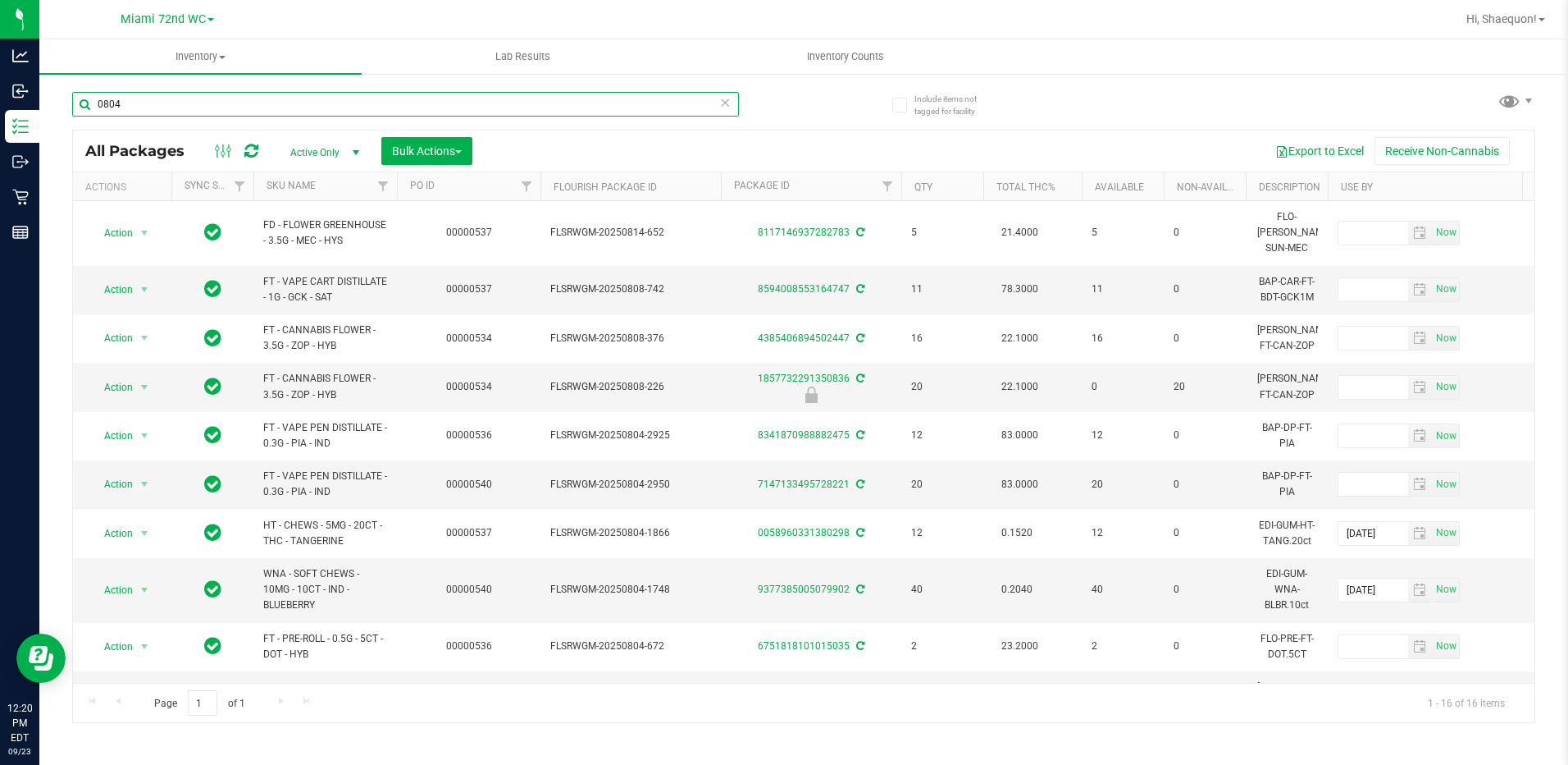
type input "0804"
drag, startPoint x: 189, startPoint y: 109, endPoint x: 56, endPoint y: 107, distance: 133.0
click at [56, 107] on div "Include items not tagged for facility 0804 All Packages Active Only Active Only…" at bounding box center [803, 322] width 1529 height 501
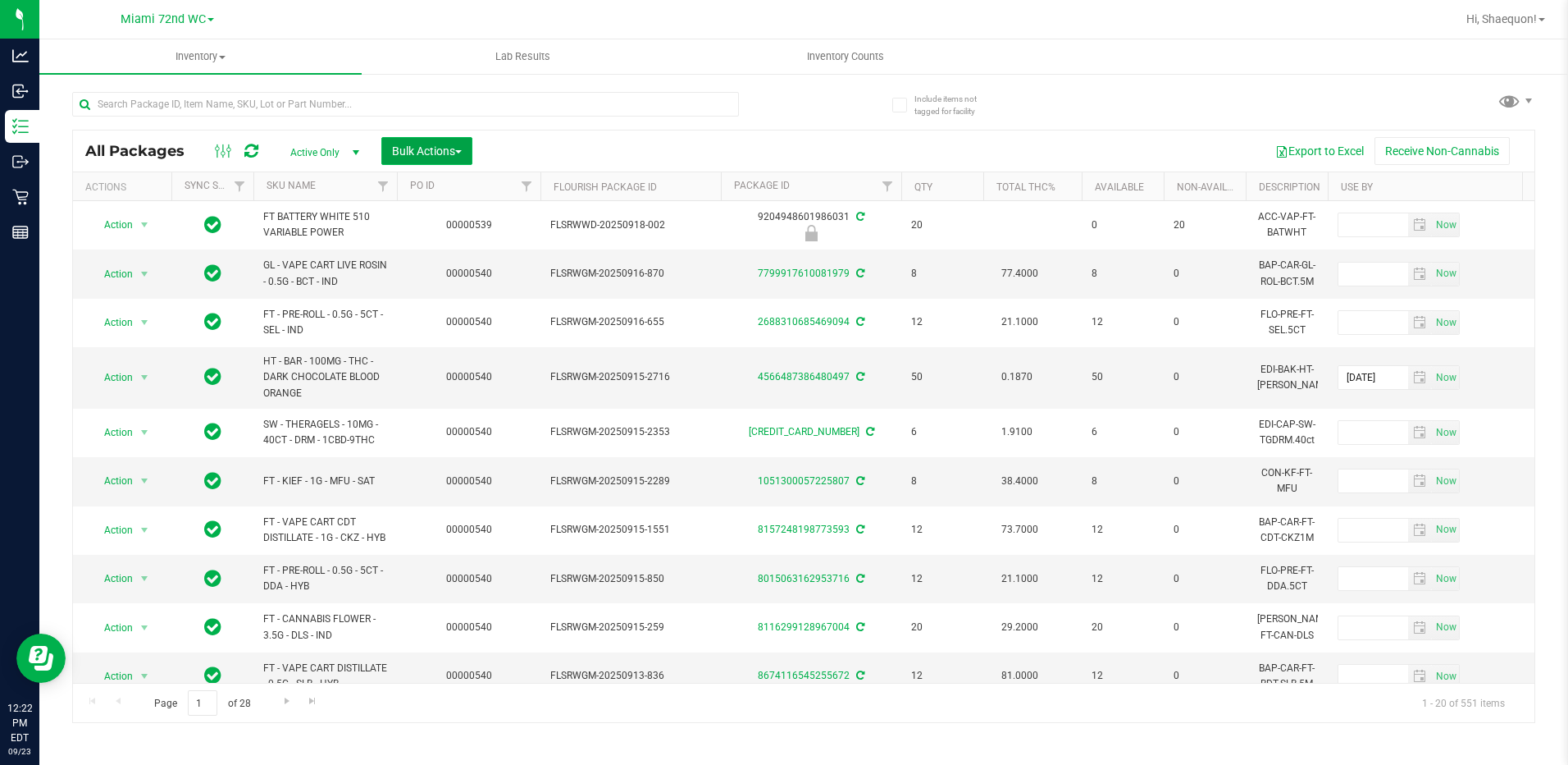
click at [462, 149] on span "Bulk Actions" at bounding box center [427, 150] width 70 height 13
click at [478, 306] on span "Lock/Unlock packages" at bounding box center [447, 308] width 112 height 13
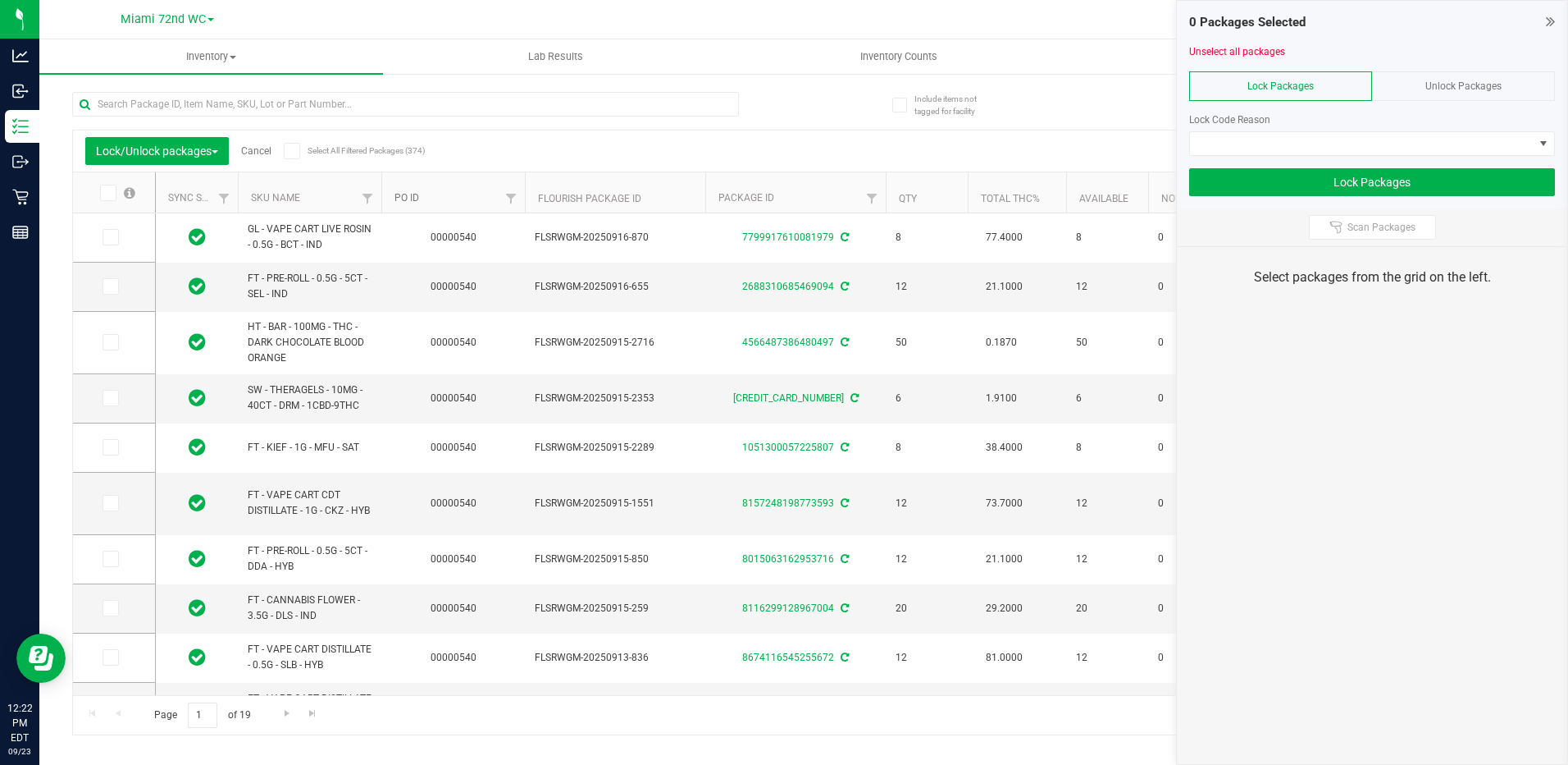
click at [417, 195] on link "PO ID" at bounding box center [406, 198] width 25 height 12
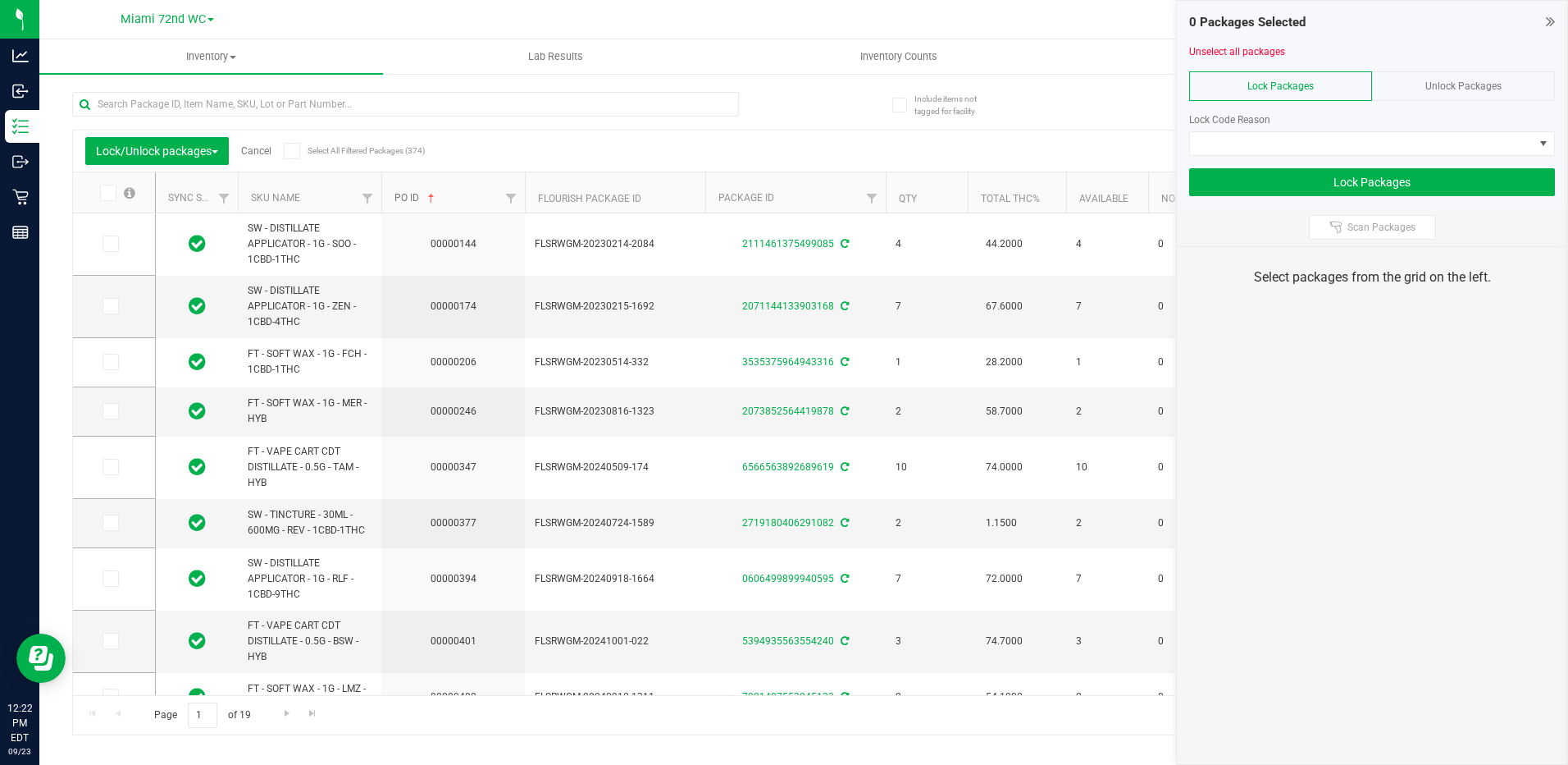
click at [417, 195] on link "PO ID" at bounding box center [416, 198] width 43 height 12
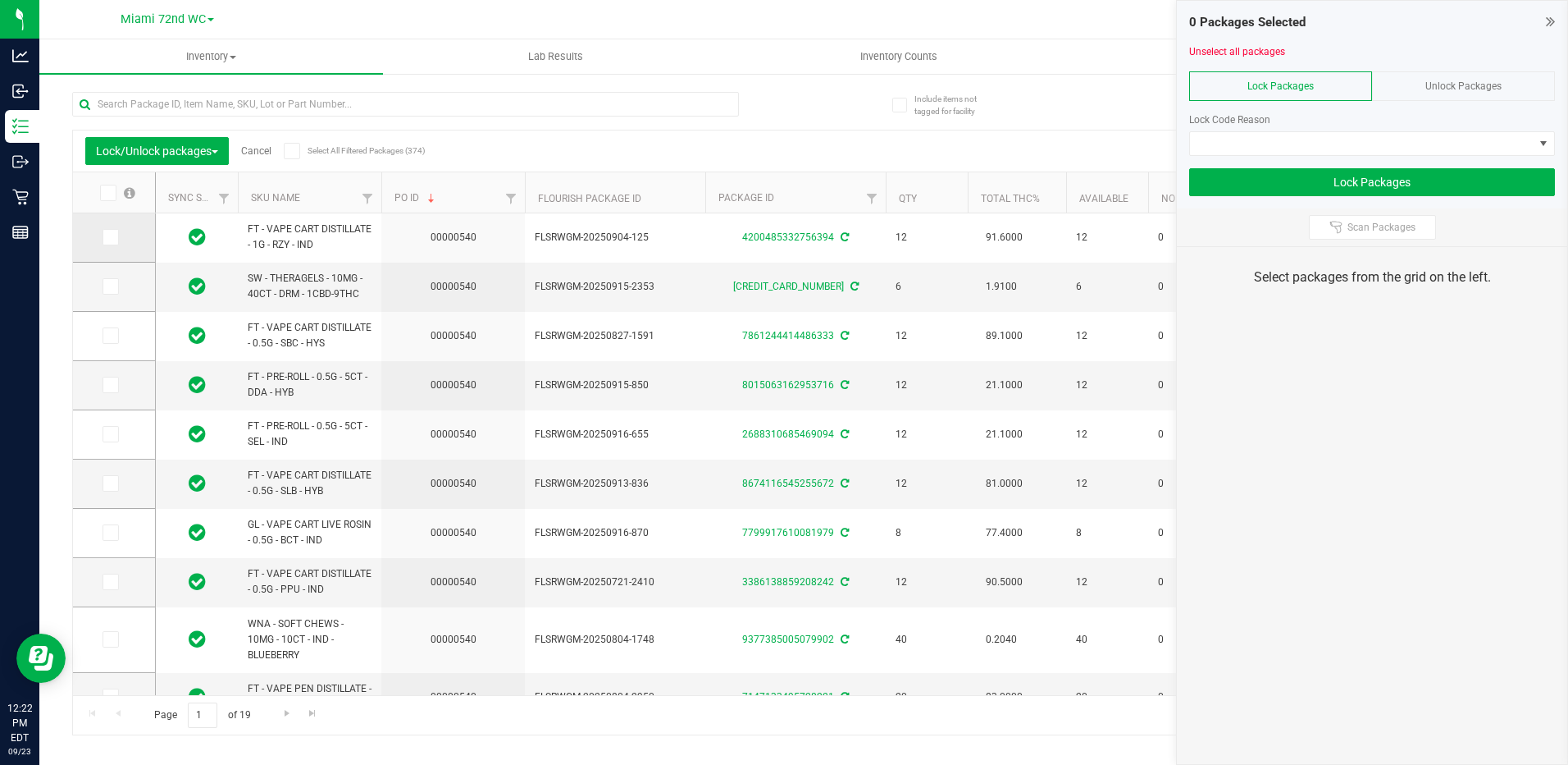
click at [108, 238] on icon at bounding box center [109, 238] width 11 height 0
click at [0, 0] on input "checkbox" at bounding box center [0, 0] width 0 height 0
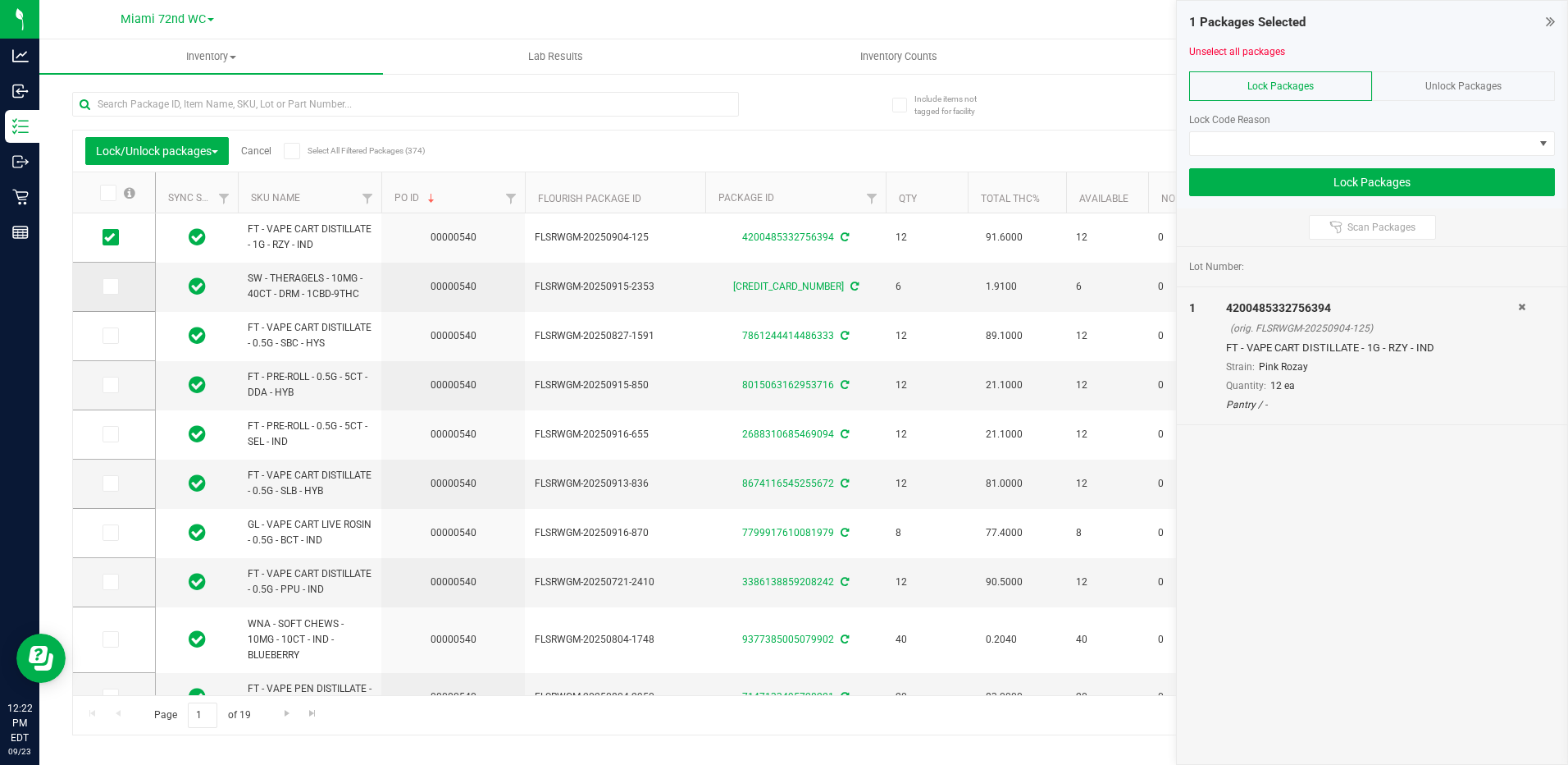
click at [112, 286] on icon at bounding box center [109, 286] width 11 height 0
click at [0, 0] on input "checkbox" at bounding box center [0, 0] width 0 height 0
click at [108, 286] on icon at bounding box center [109, 286] width 11 height 0
click at [0, 0] on input "checkbox" at bounding box center [0, 0] width 0 height 0
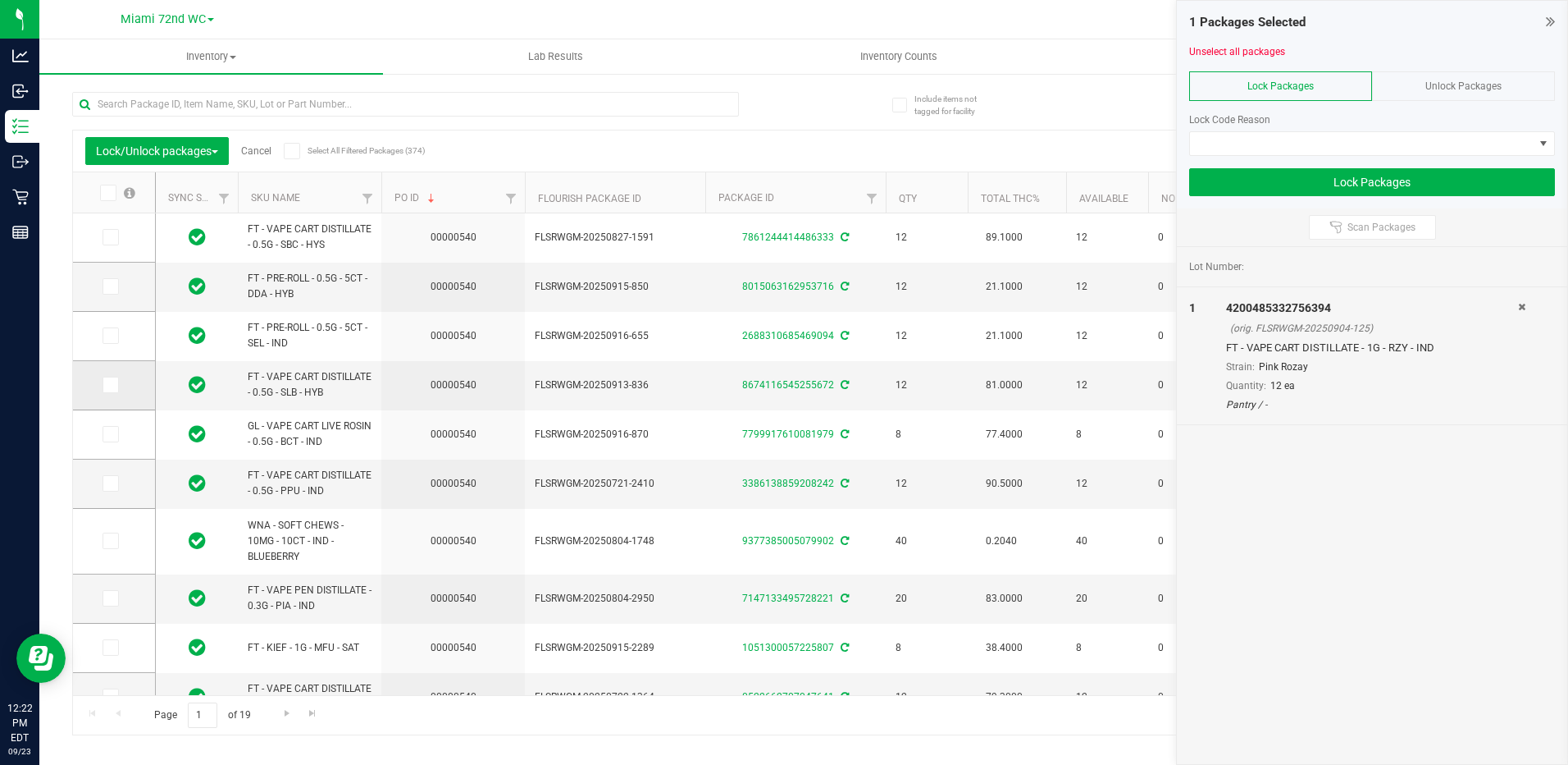
click at [104, 384] on icon at bounding box center [109, 384] width 11 height 0
click at [0, 0] on input "checkbox" at bounding box center [0, 0] width 0 height 0
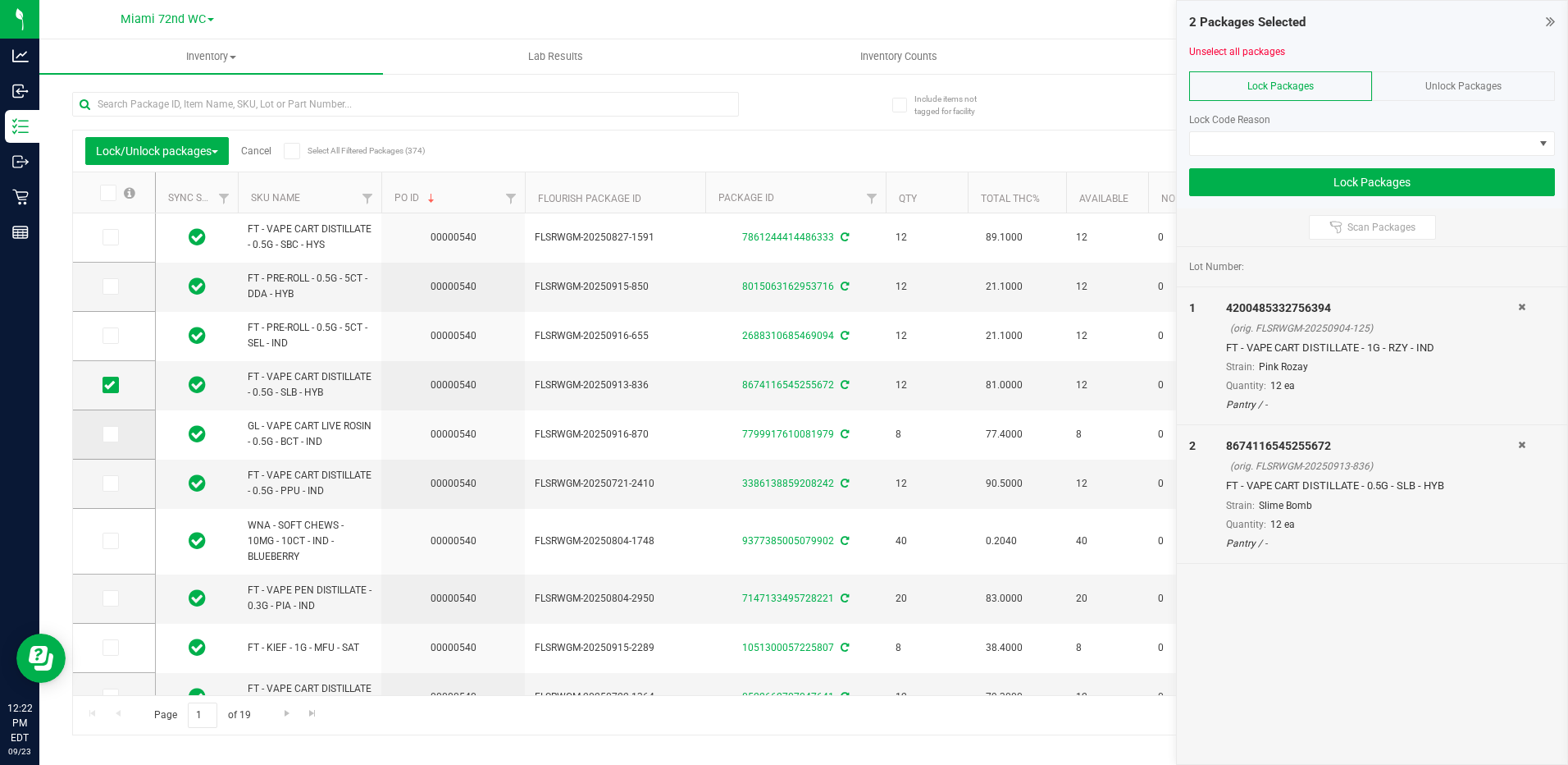
click at [115, 435] on span at bounding box center [110, 434] width 17 height 17
click at [0, 0] on input "checkbox" at bounding box center [0, 0] width 0 height 0
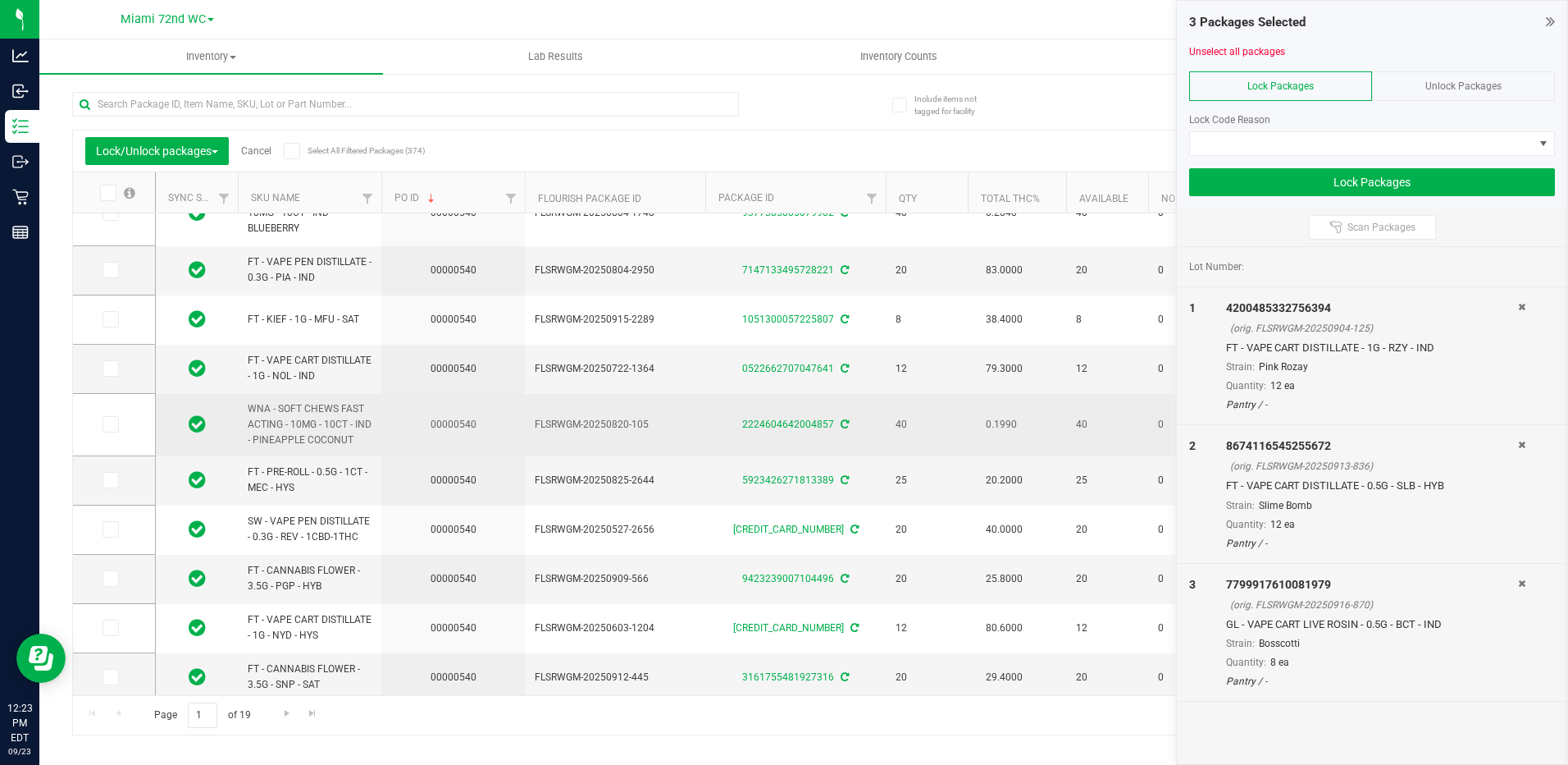
scroll to position [509, 0]
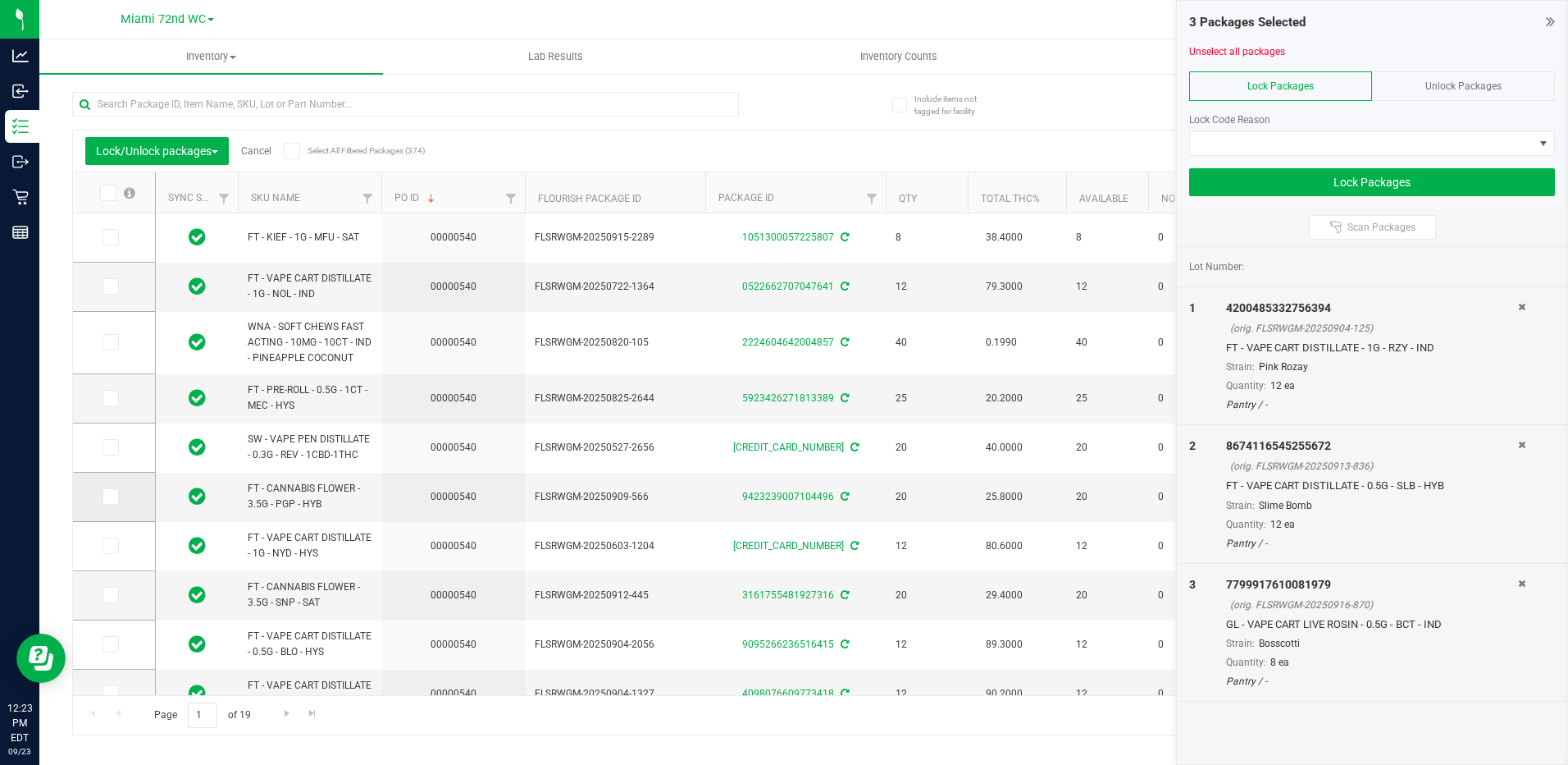
click at [110, 497] on icon at bounding box center [109, 497] width 11 height 0
click at [0, 0] on input "checkbox" at bounding box center [0, 0] width 0 height 0
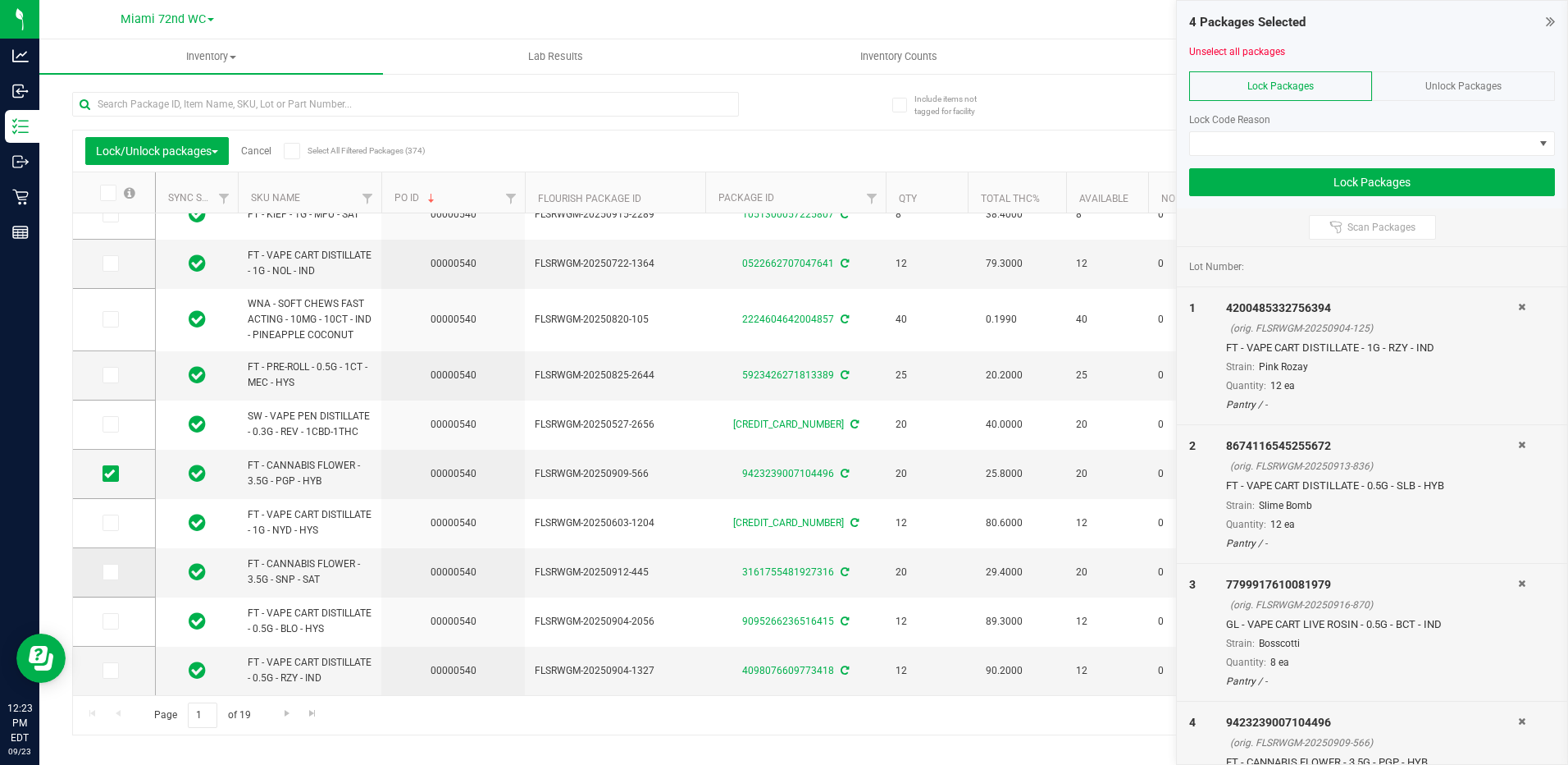
click at [112, 572] on icon at bounding box center [109, 572] width 11 height 0
click at [0, 0] on input "checkbox" at bounding box center [0, 0] width 0 height 0
click at [113, 621] on icon at bounding box center [109, 621] width 11 height 0
click at [0, 0] on input "checkbox" at bounding box center [0, 0] width 0 height 0
click at [109, 670] on icon at bounding box center [109, 670] width 11 height 0
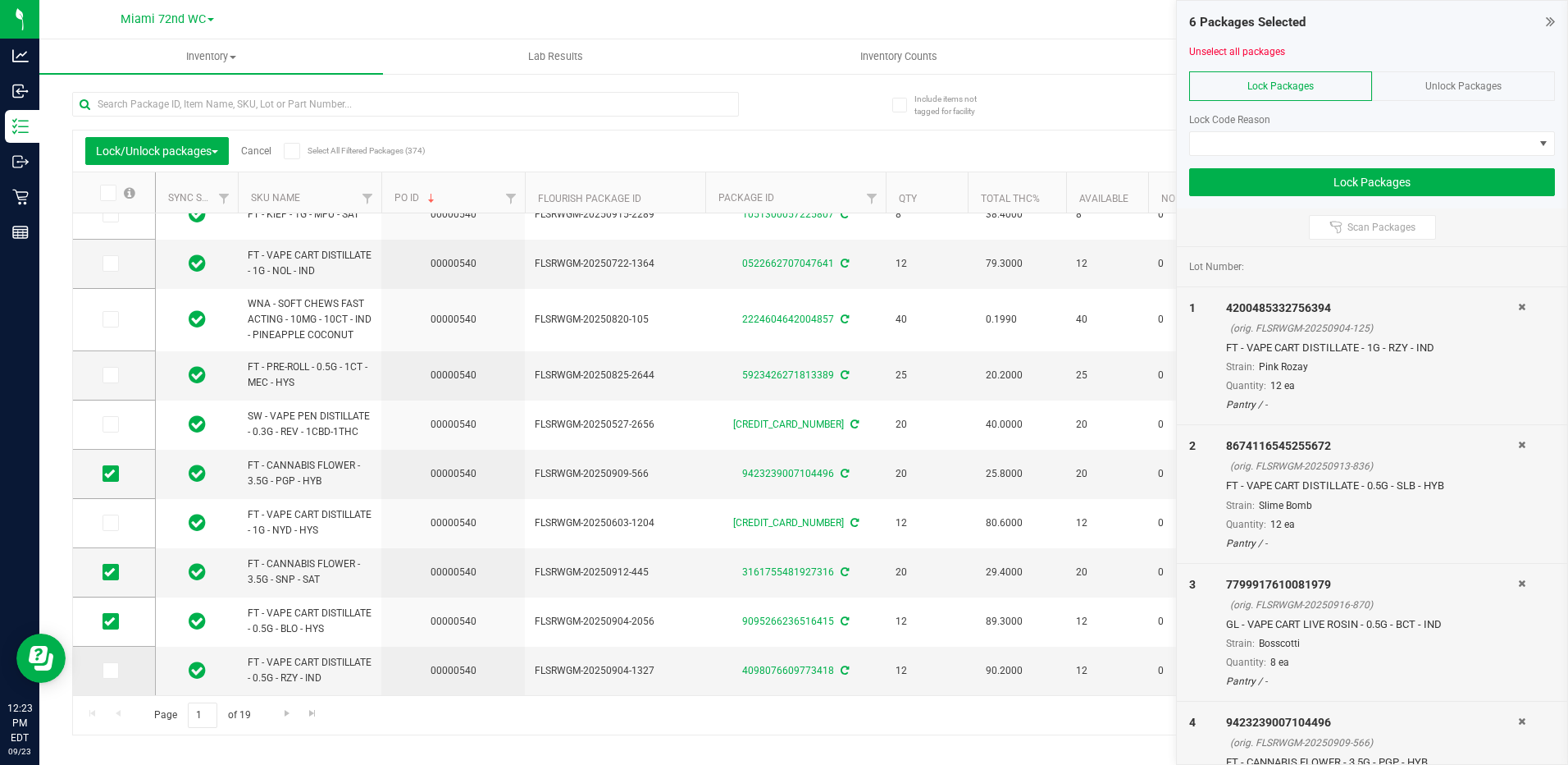
click at [0, 0] on input "checkbox" at bounding box center [0, 0] width 0 height 0
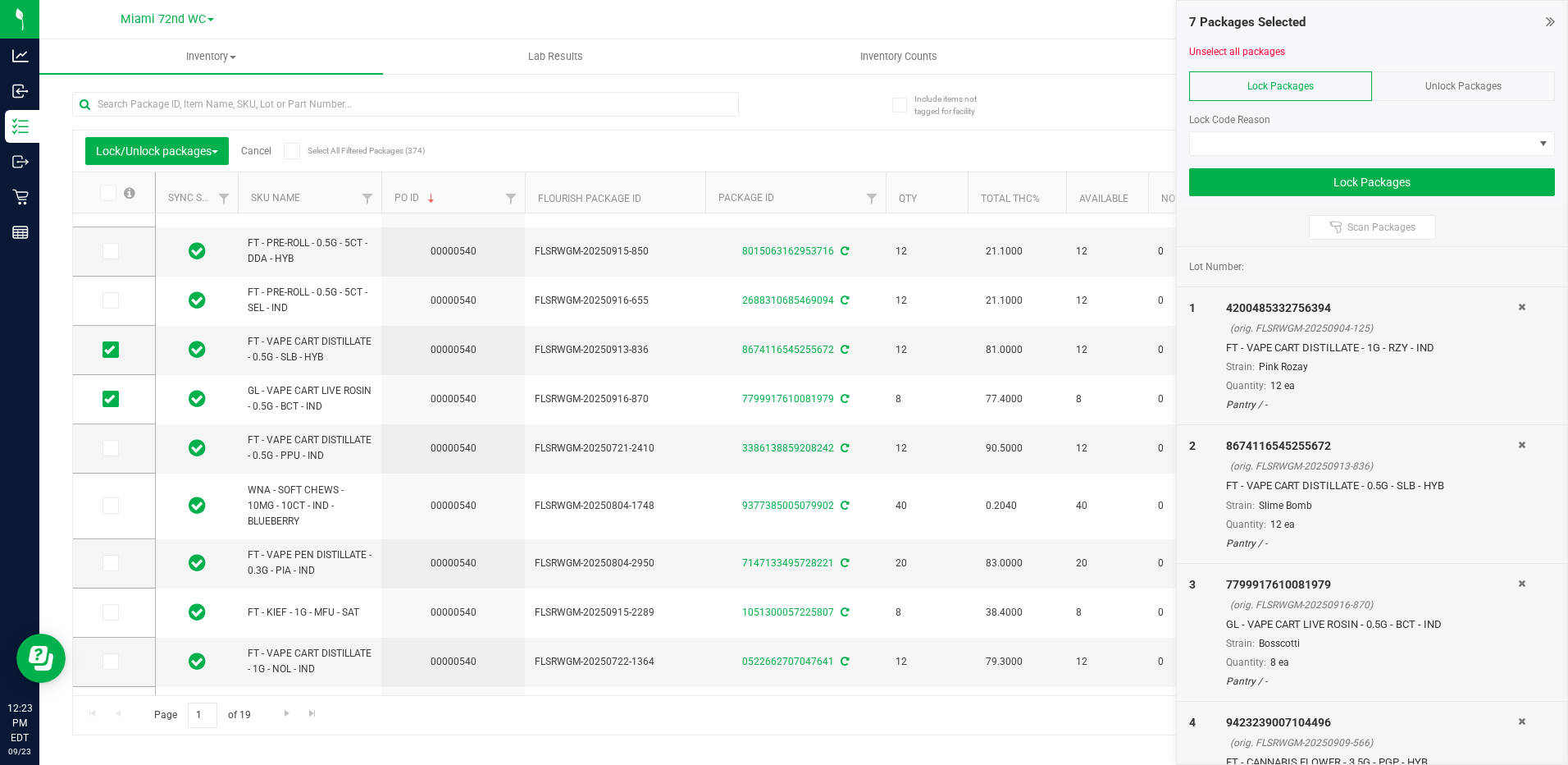
scroll to position [0, 0]
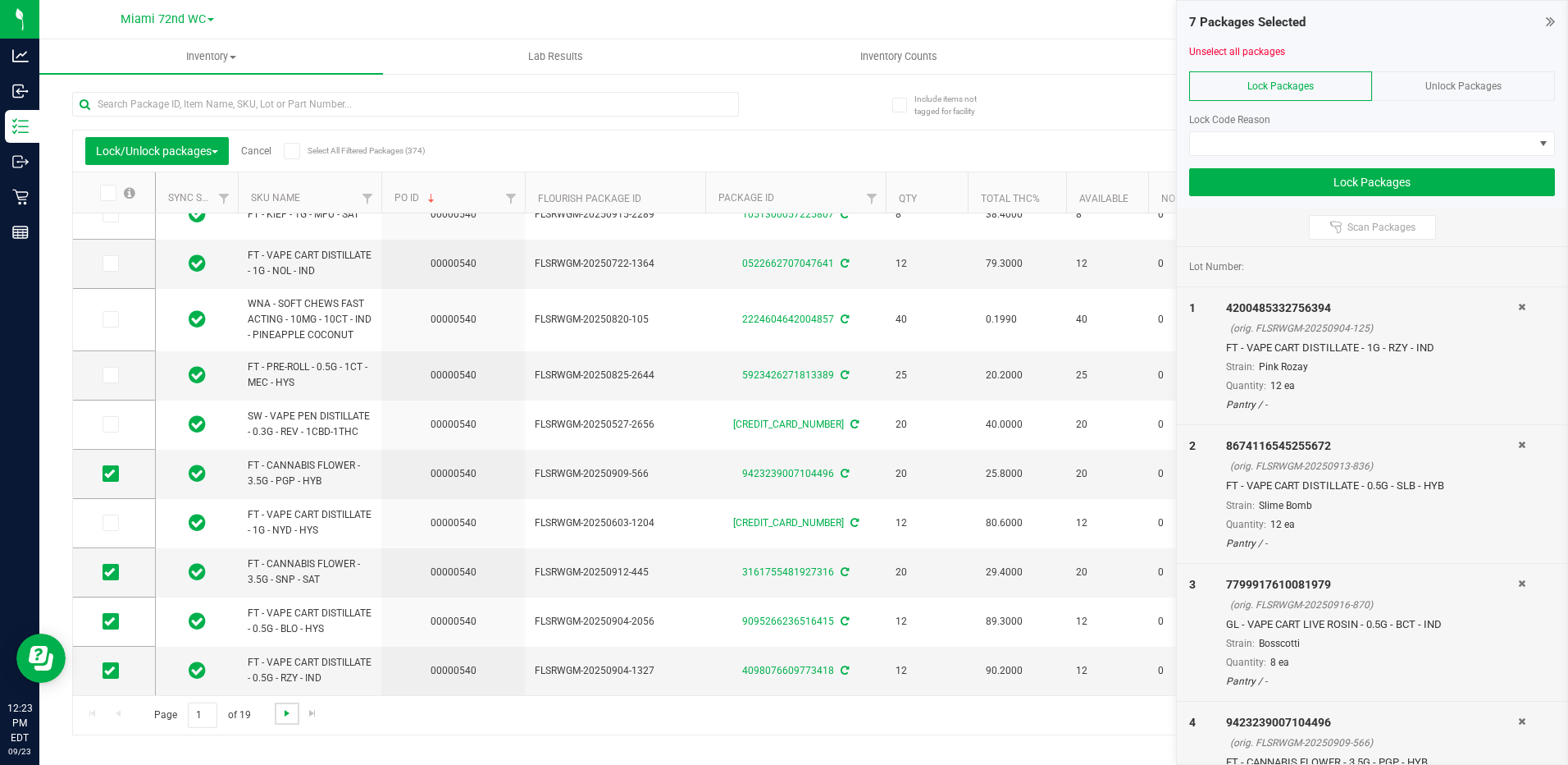
click at [285, 715] on span "Go to the next page" at bounding box center [287, 713] width 13 height 13
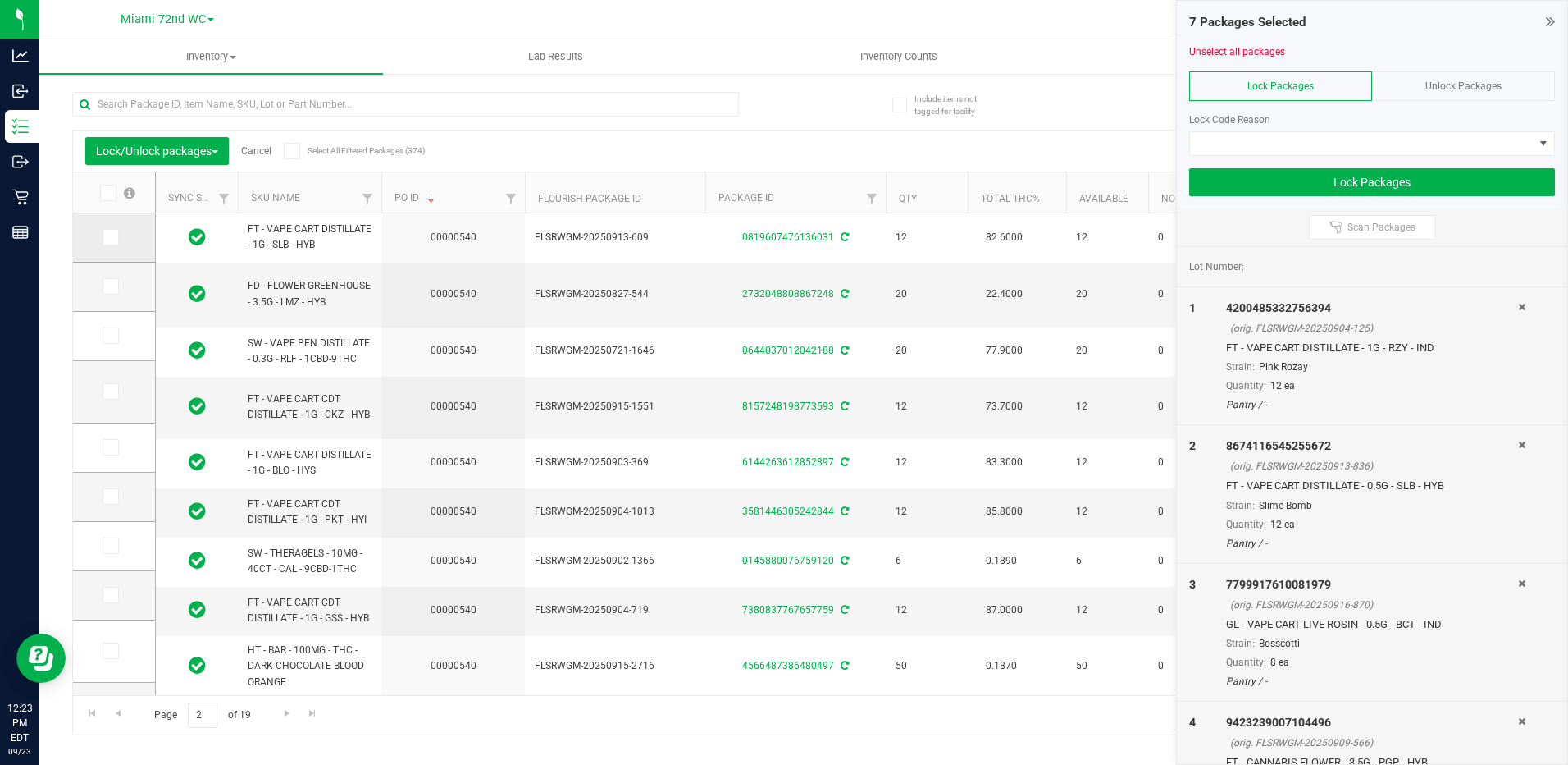
click at [104, 229] on span at bounding box center [110, 237] width 17 height 17
click at [0, 0] on input "checkbox" at bounding box center [0, 0] width 0 height 0
click at [112, 448] on icon at bounding box center [109, 448] width 11 height 0
click at [0, 0] on input "checkbox" at bounding box center [0, 0] width 0 height 0
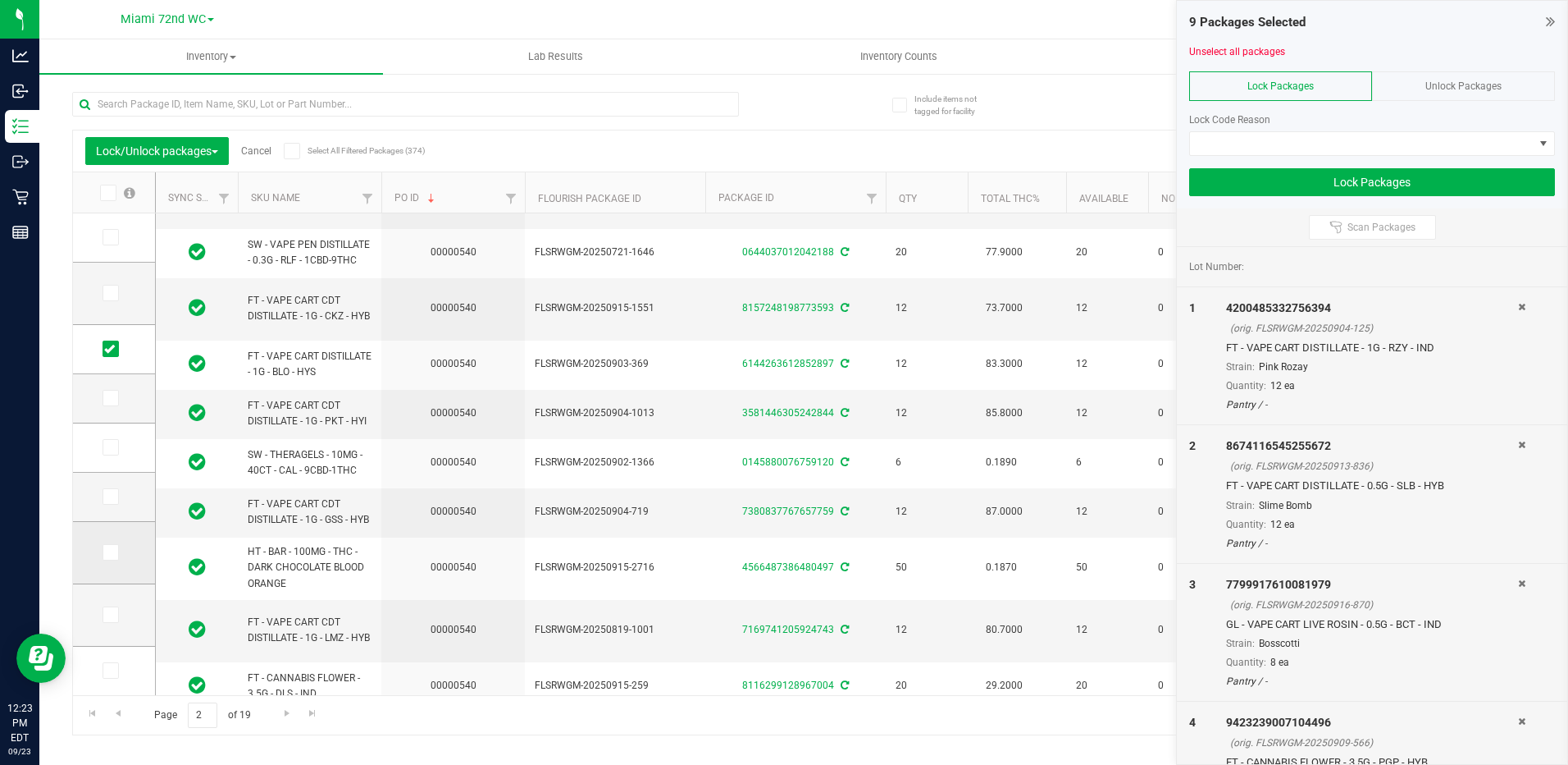
click at [110, 552] on icon at bounding box center [109, 552] width 11 height 0
click at [0, 0] on input "checkbox" at bounding box center [0, 0] width 0 height 0
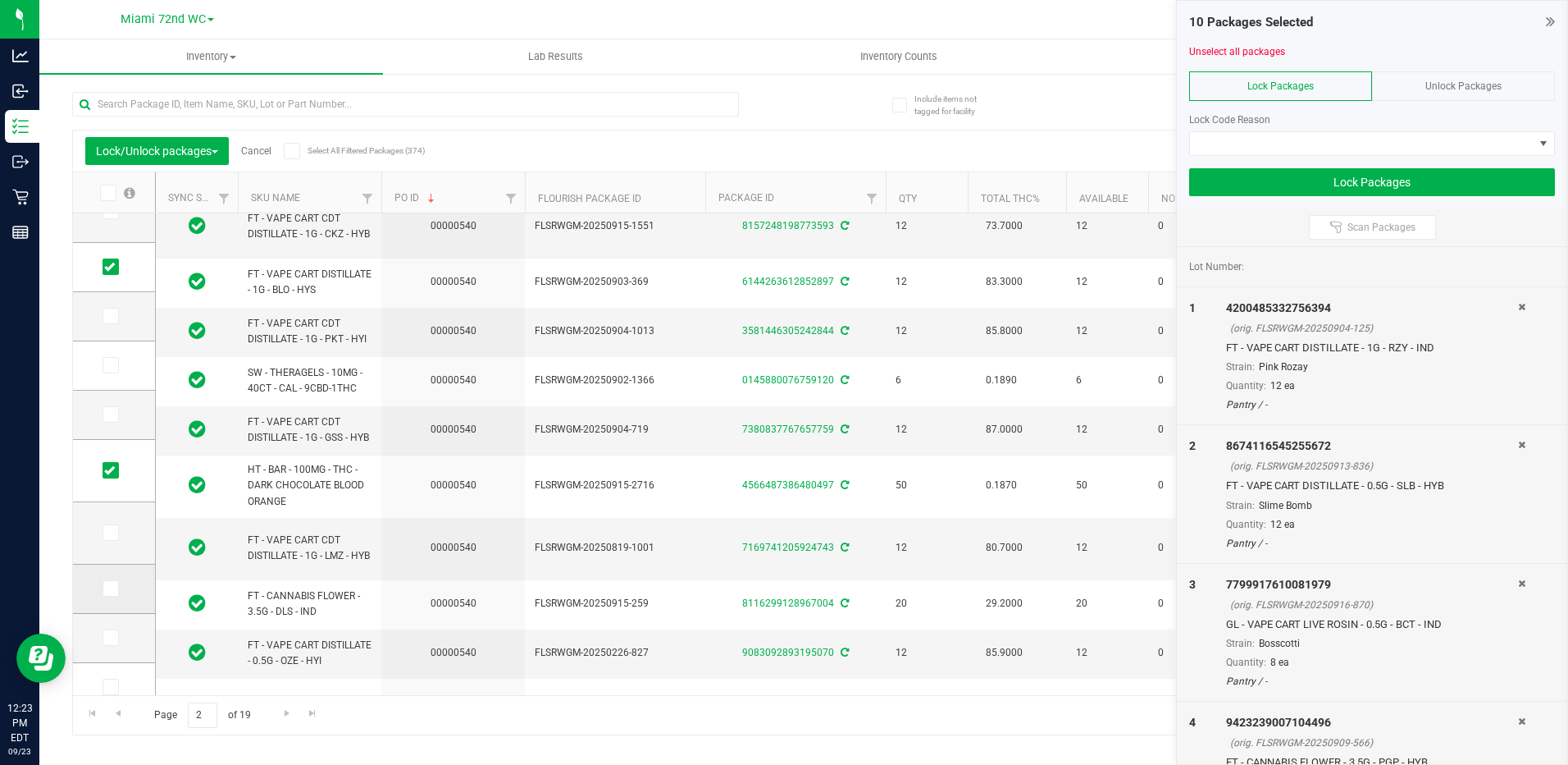
click at [113, 589] on icon at bounding box center [109, 589] width 11 height 0
click at [0, 0] on input "checkbox" at bounding box center [0, 0] width 0 height 0
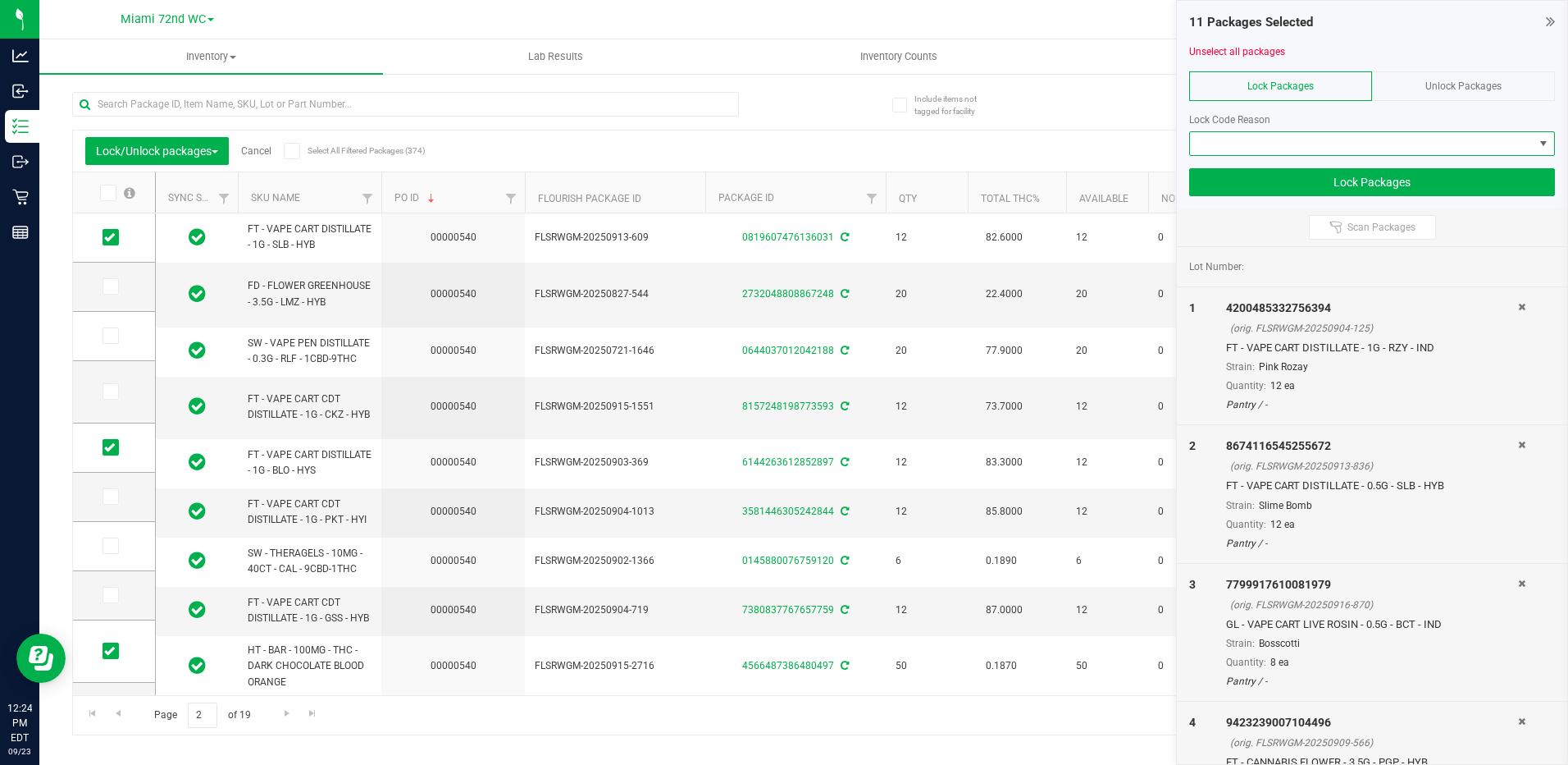
click at [1548, 139] on span at bounding box center [1543, 143] width 13 height 13
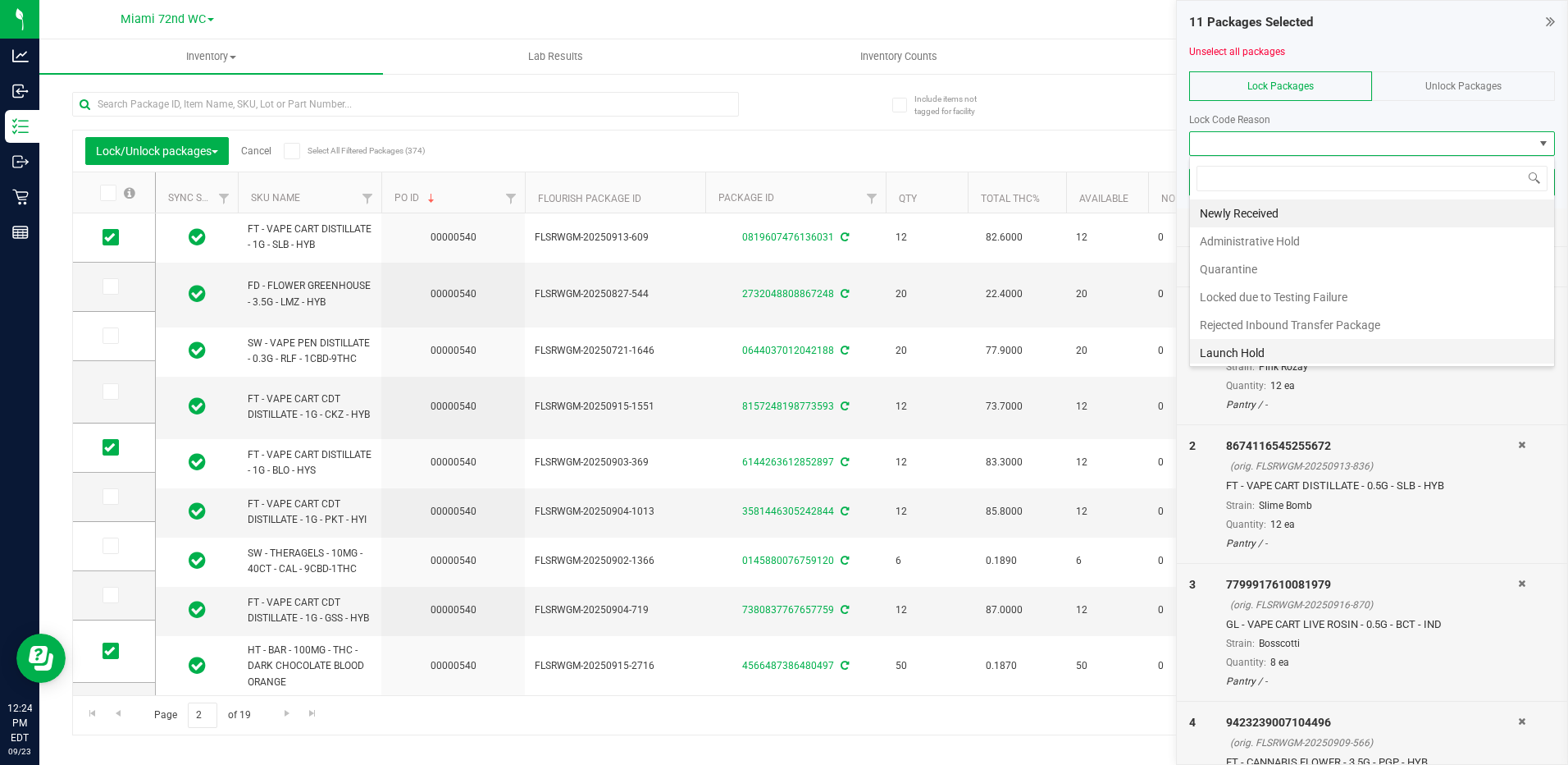
click at [1357, 346] on li "Launch Hold" at bounding box center [1373, 353] width 365 height 28
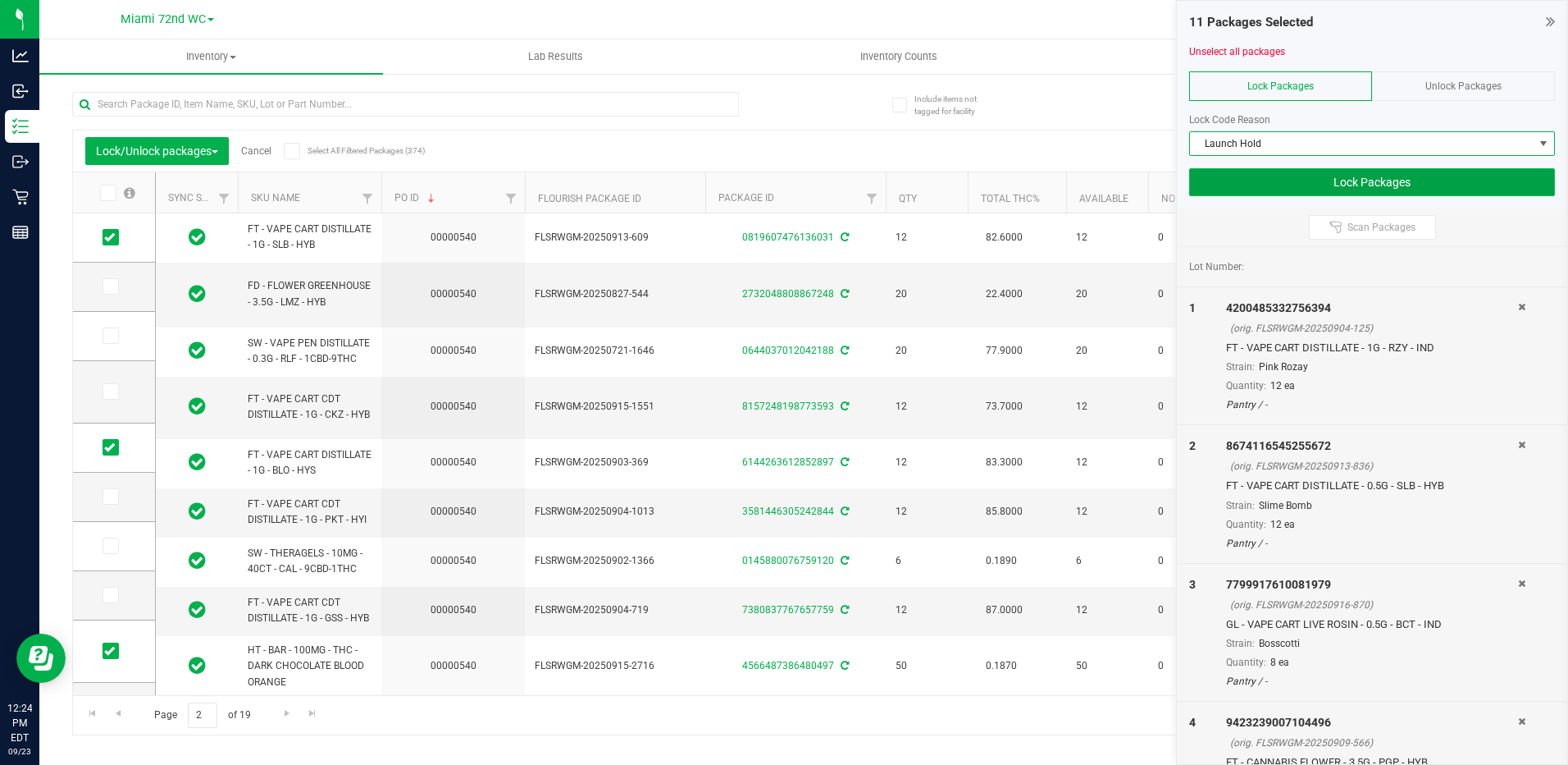
click at [1334, 177] on button "Lock Packages" at bounding box center [1372, 182] width 366 height 28
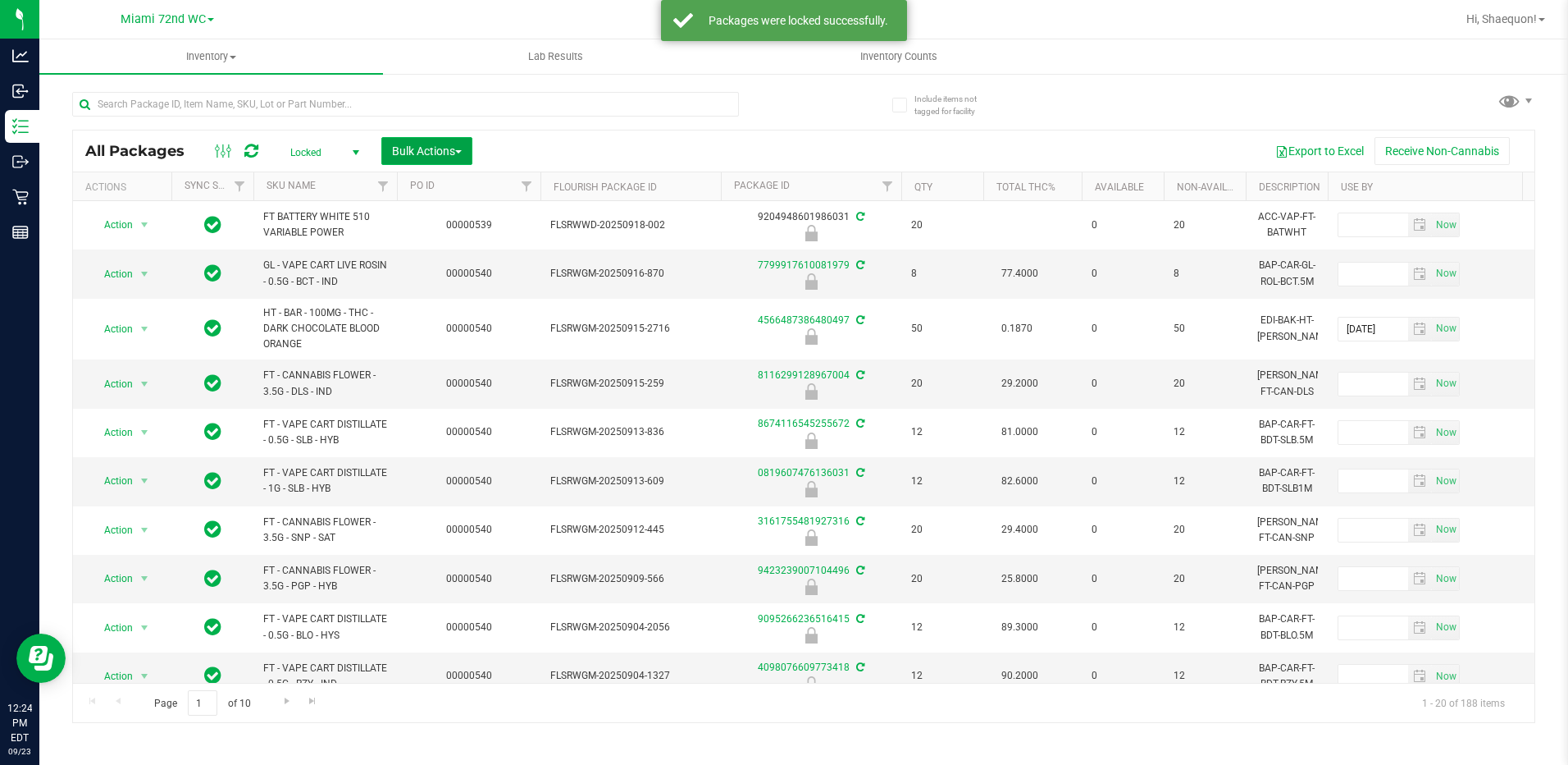
click at [454, 154] on span "Bulk Actions" at bounding box center [427, 150] width 70 height 13
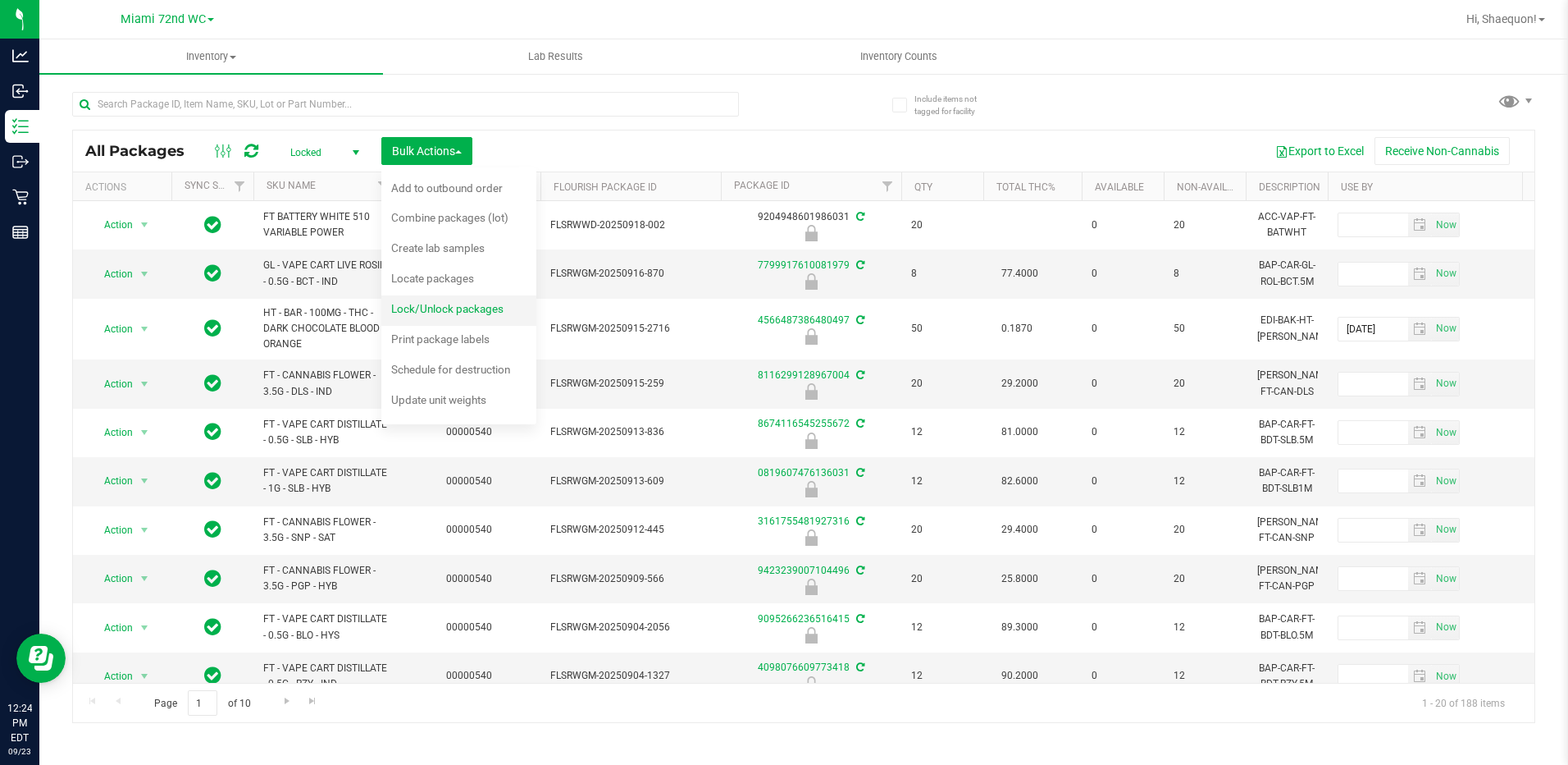
click at [470, 306] on span "Lock/Unlock packages" at bounding box center [447, 308] width 112 height 13
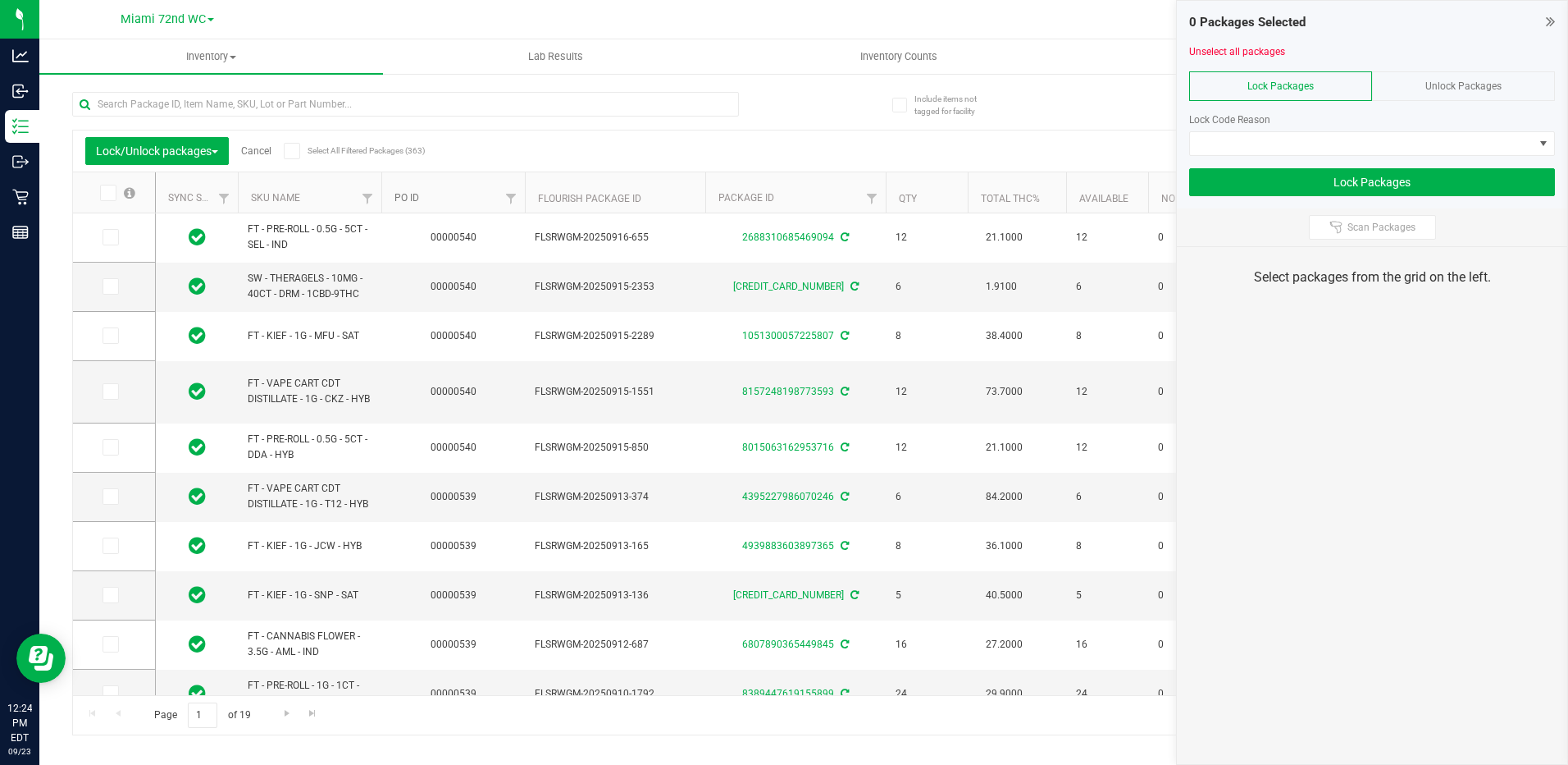
click at [413, 196] on link "PO ID" at bounding box center [406, 198] width 25 height 12
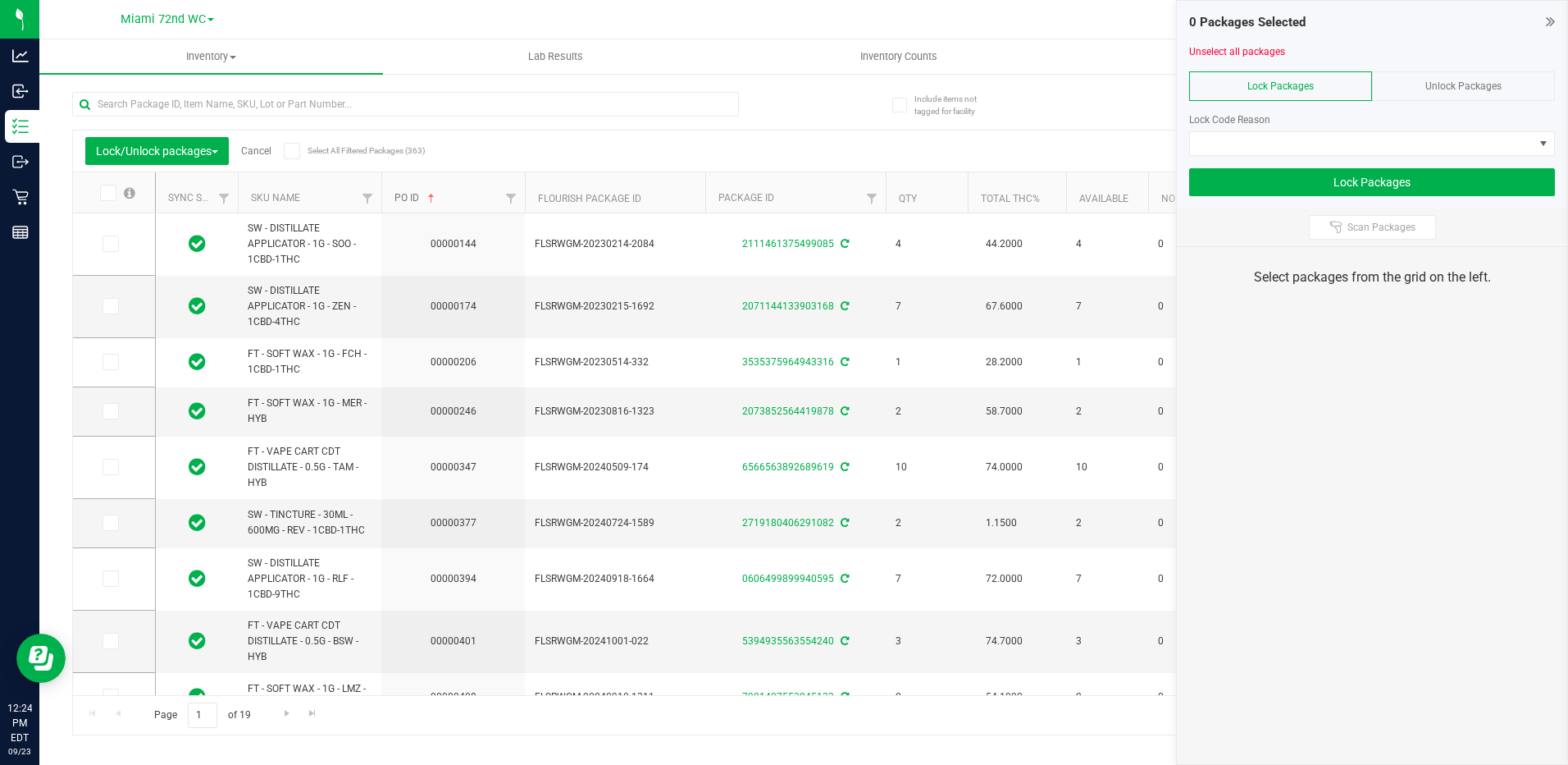
click at [413, 196] on link "PO ID" at bounding box center [416, 198] width 43 height 12
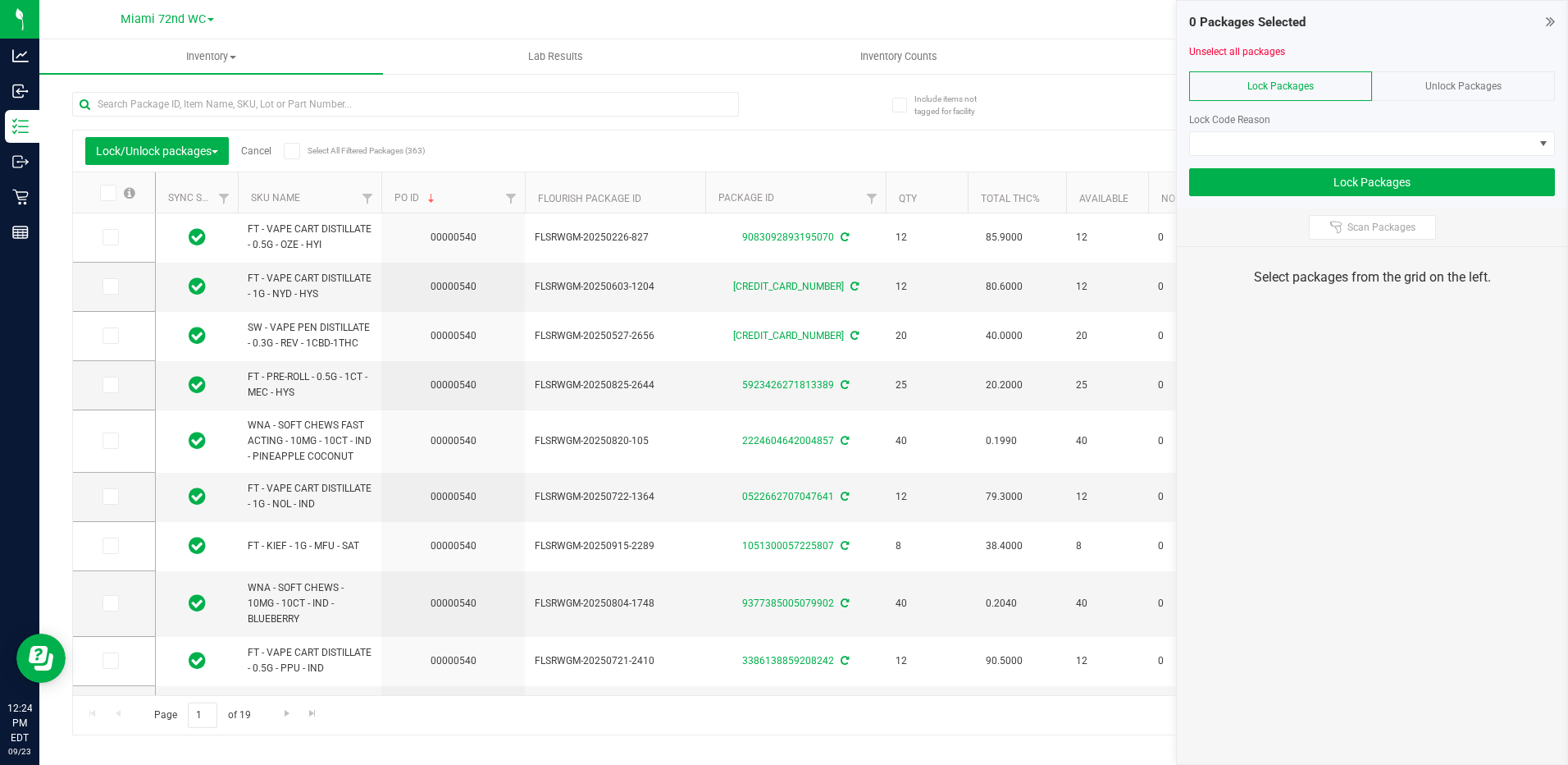
click at [106, 193] on icon at bounding box center [106, 193] width 11 height 0
click at [0, 0] on input "checkbox" at bounding box center [0, 0] width 0 height 0
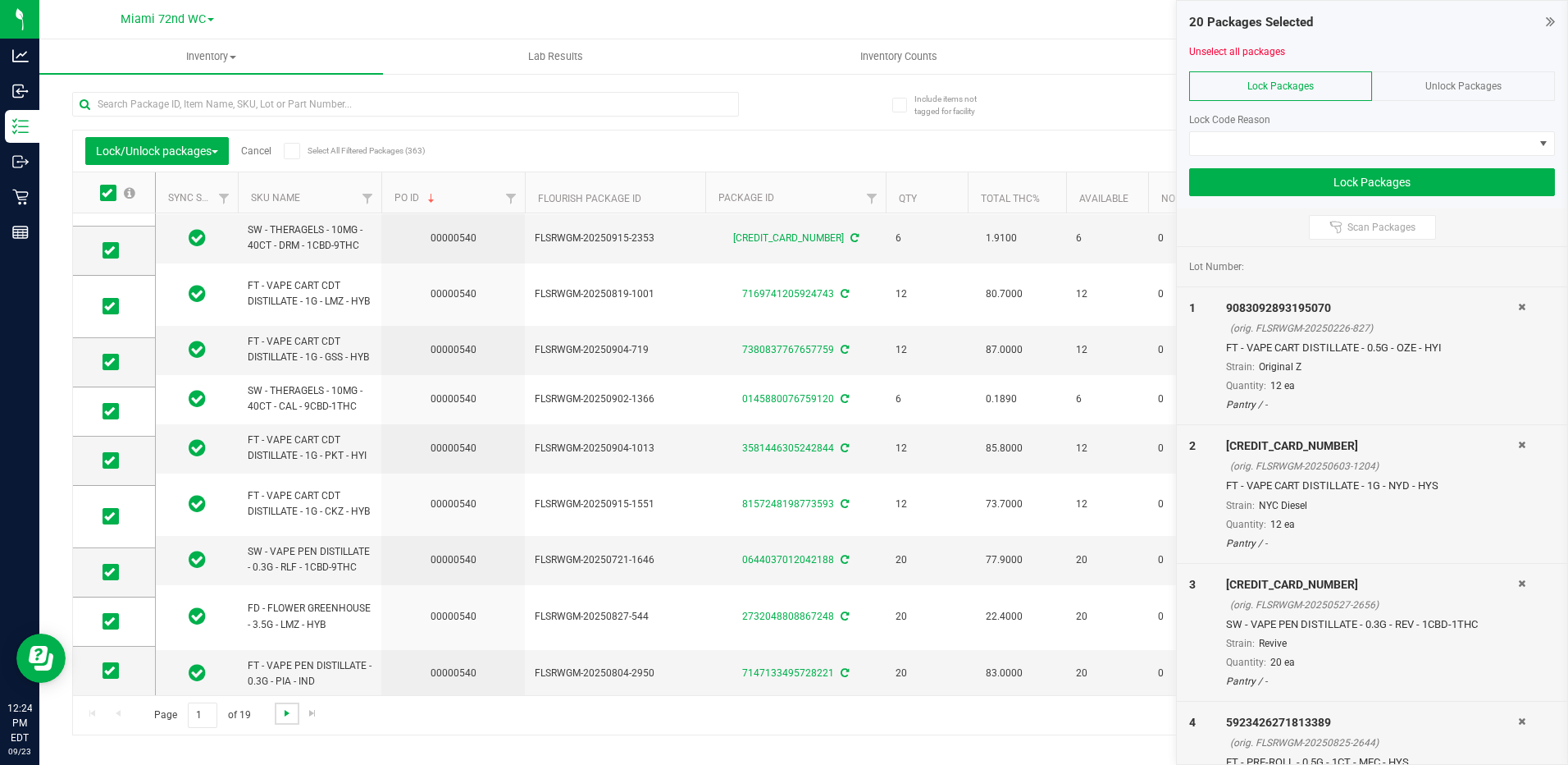
click at [281, 719] on span "Go to the next page" at bounding box center [287, 713] width 13 height 13
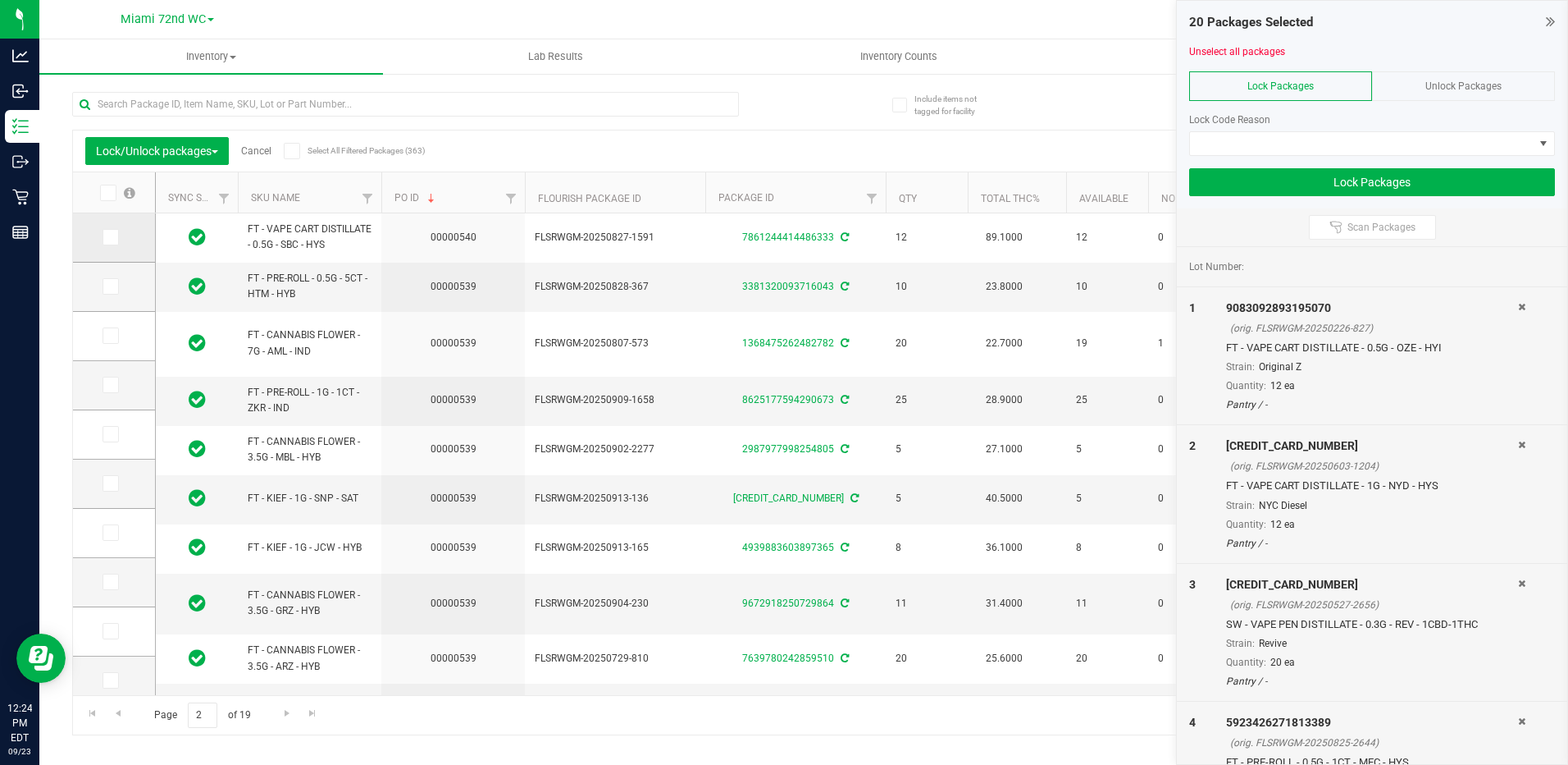
click at [113, 238] on icon at bounding box center [109, 238] width 11 height 0
click at [0, 0] on input "checkbox" at bounding box center [0, 0] width 0 height 0
click at [1538, 144] on span at bounding box center [1543, 143] width 13 height 13
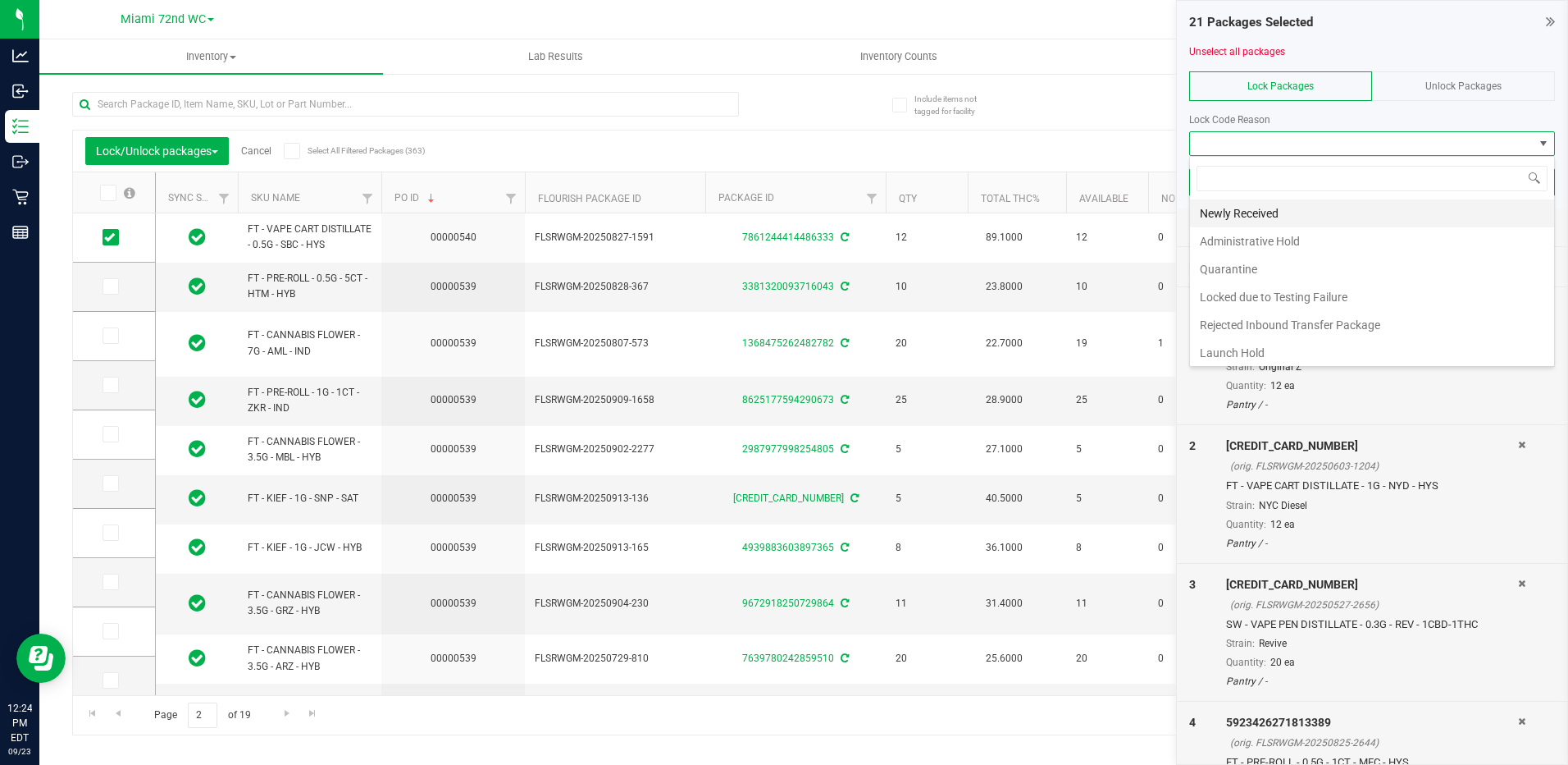
click at [1406, 218] on li "Newly Received" at bounding box center [1373, 213] width 365 height 28
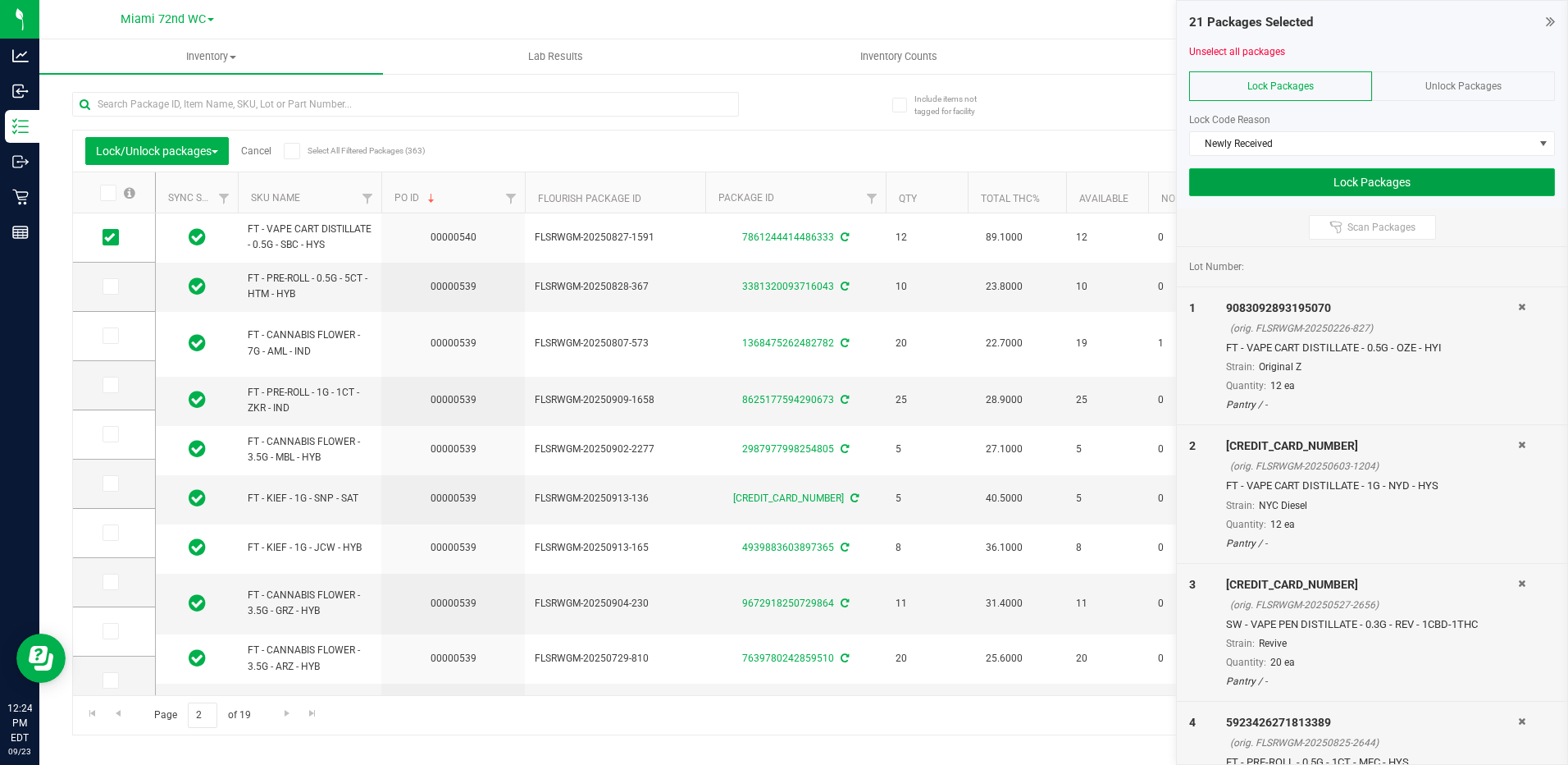
click at [1367, 185] on button "Lock Packages" at bounding box center [1372, 182] width 366 height 28
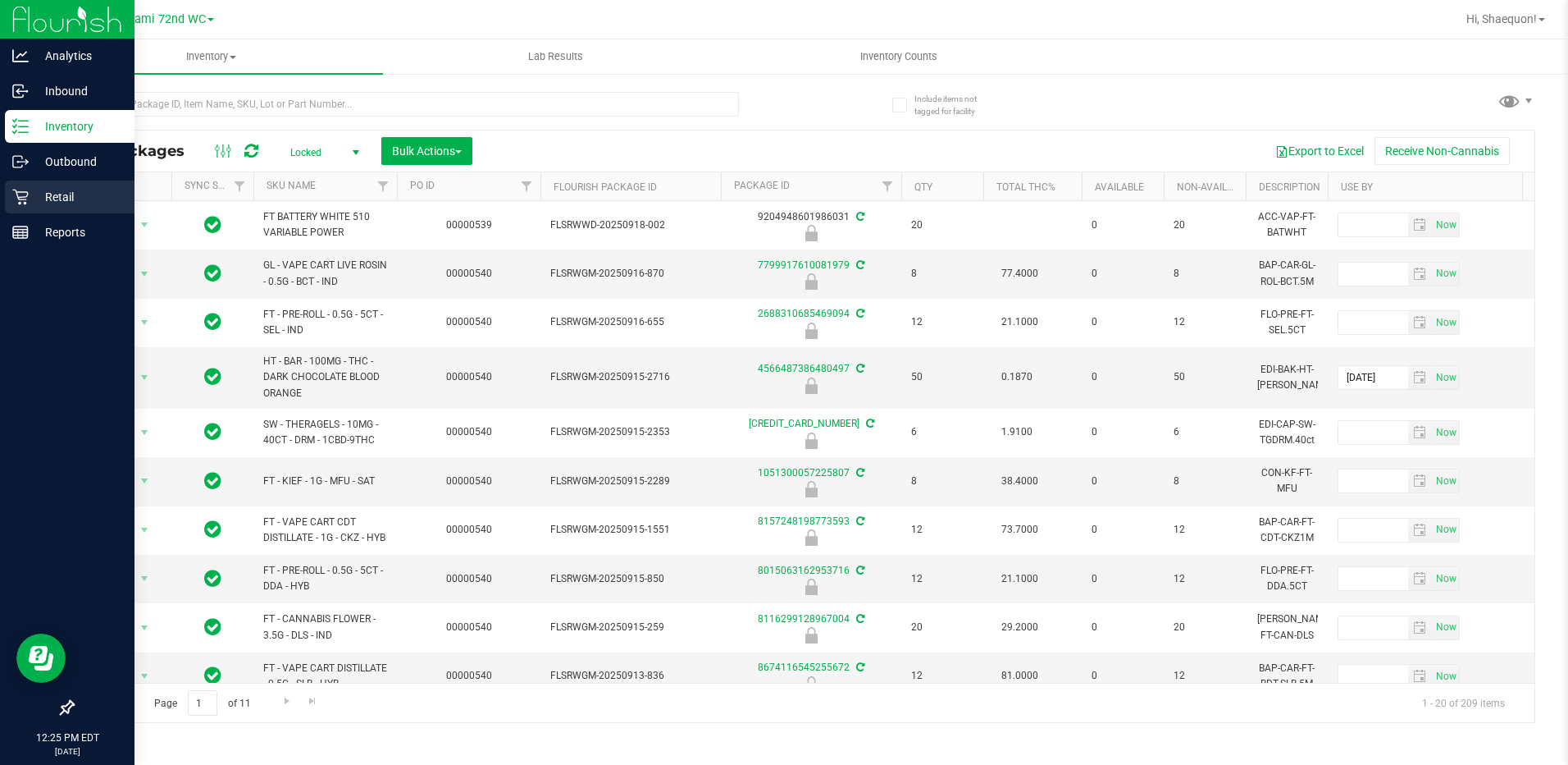
click at [56, 189] on p "Retail" at bounding box center [78, 197] width 99 height 20
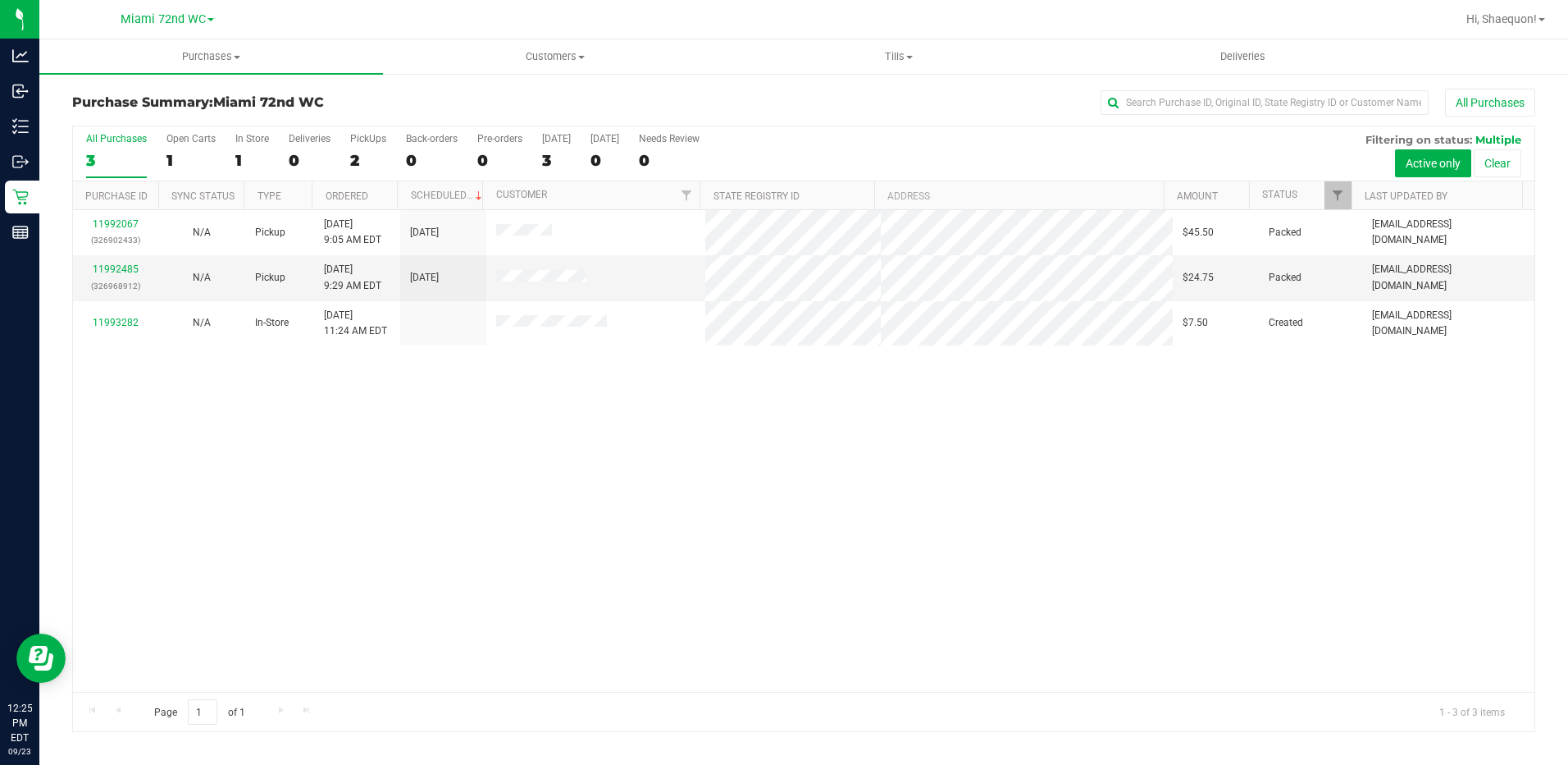
click at [507, 411] on div "11992067 (326902433) N/A Pickup [DATE] 9:05 AM EDT 9/23/2025 $45.50 Packed [EMA…" at bounding box center [803, 451] width 1462 height 482
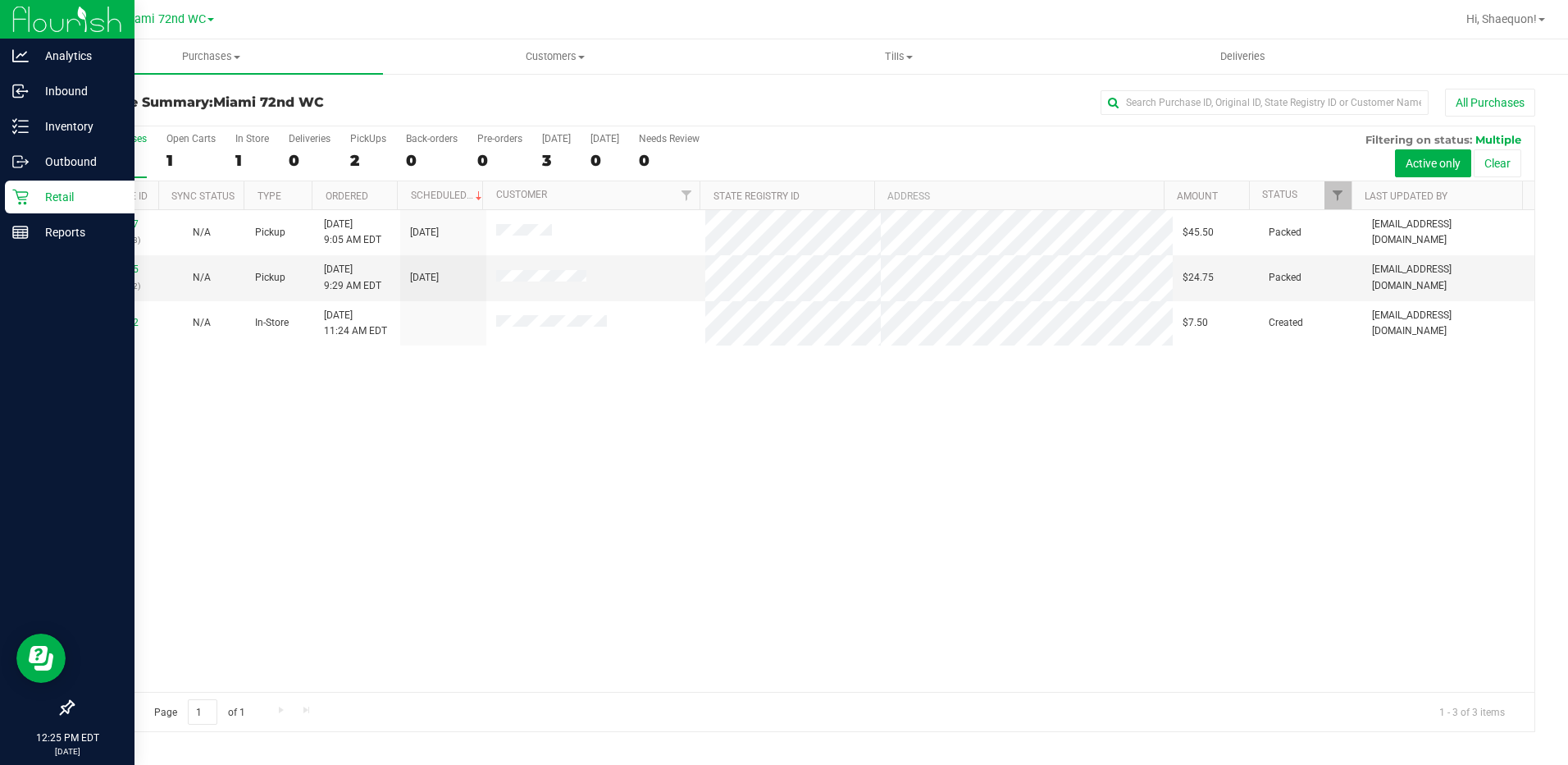
click at [46, 199] on p "Retail" at bounding box center [78, 197] width 99 height 20
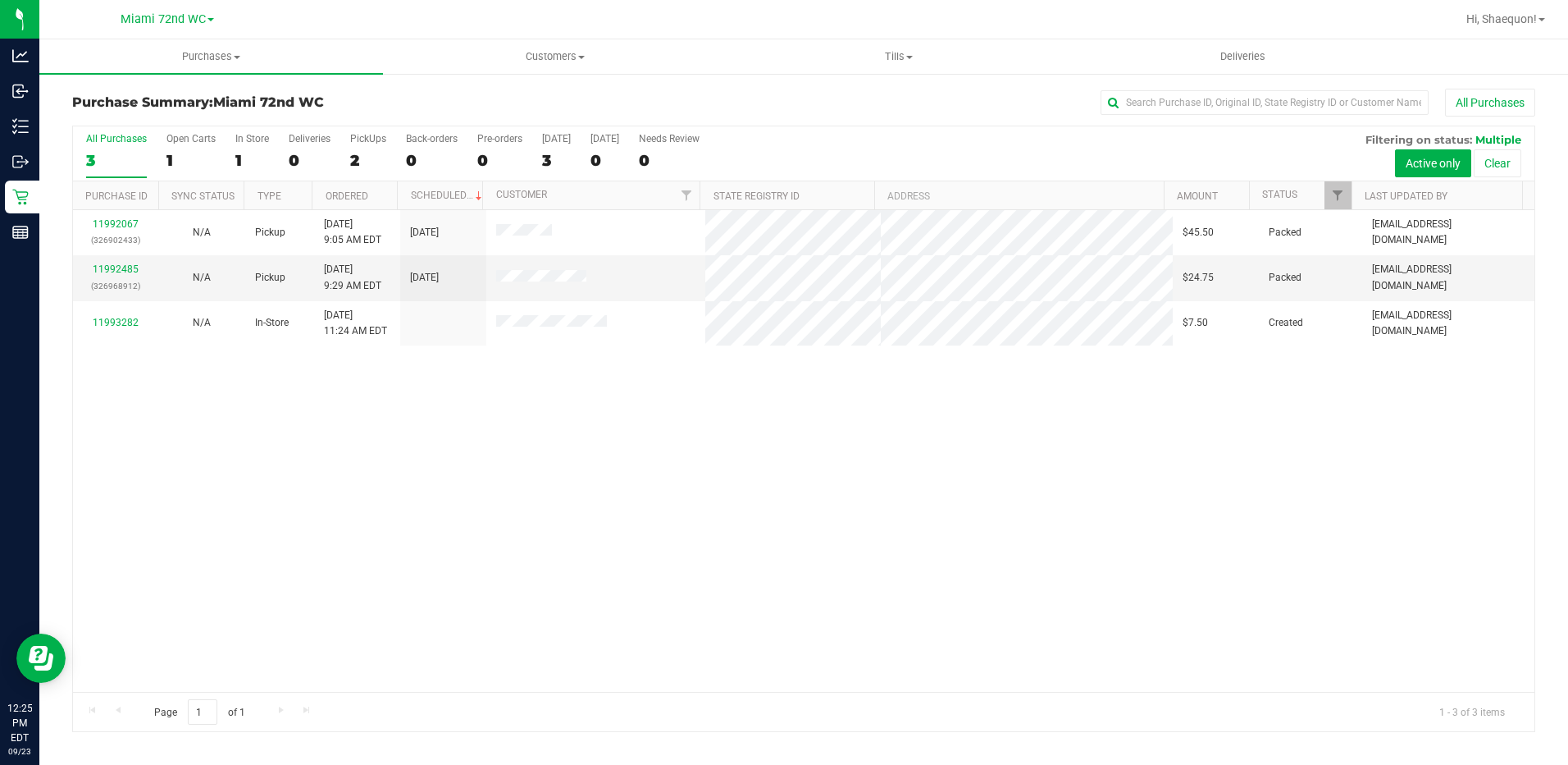
click at [515, 417] on div "11992067 (326902433) N/A Pickup [DATE] 9:05 AM EDT 9/23/2025 $45.50 Packed [EMA…" at bounding box center [803, 451] width 1462 height 482
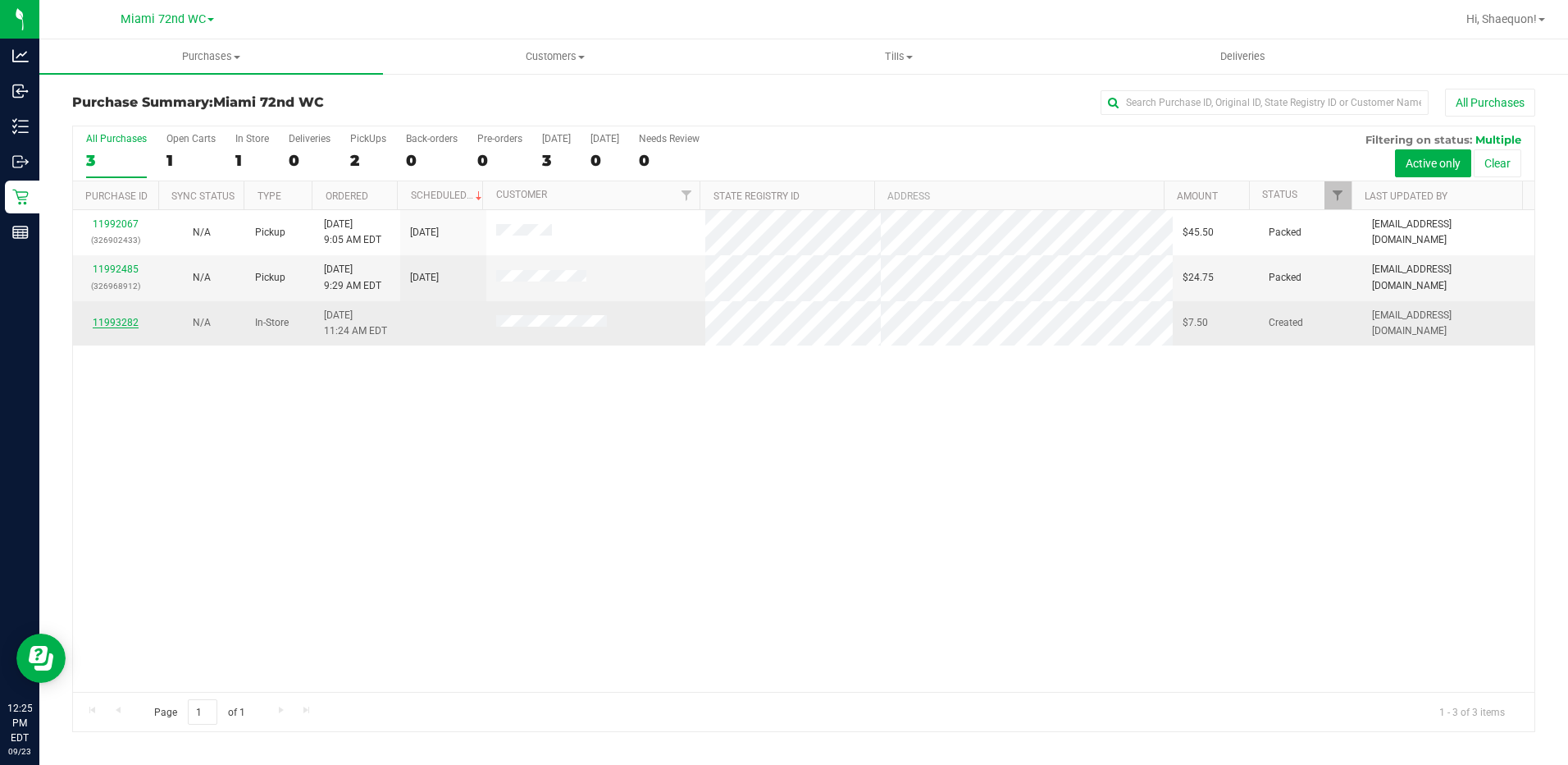
click at [129, 319] on link "11993282" at bounding box center [115, 322] width 46 height 12
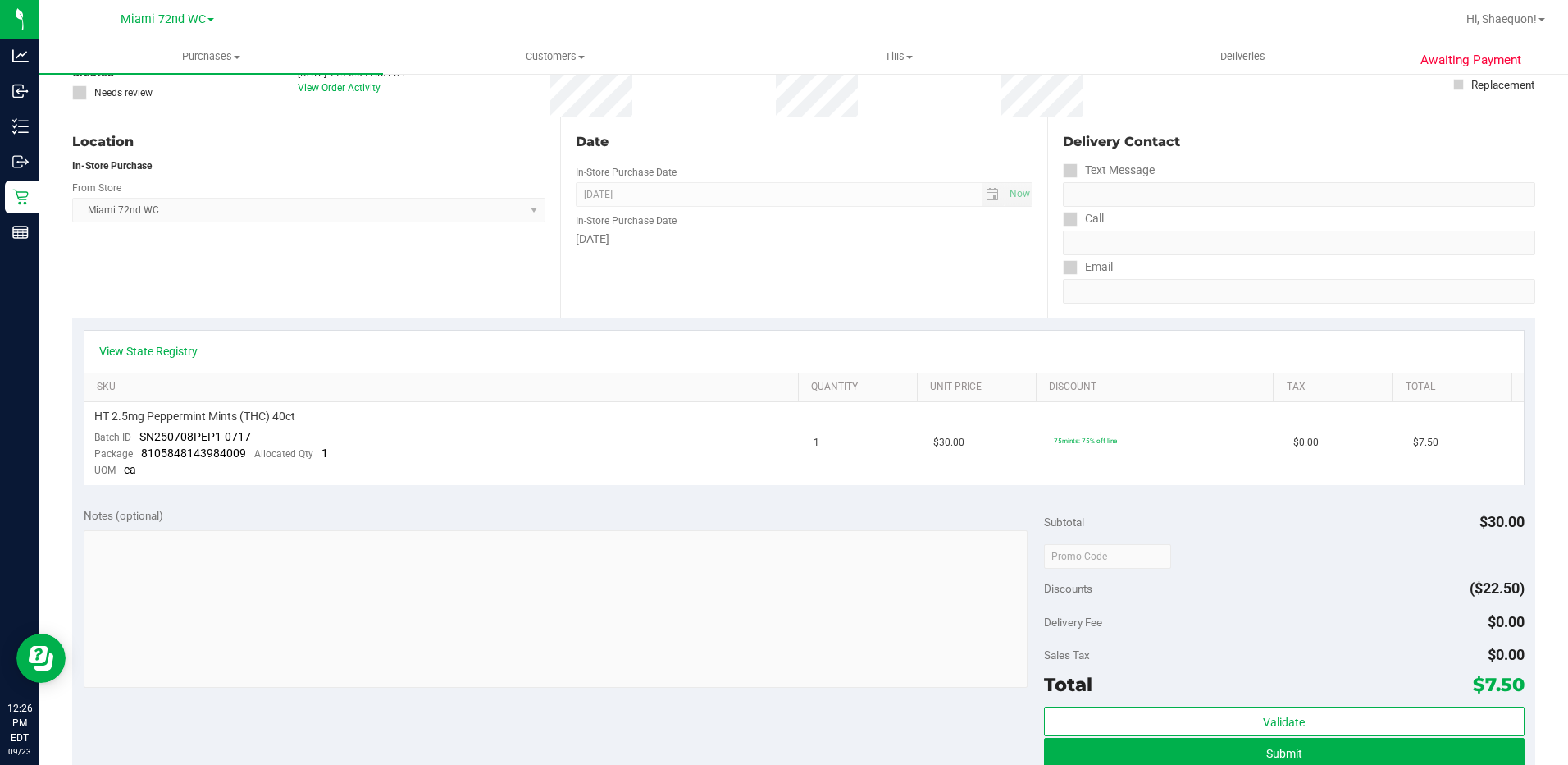
scroll to position [410, 0]
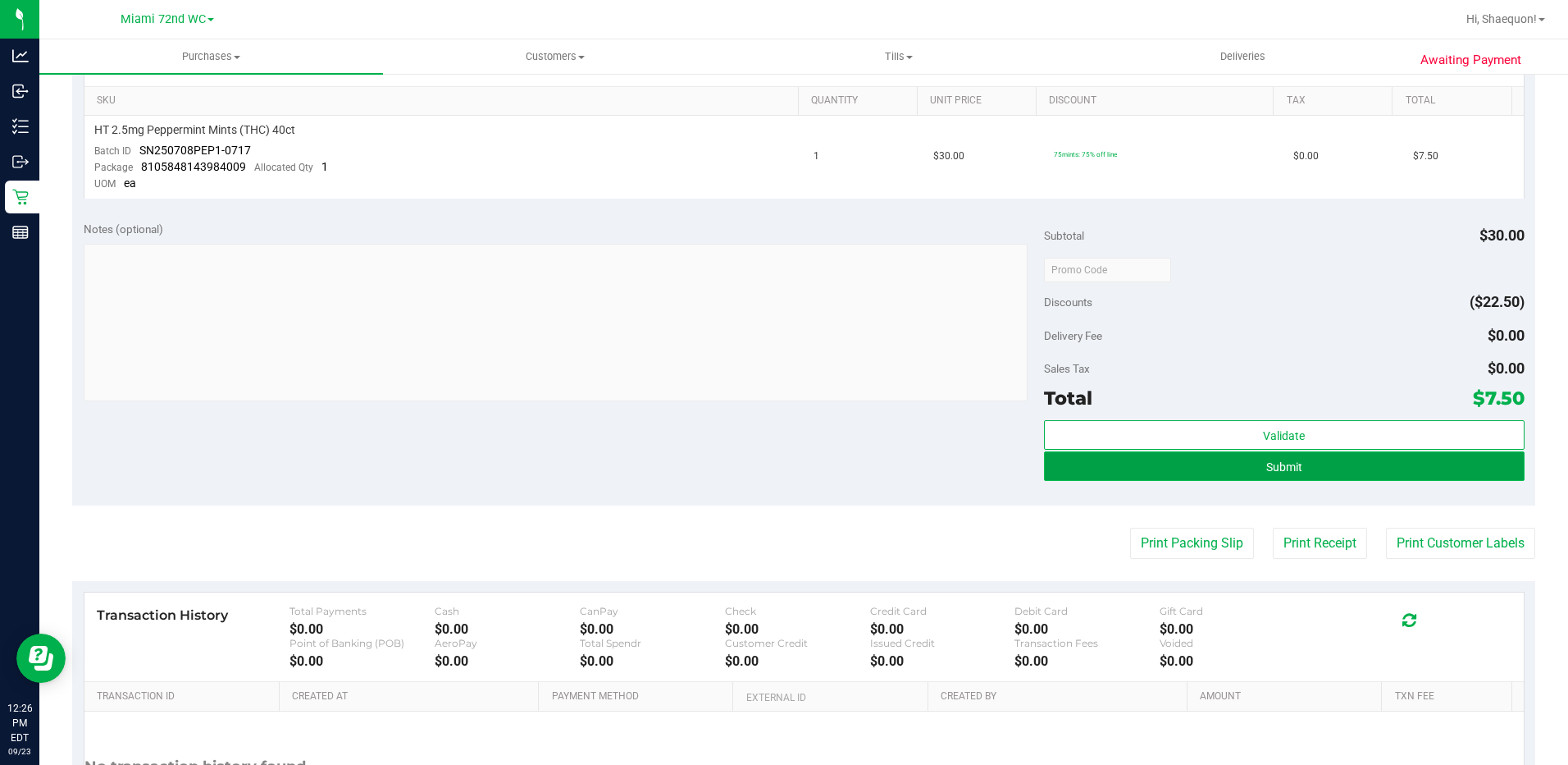
click at [1276, 467] on span "Submit" at bounding box center [1284, 466] width 36 height 13
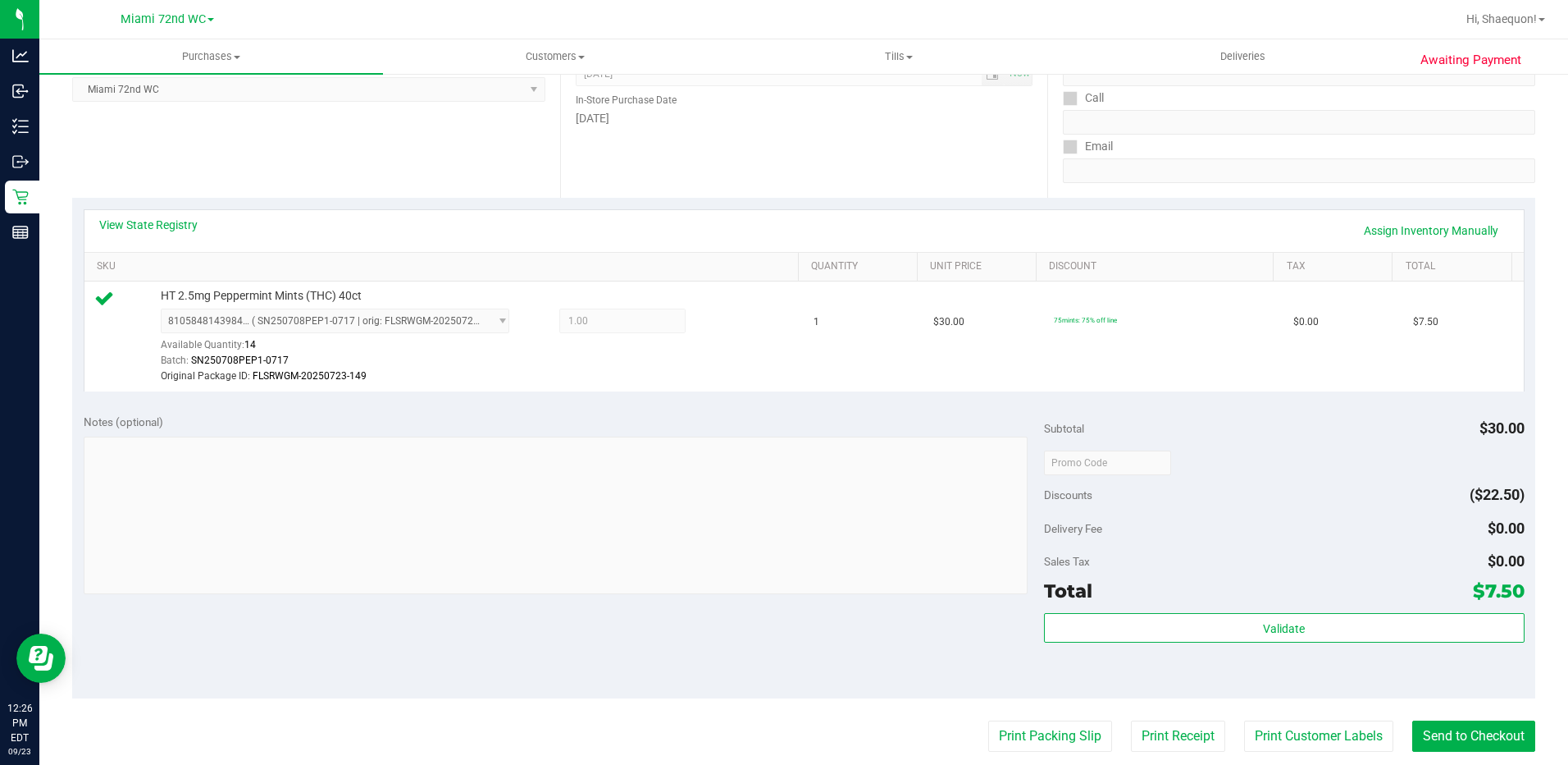
scroll to position [246, 0]
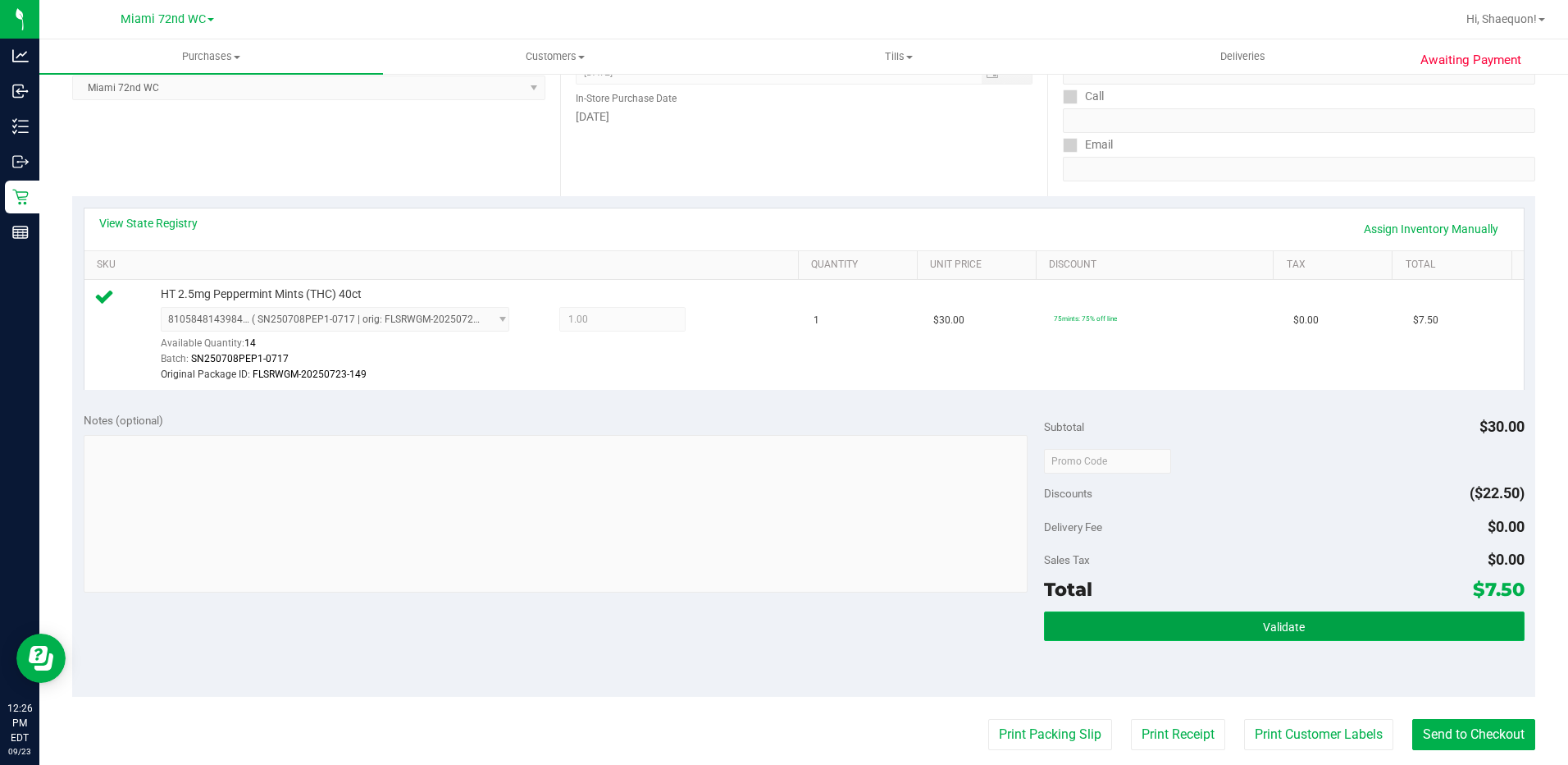
click at [1307, 634] on button "Validate" at bounding box center [1285, 626] width 481 height 30
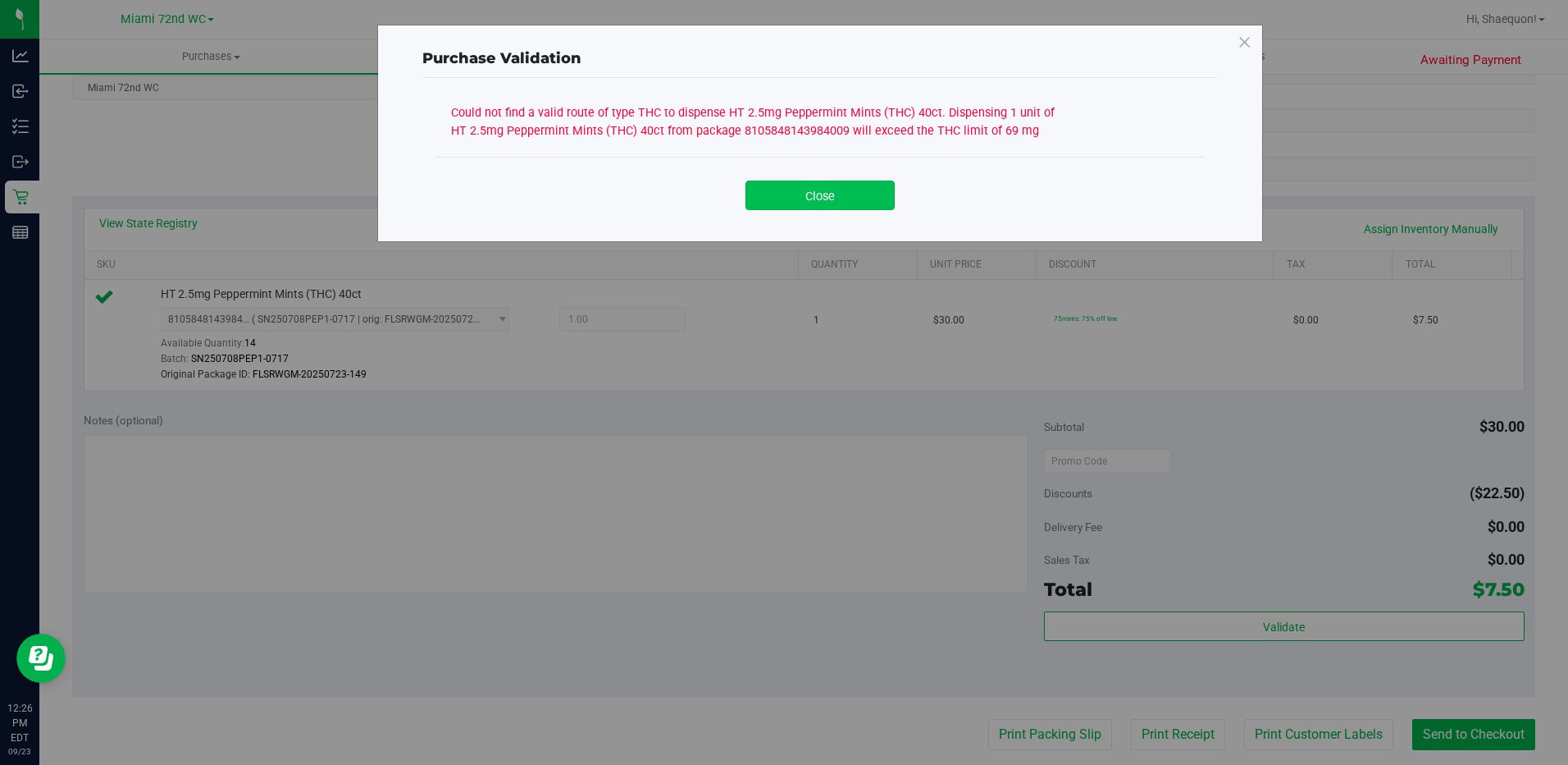
click at [851, 198] on button "Close" at bounding box center [820, 195] width 149 height 30
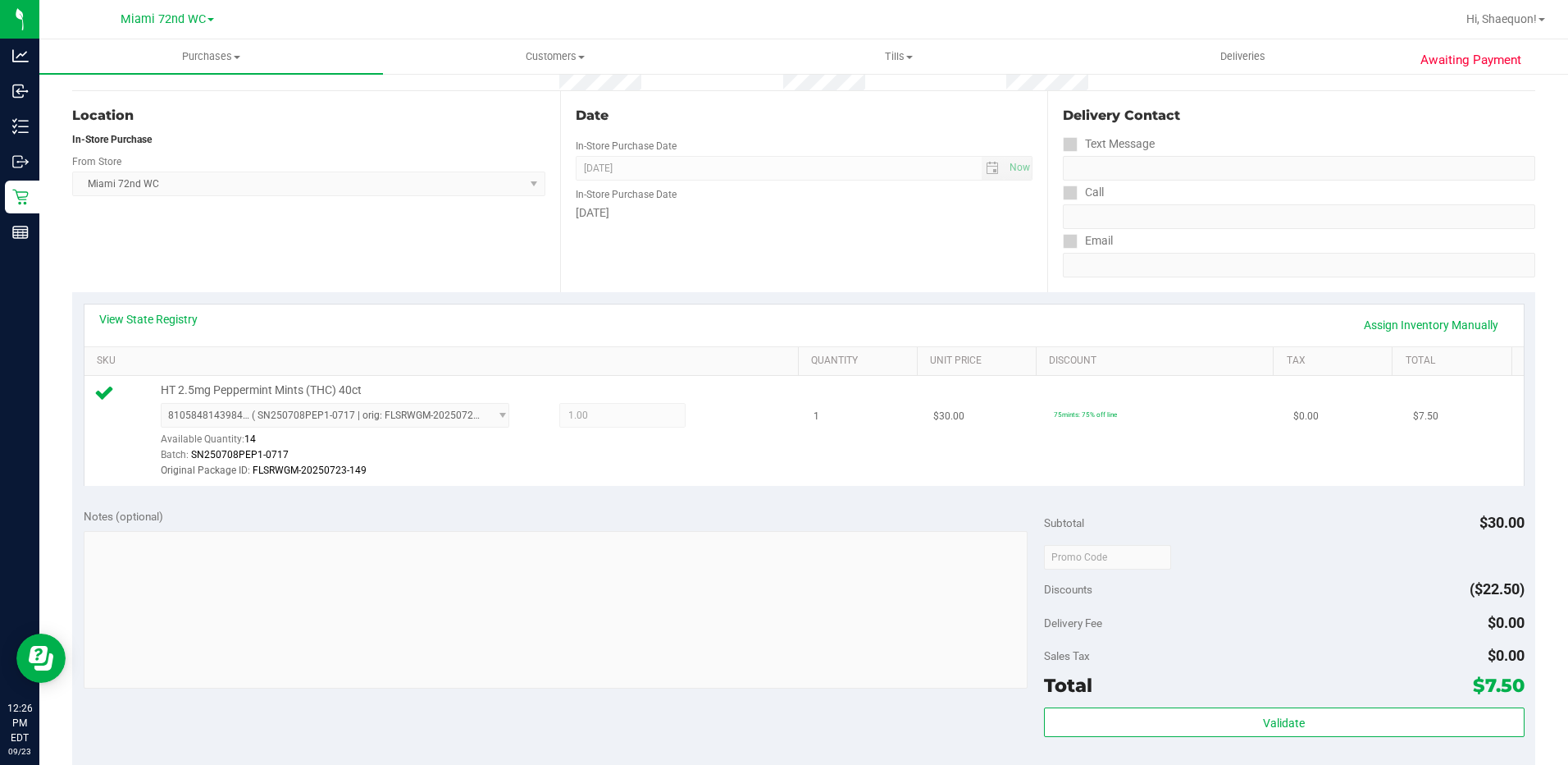
scroll to position [0, 0]
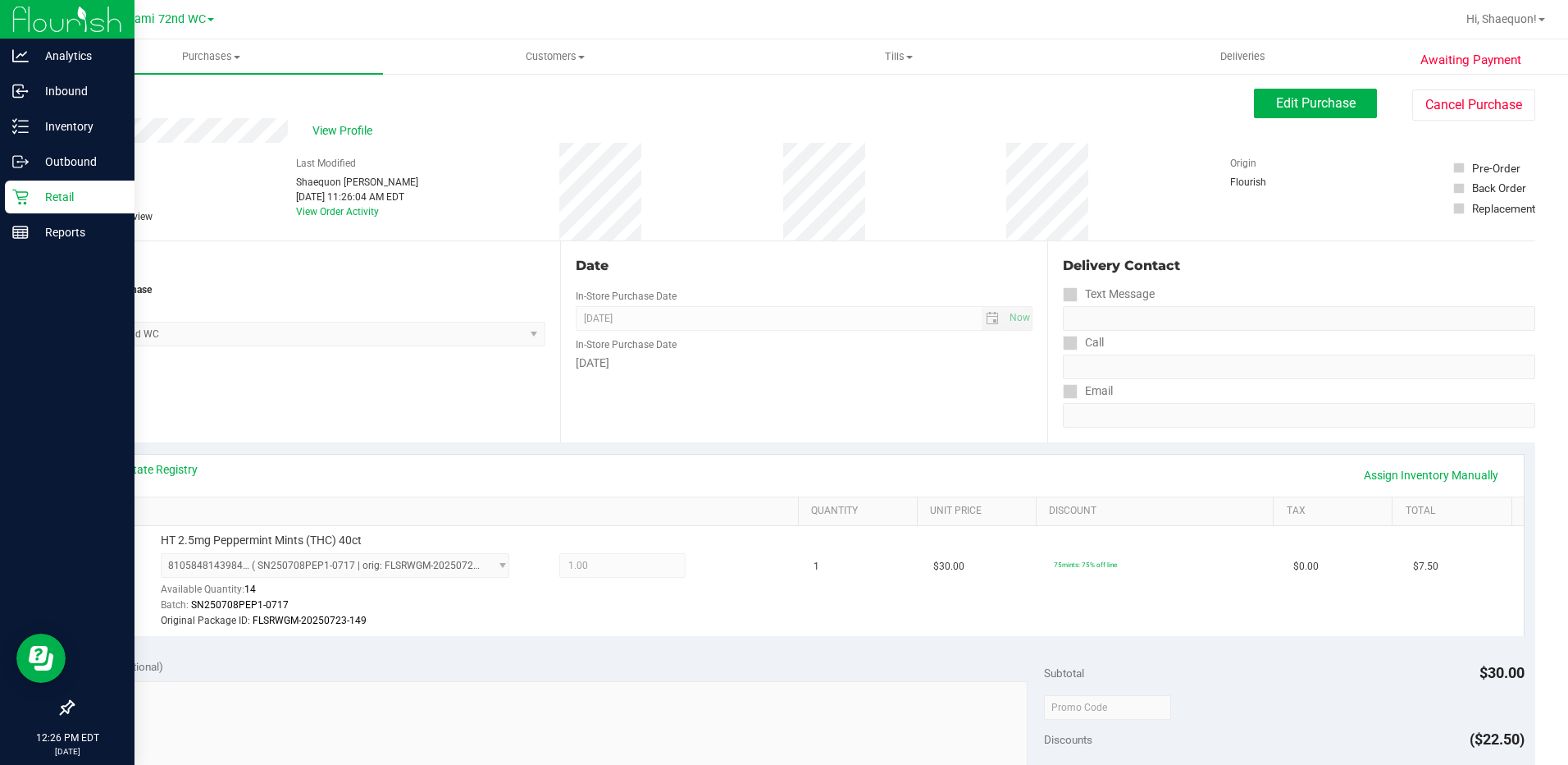
click at [36, 190] on p "Retail" at bounding box center [78, 197] width 99 height 20
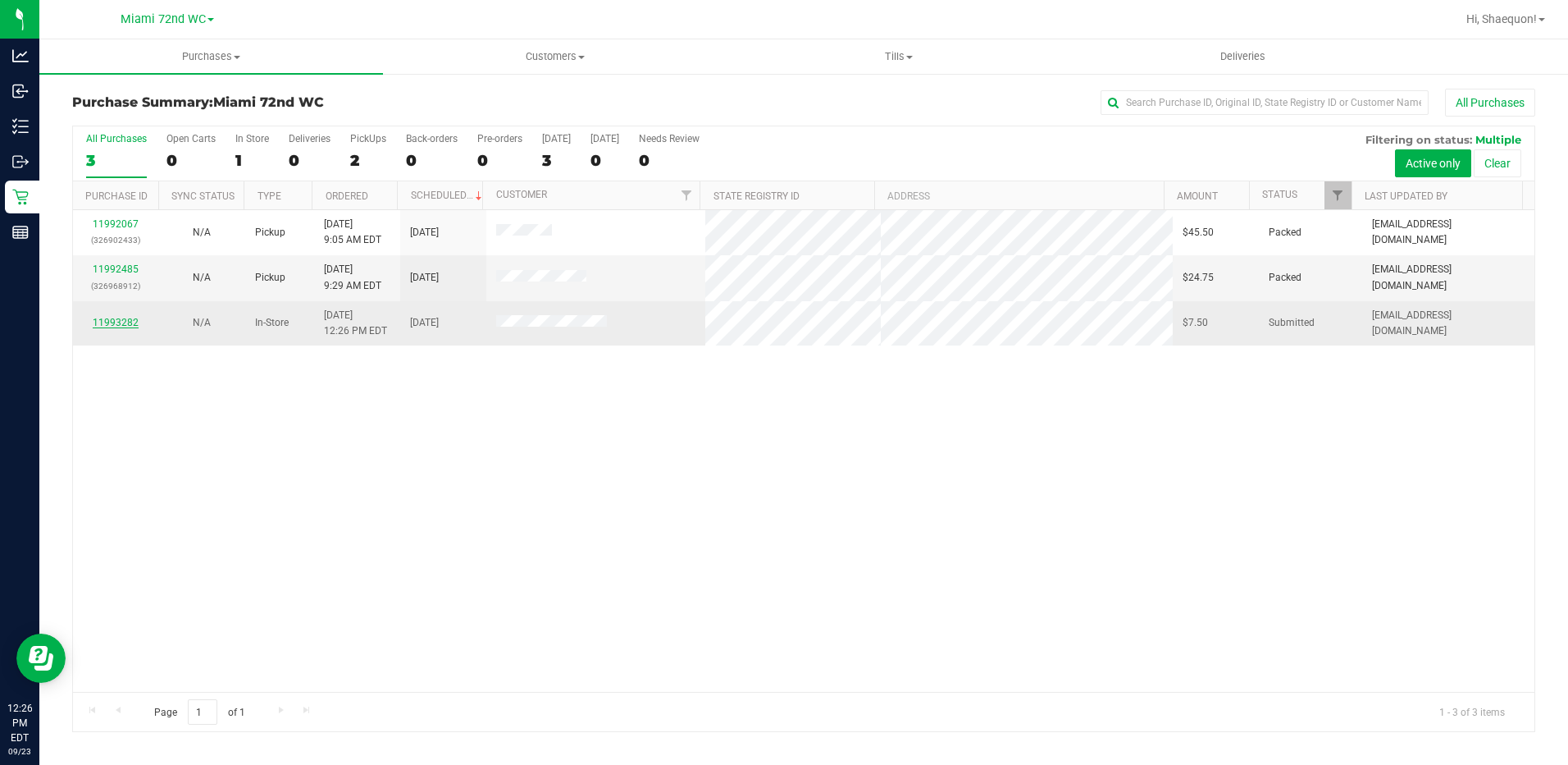
click at [119, 320] on link "11993282" at bounding box center [115, 322] width 46 height 12
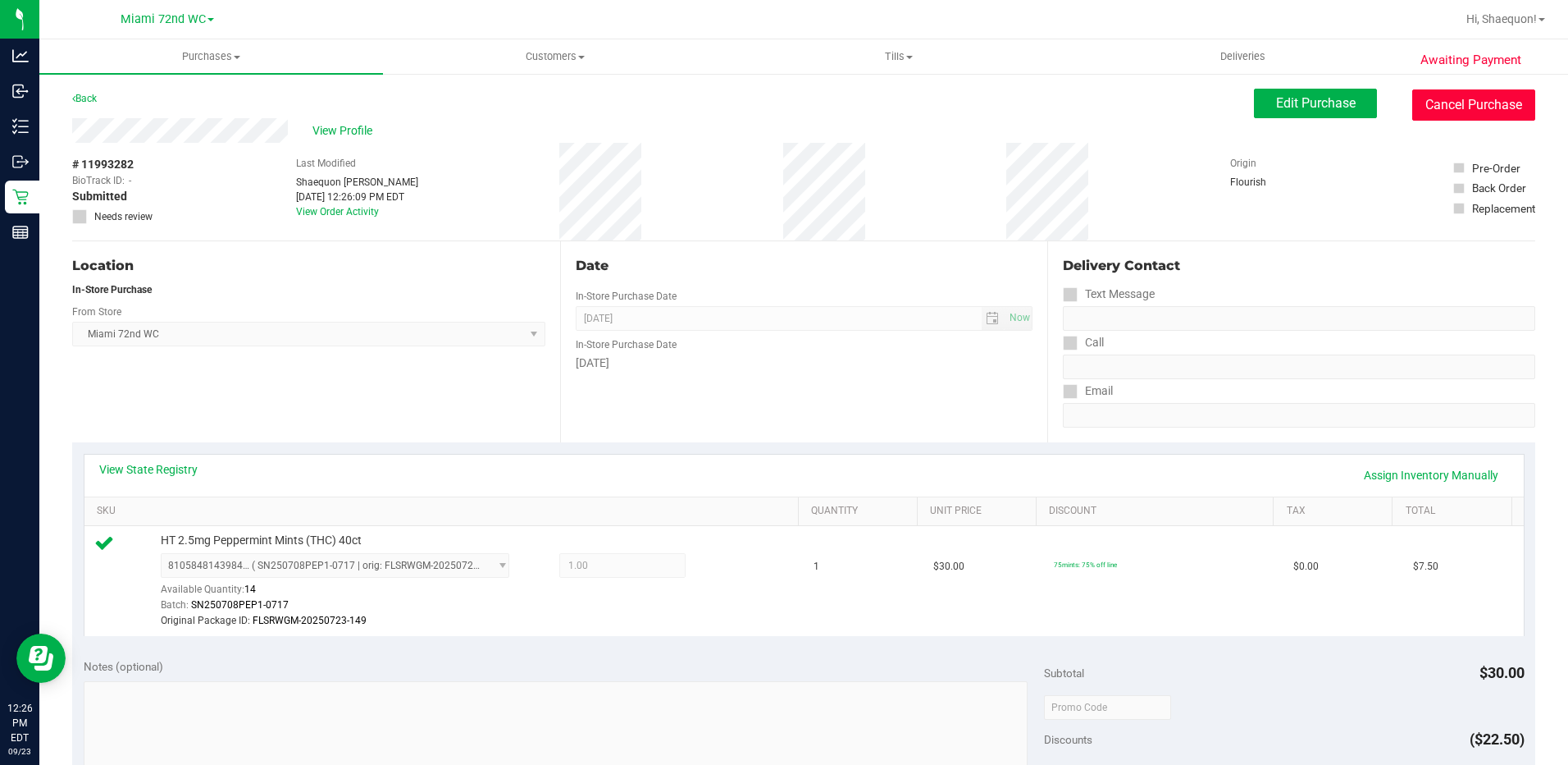
click at [1465, 97] on button "Cancel Purchase" at bounding box center [1473, 105] width 123 height 32
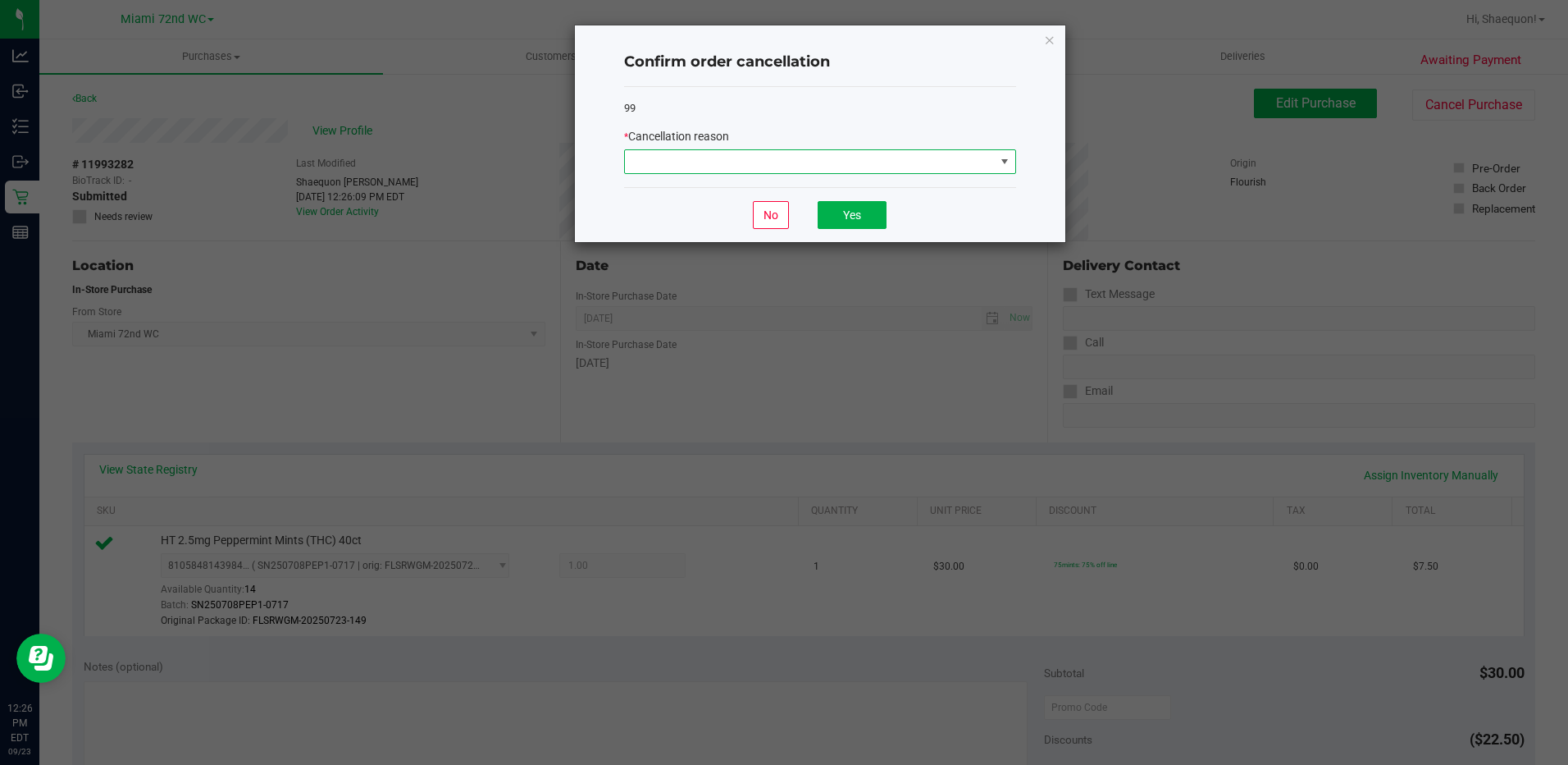
click at [1003, 157] on span at bounding box center [1004, 161] width 13 height 13
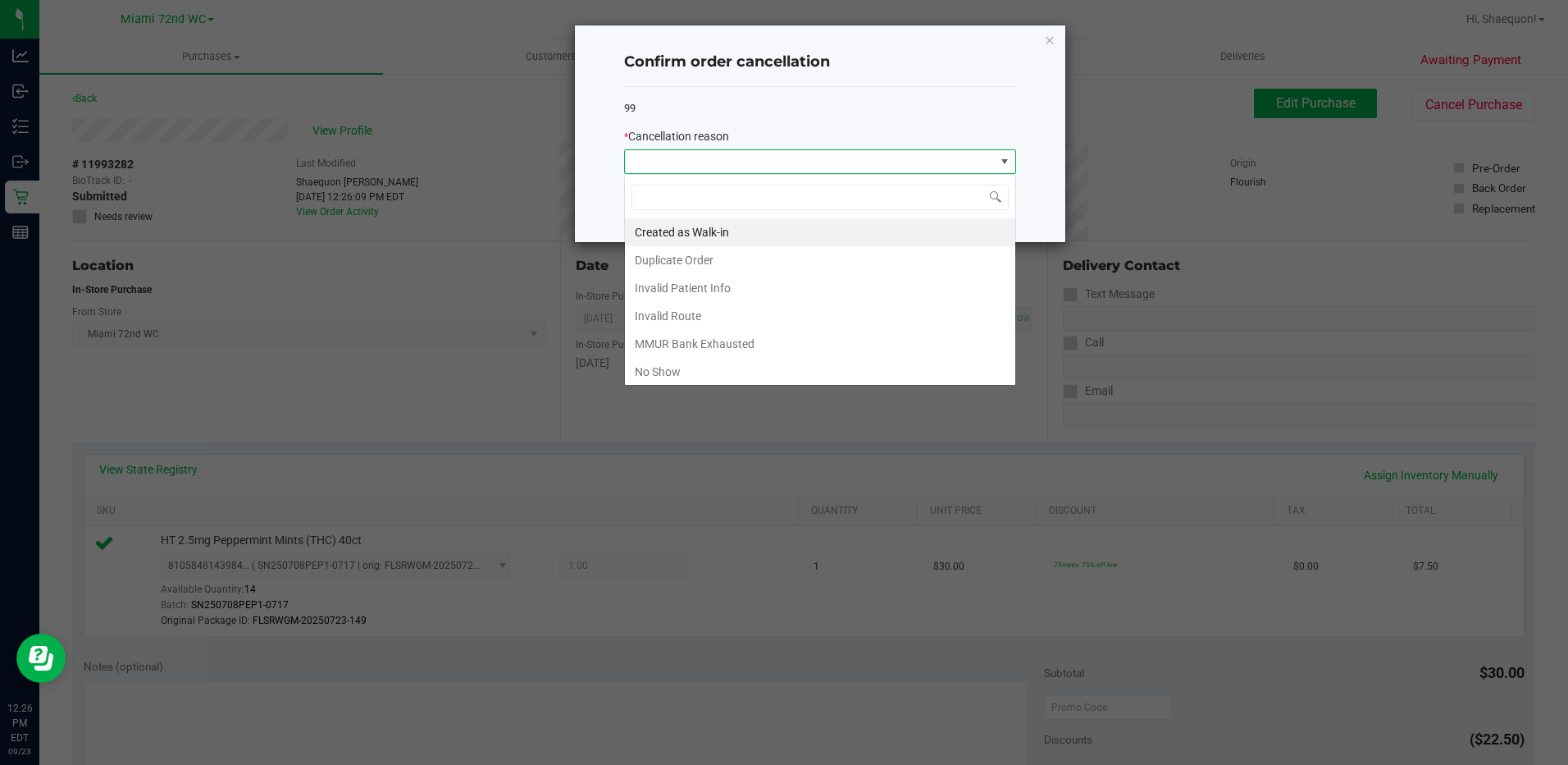
scroll to position [25, 392]
click at [835, 229] on li "Created as Walk-in" at bounding box center [820, 232] width 390 height 28
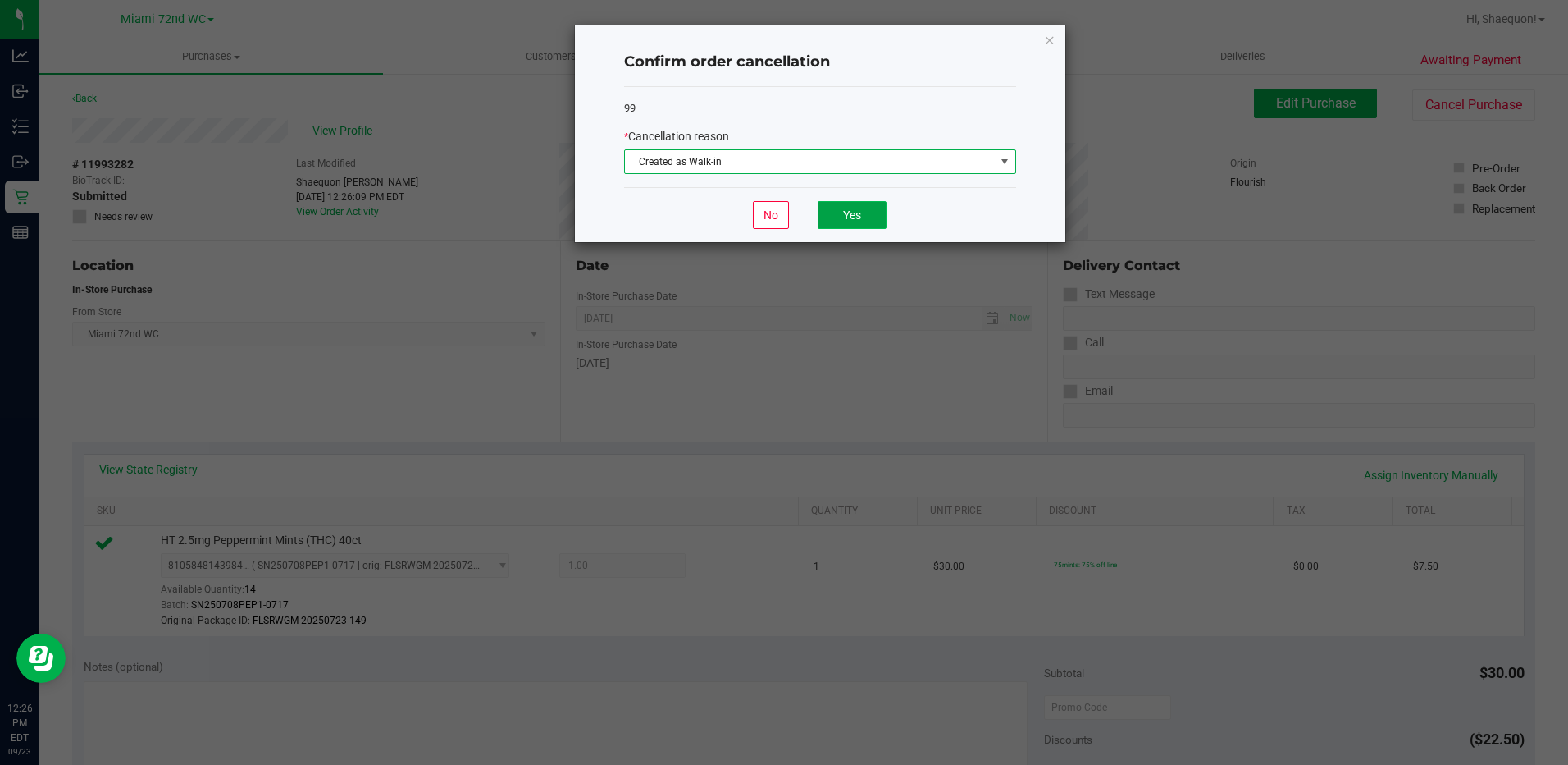
click at [853, 219] on button "Yes" at bounding box center [852, 215] width 69 height 28
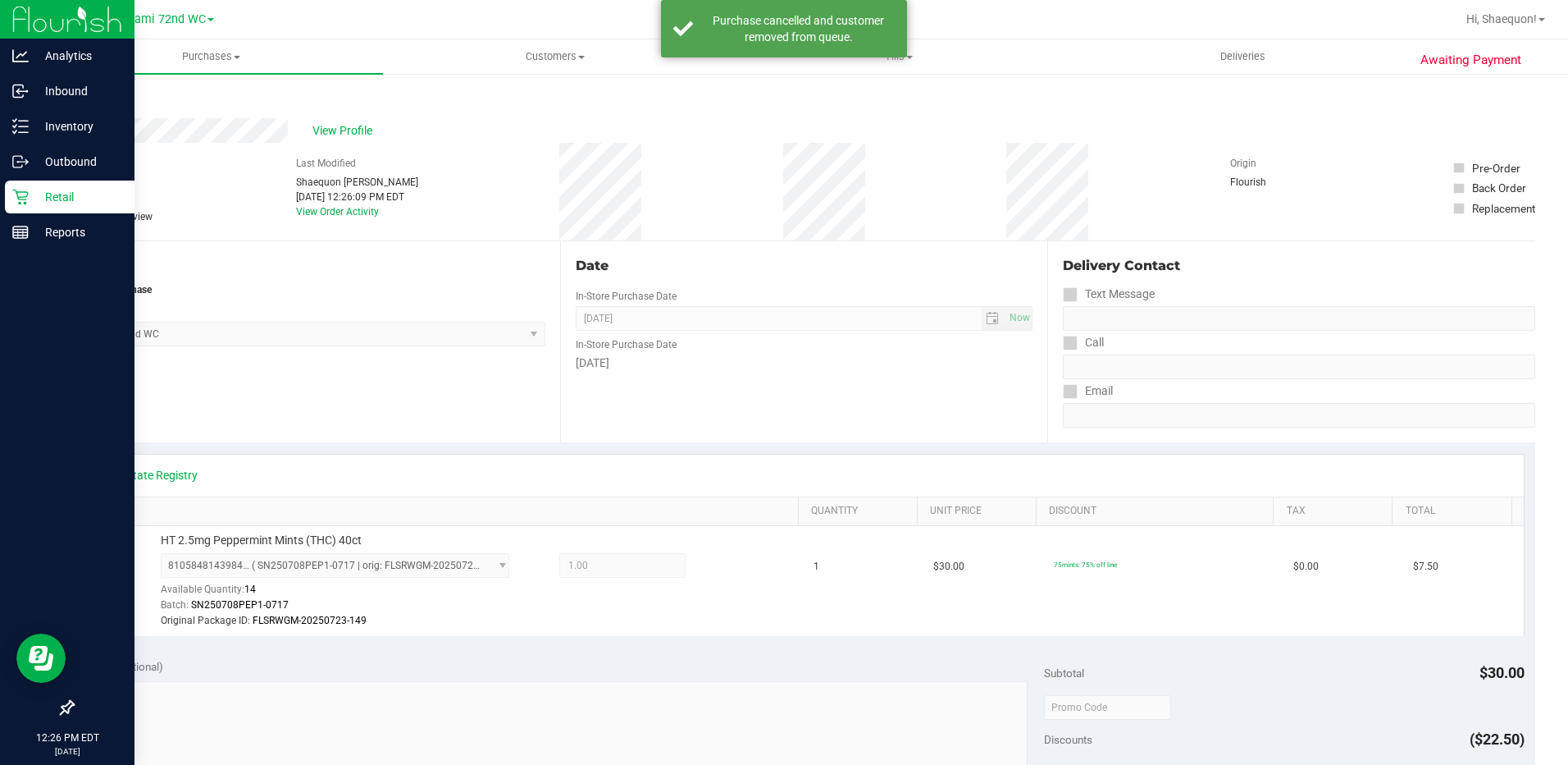
click at [35, 197] on p "Retail" at bounding box center [78, 197] width 99 height 20
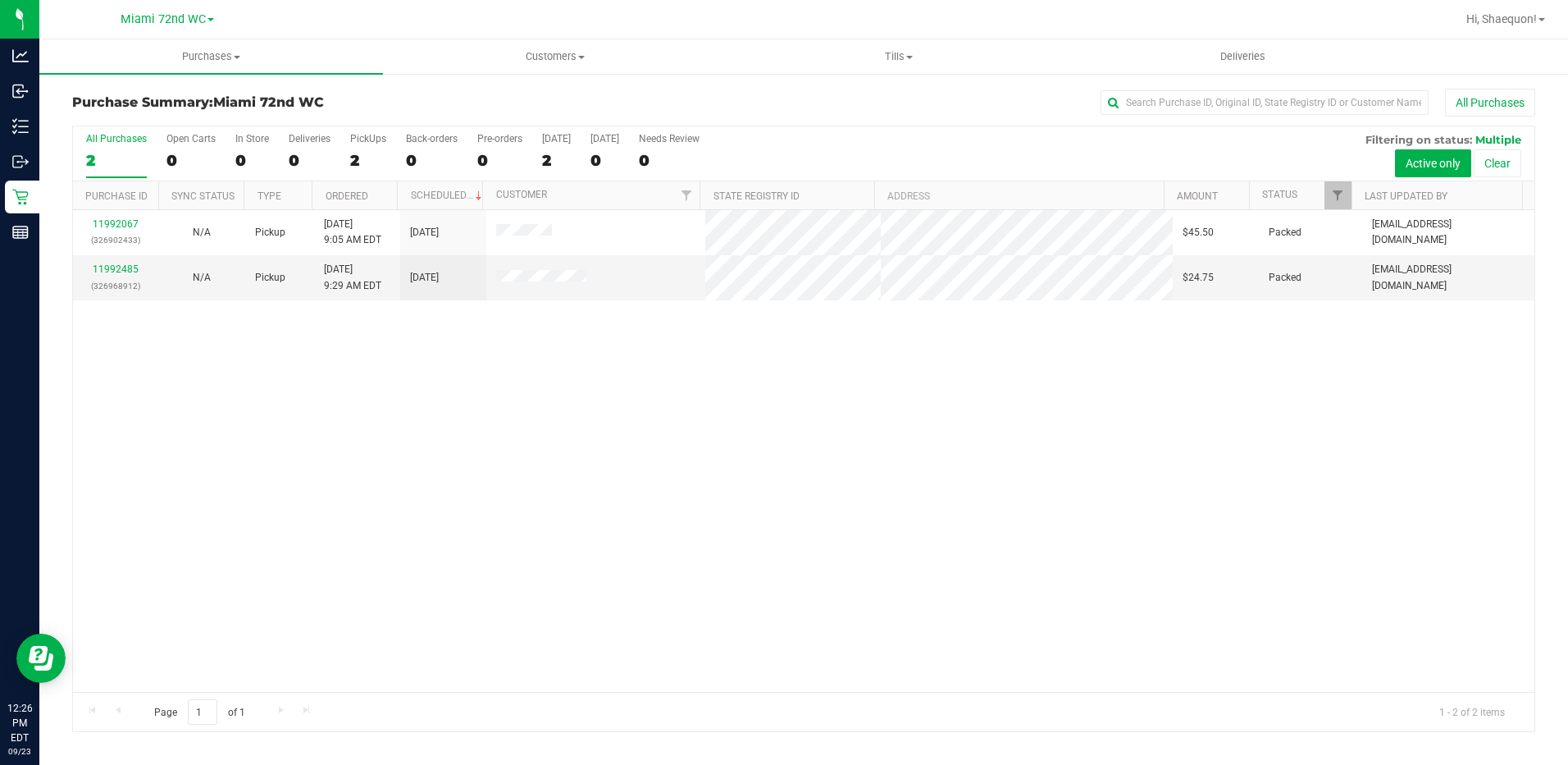
click at [578, 423] on div "11992067 (326902433) N/A Pickup [DATE] 9:05 AM EDT 9/23/2025 $45.50 Packed [EMA…" at bounding box center [803, 451] width 1462 height 482
